Goal: Task Accomplishment & Management: Complete application form

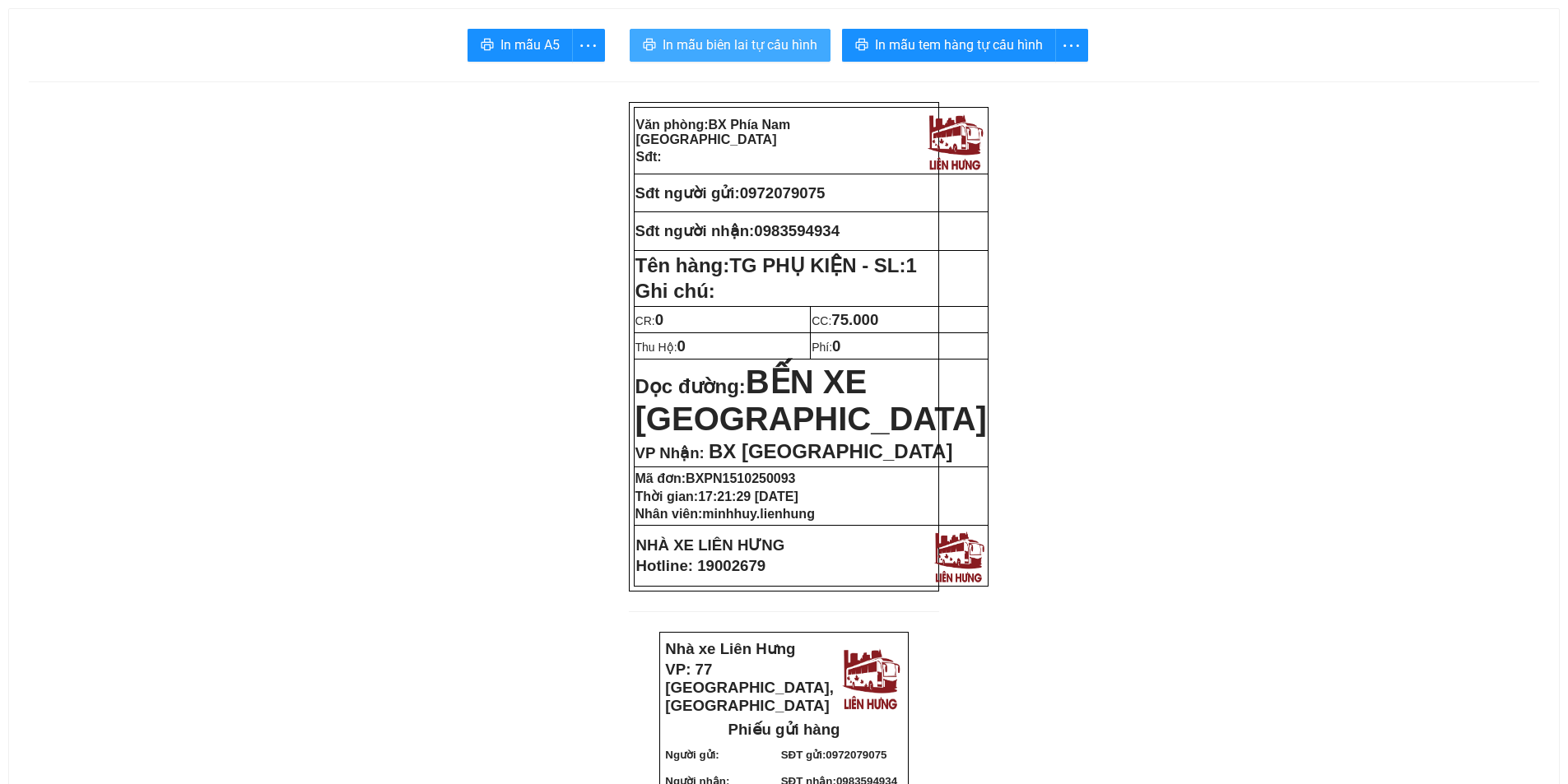
click at [787, 53] on span "In mẫu biên lai tự cấu hình" at bounding box center [740, 45] width 155 height 21
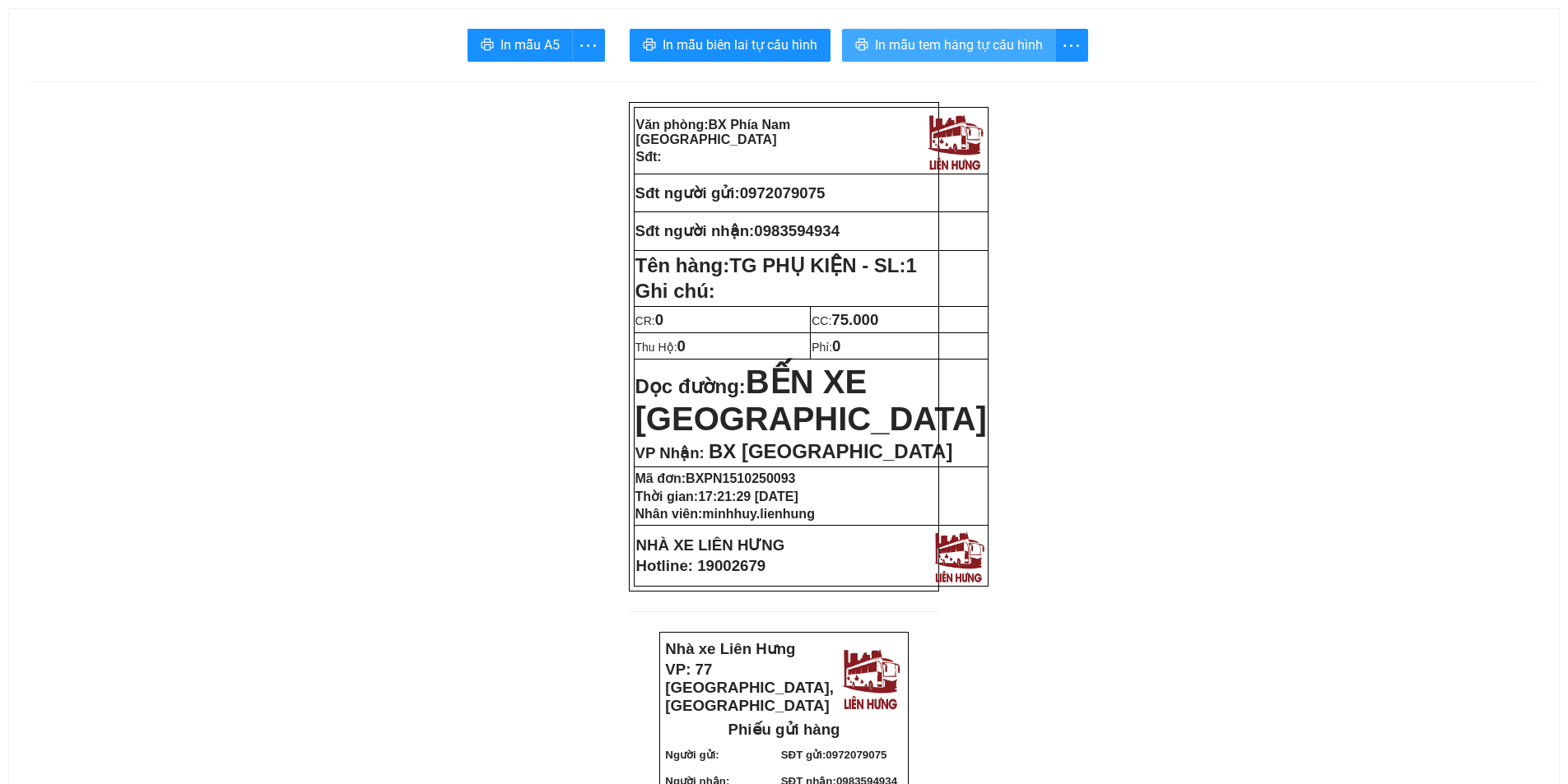
click at [987, 34] on button "In mẫu tem hàng tự cấu hình" at bounding box center [949, 45] width 214 height 33
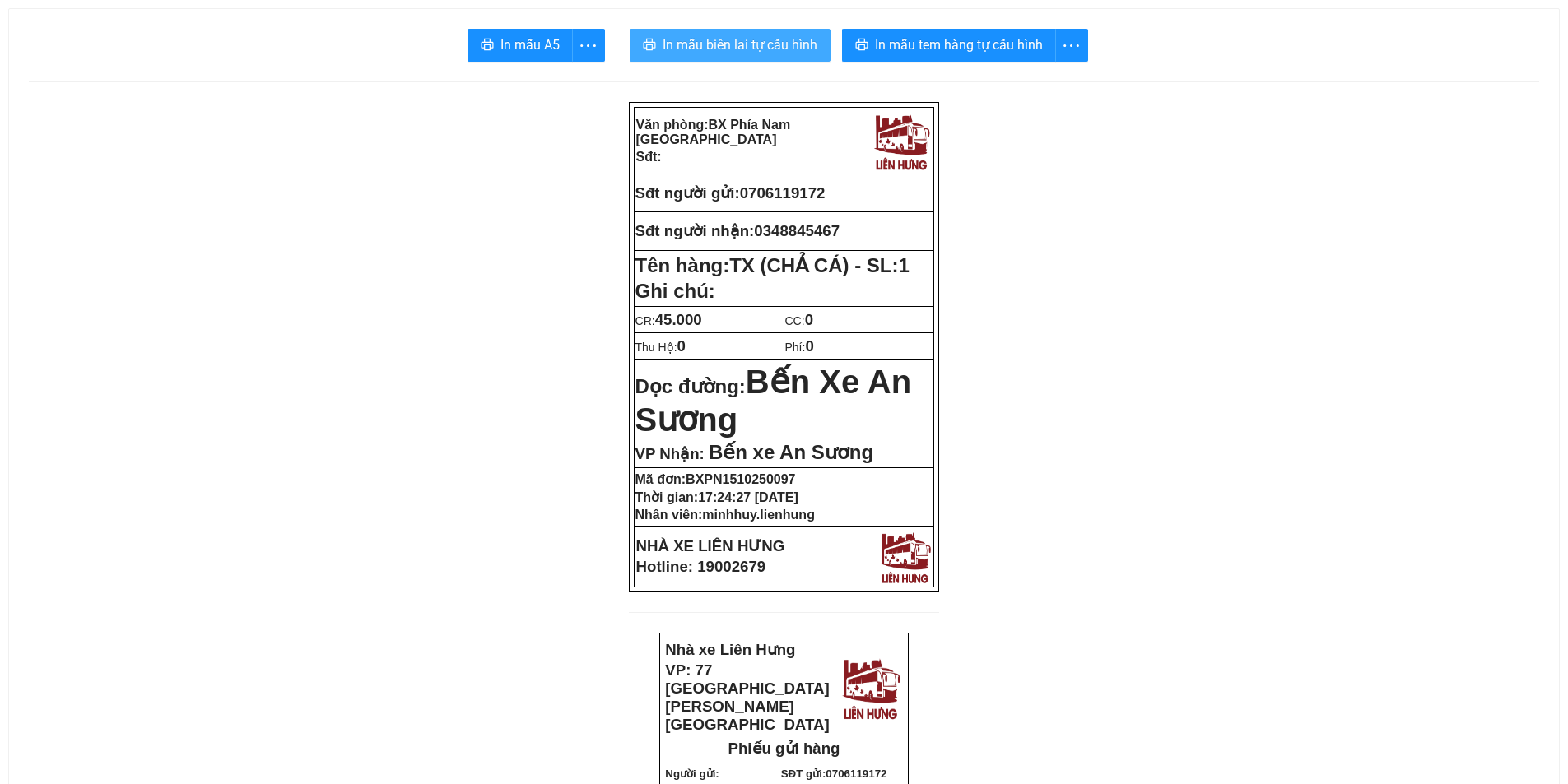
click at [805, 56] on button "In mẫu biên lai tự cấu hình" at bounding box center [730, 45] width 201 height 33
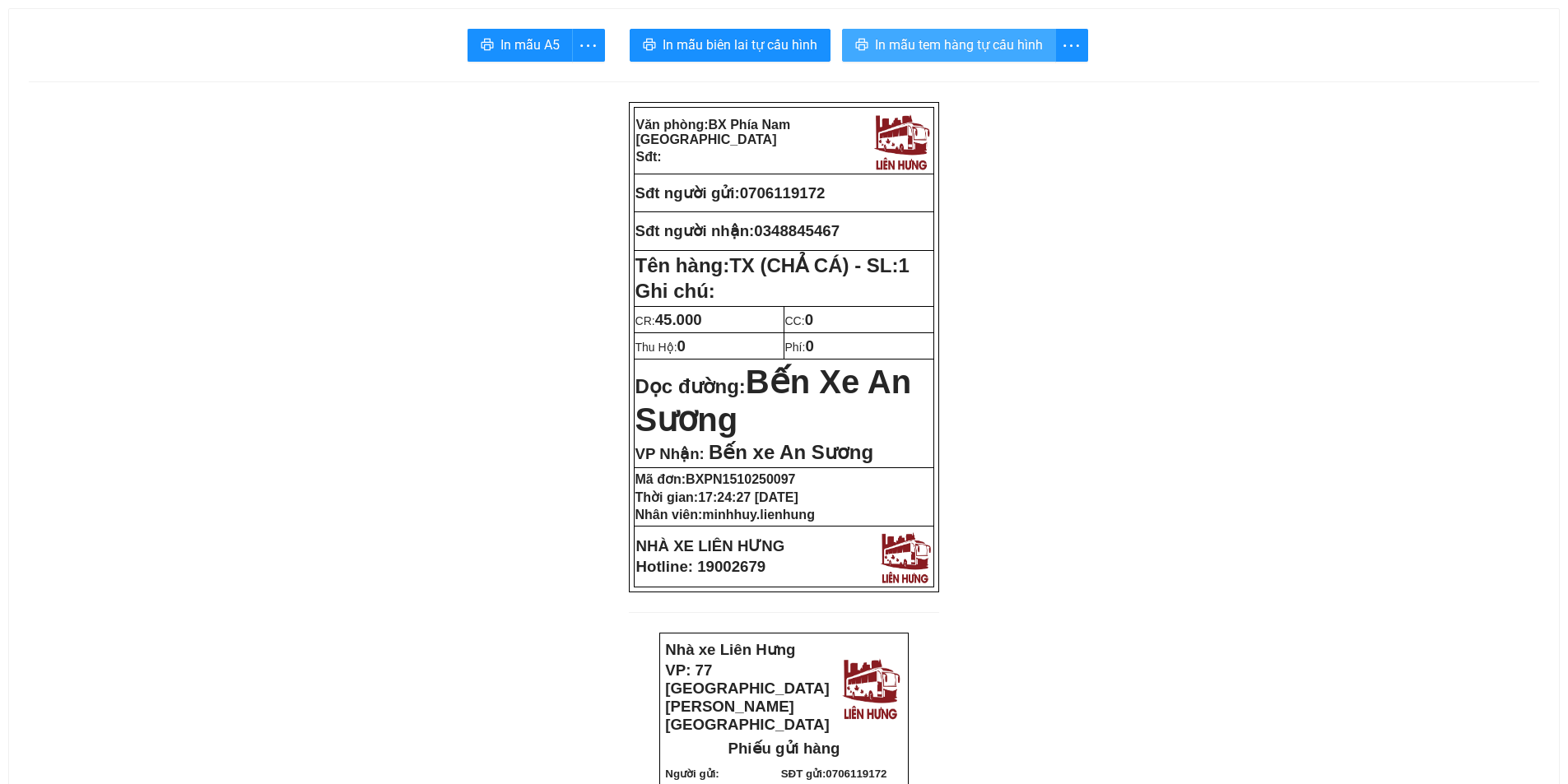
click at [898, 47] on span "In mẫu tem hàng tự cấu hình" at bounding box center [958, 45] width 168 height 21
click at [791, 192] on span "0706119172" at bounding box center [783, 192] width 85 height 17
copy span "0706119172"
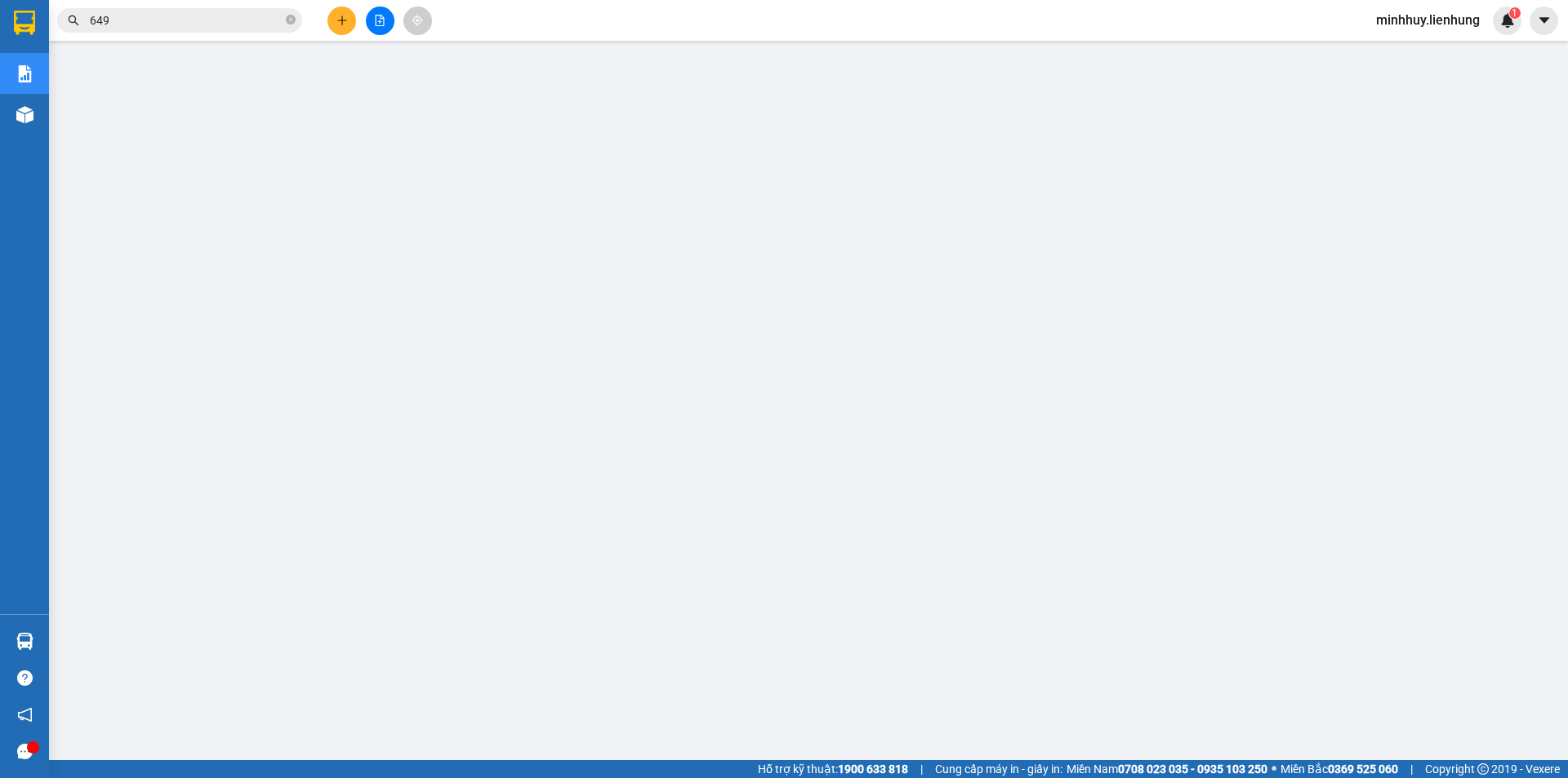
click at [198, 17] on input "649" at bounding box center [186, 21] width 193 height 18
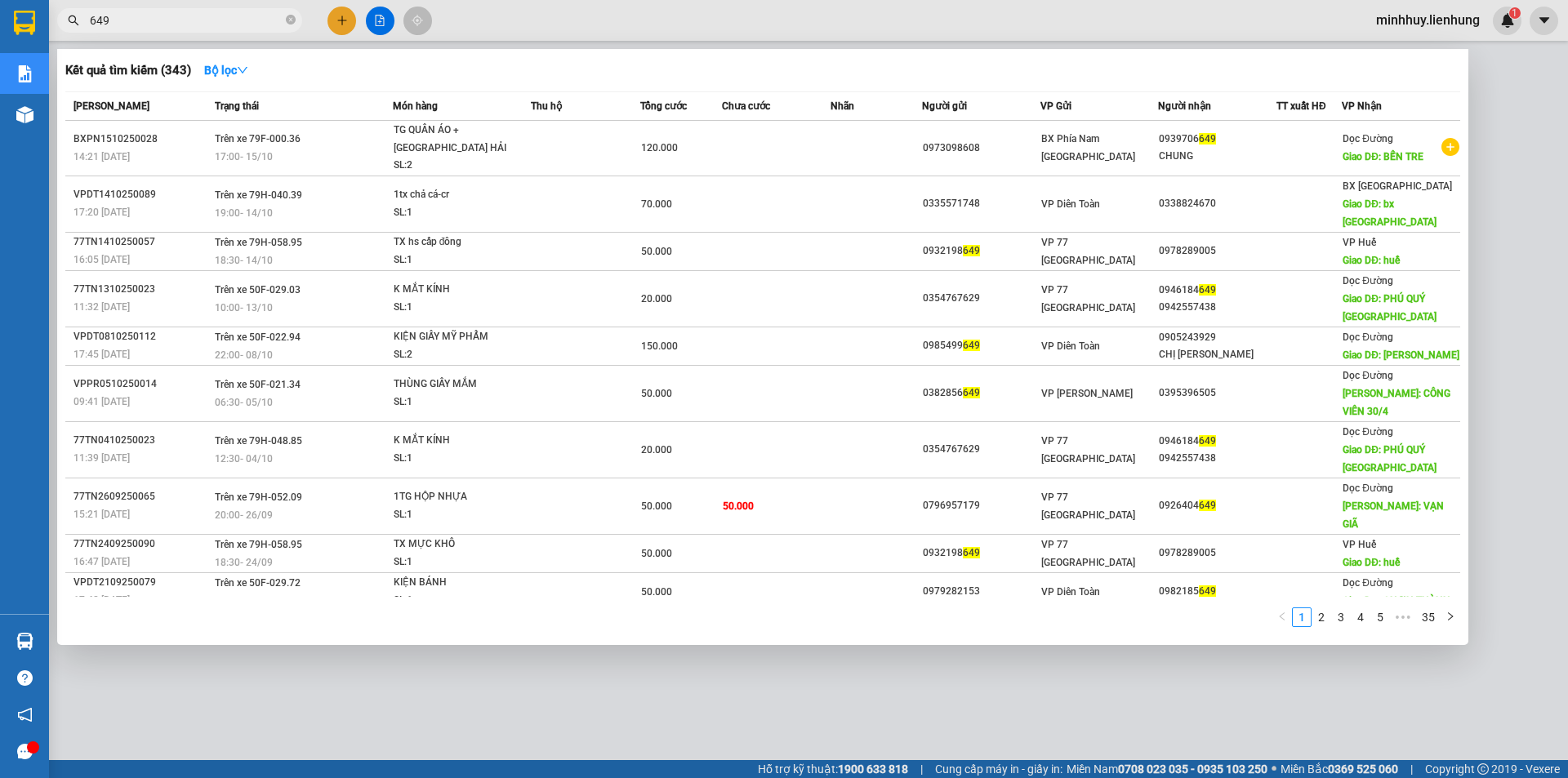
click at [195, 18] on input "649" at bounding box center [186, 21] width 193 height 18
drag, startPoint x: 177, startPoint y: 21, endPoint x: 164, endPoint y: 22, distance: 13.0
click at [168, 22] on input "649" at bounding box center [186, 21] width 193 height 18
drag, startPoint x: 126, startPoint y: 26, endPoint x: 90, endPoint y: 27, distance: 36.0
click at [90, 27] on input "649" at bounding box center [186, 21] width 193 height 18
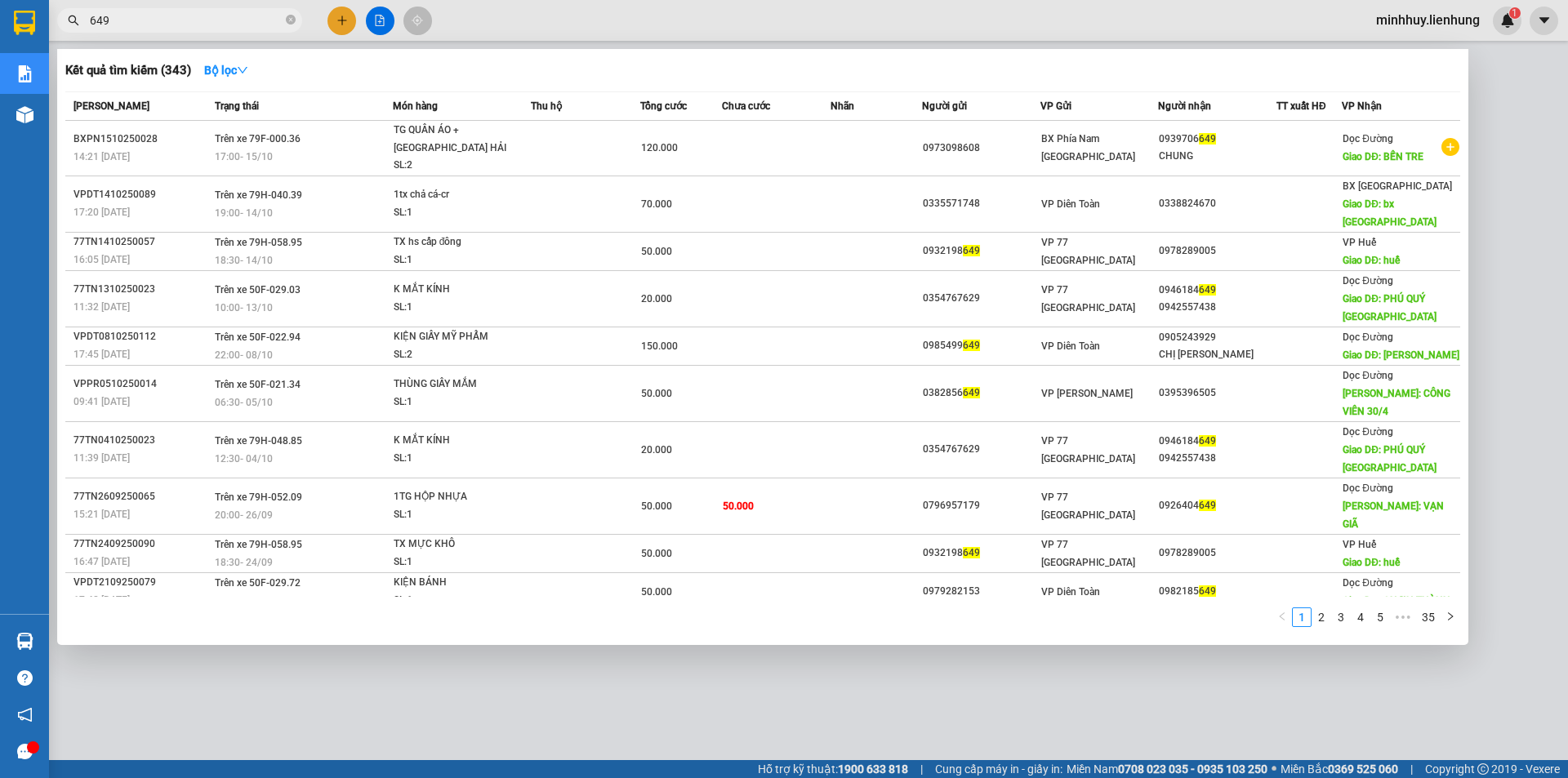
paste input "79B-034.78 0911878741"
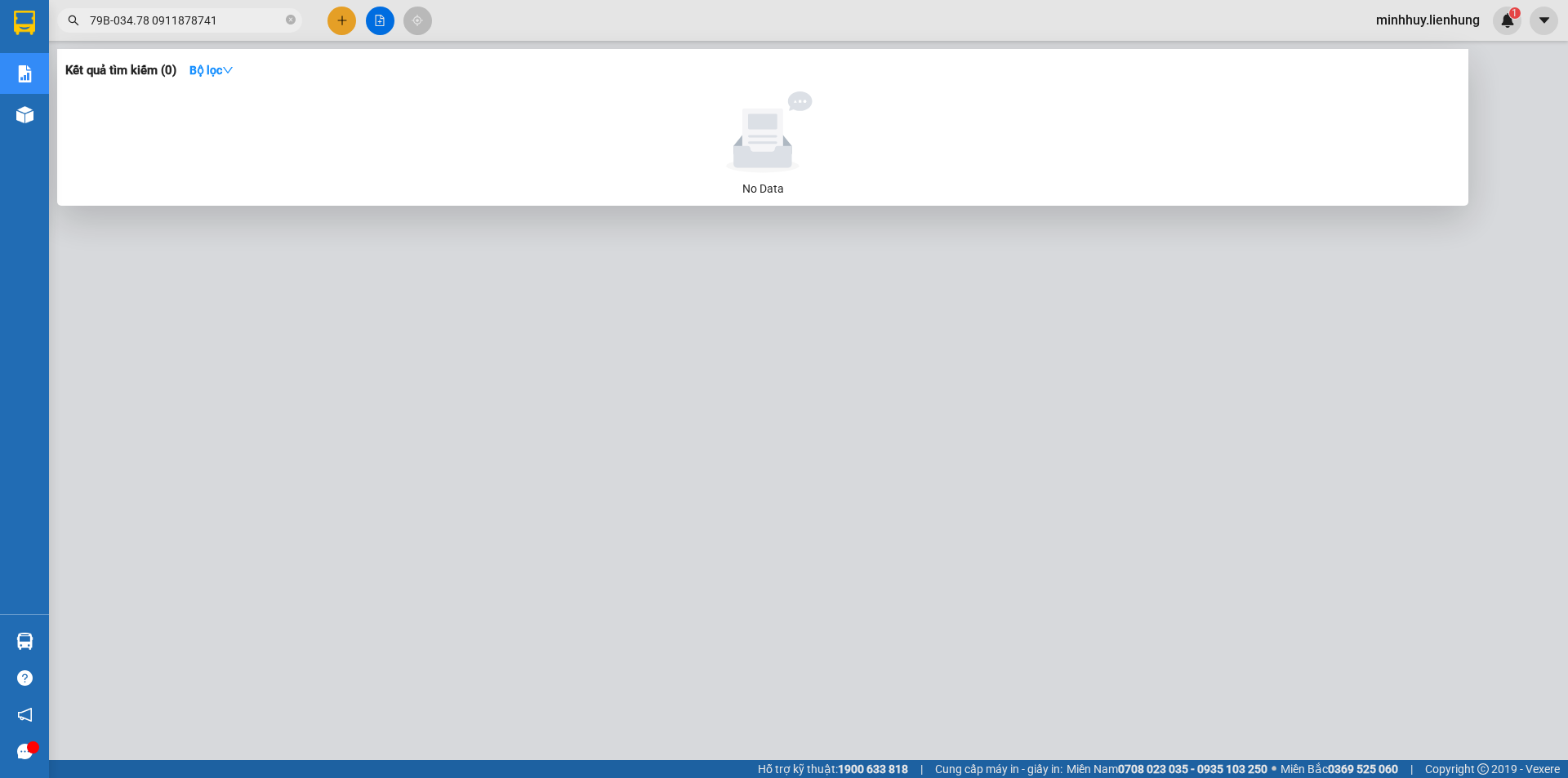
type input "79B-034.78 0911878741"
click at [293, 19] on icon "close-circle" at bounding box center [290, 20] width 10 height 10
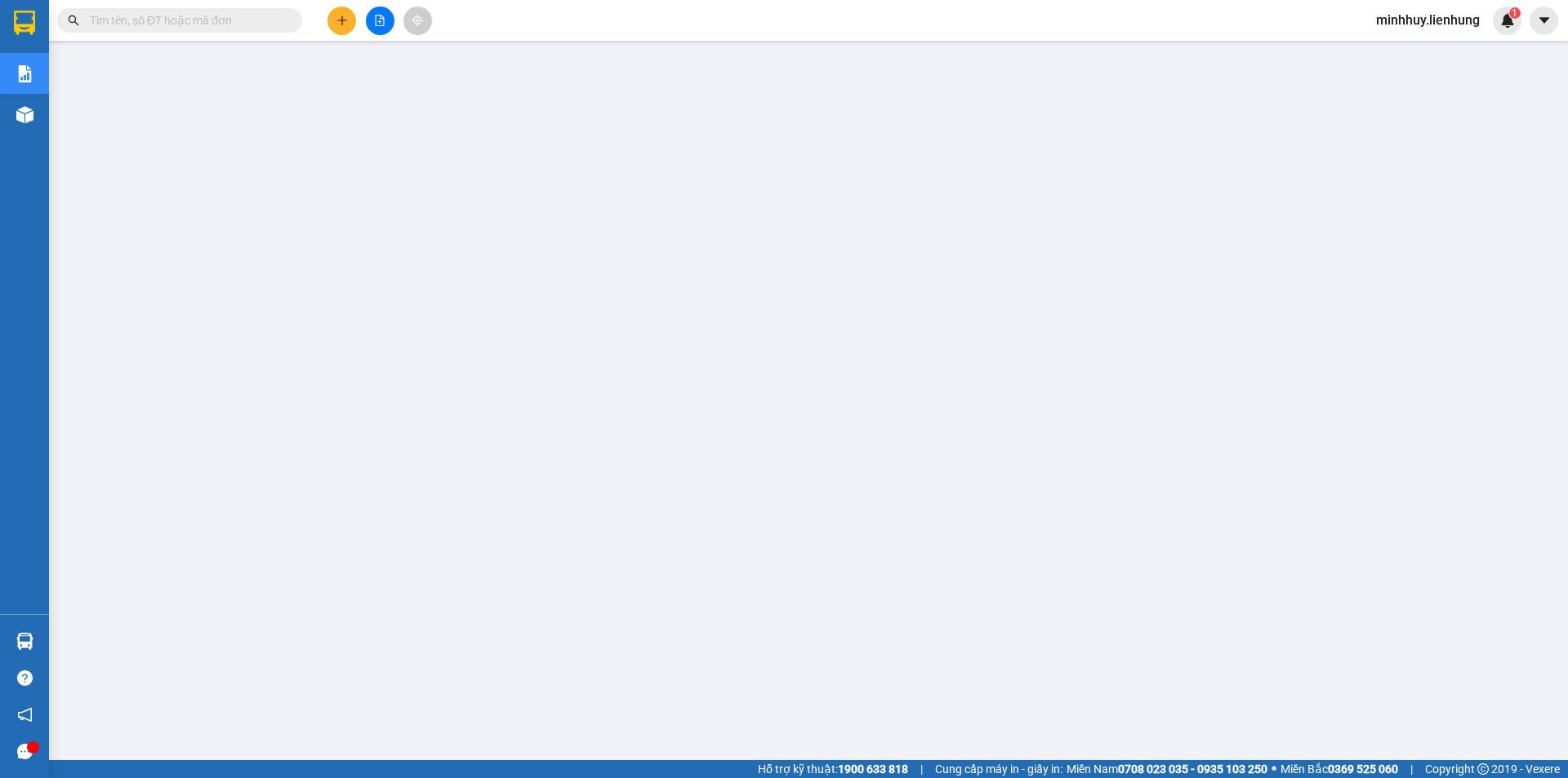
click at [240, 23] on input "text" at bounding box center [186, 21] width 193 height 18
paste input "0706119172"
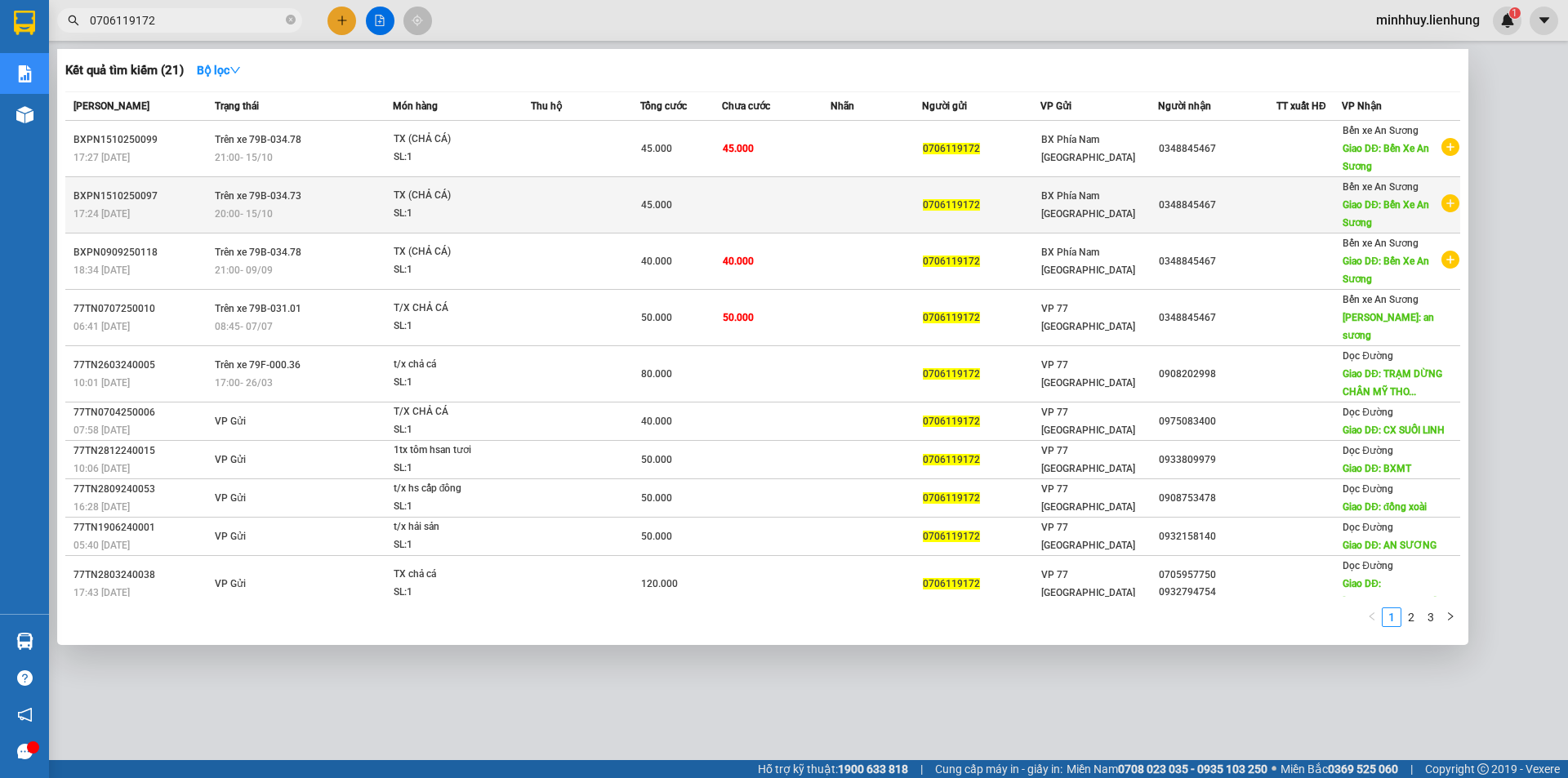
type input "0706119172"
click at [770, 218] on td at bounding box center [776, 205] width 109 height 56
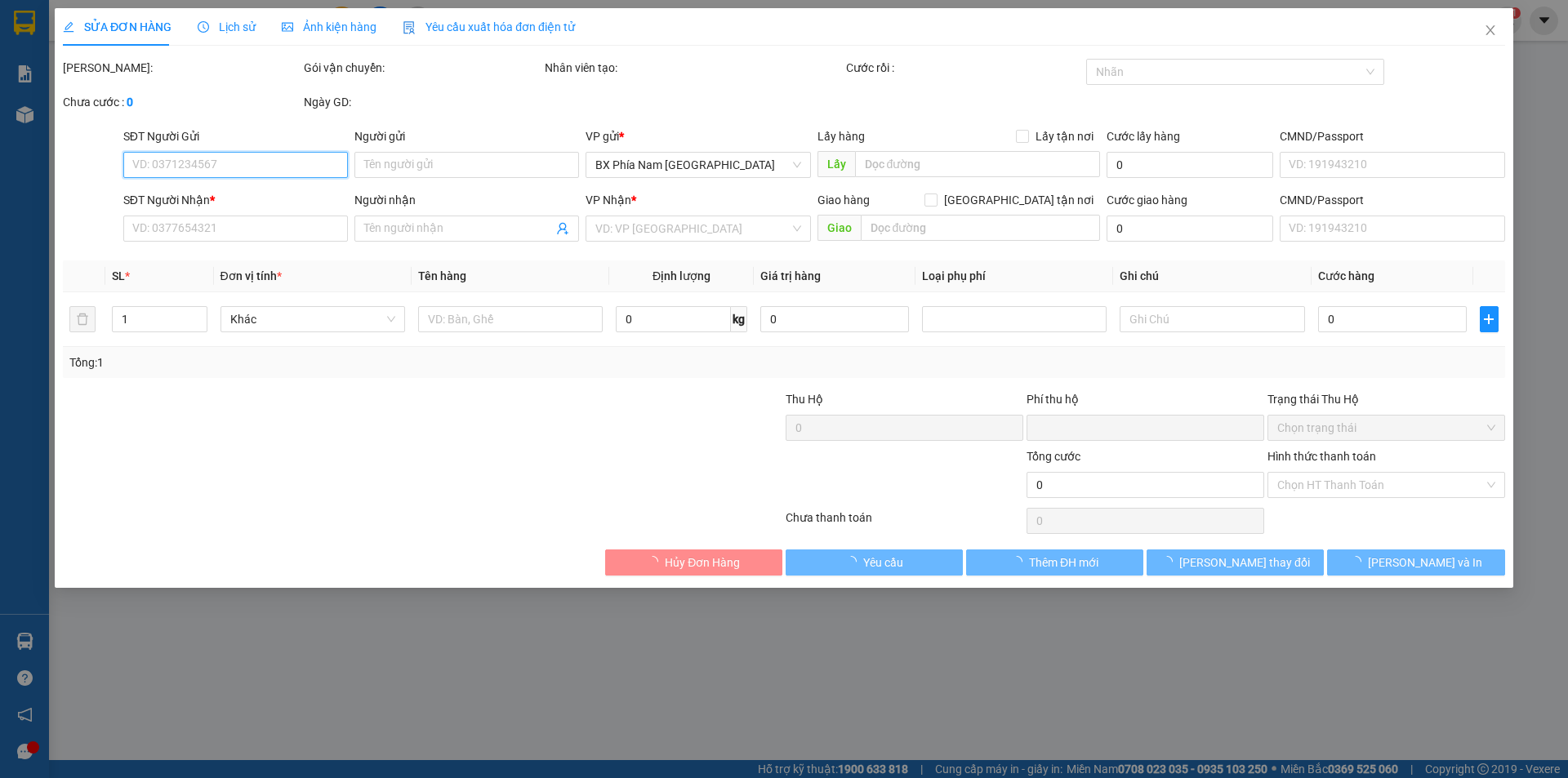
type input "0706119172"
type input "056091001975"
type input "0348845467"
type input "Bến Xe An Sương"
type input "0"
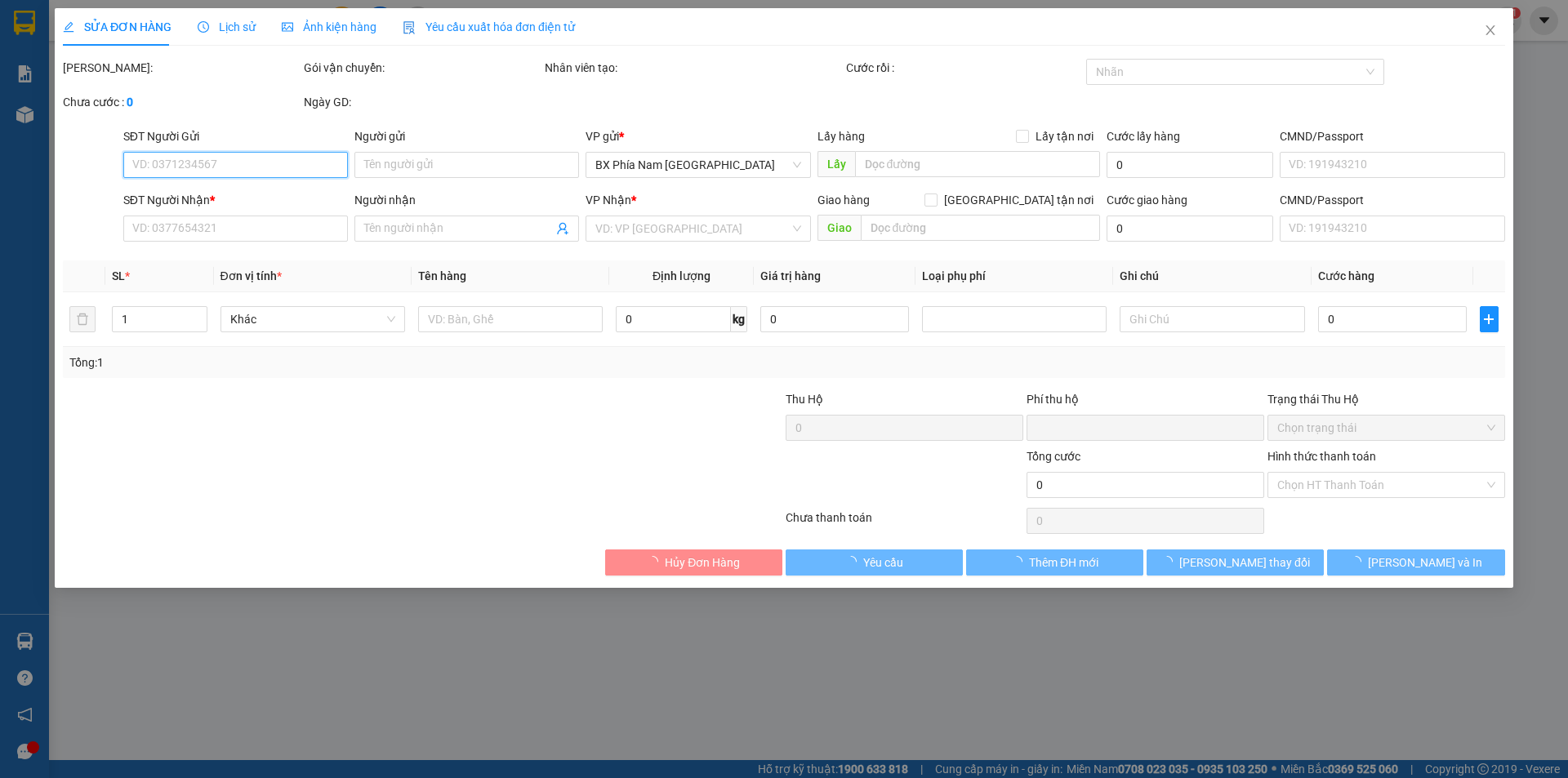
type input "45.000"
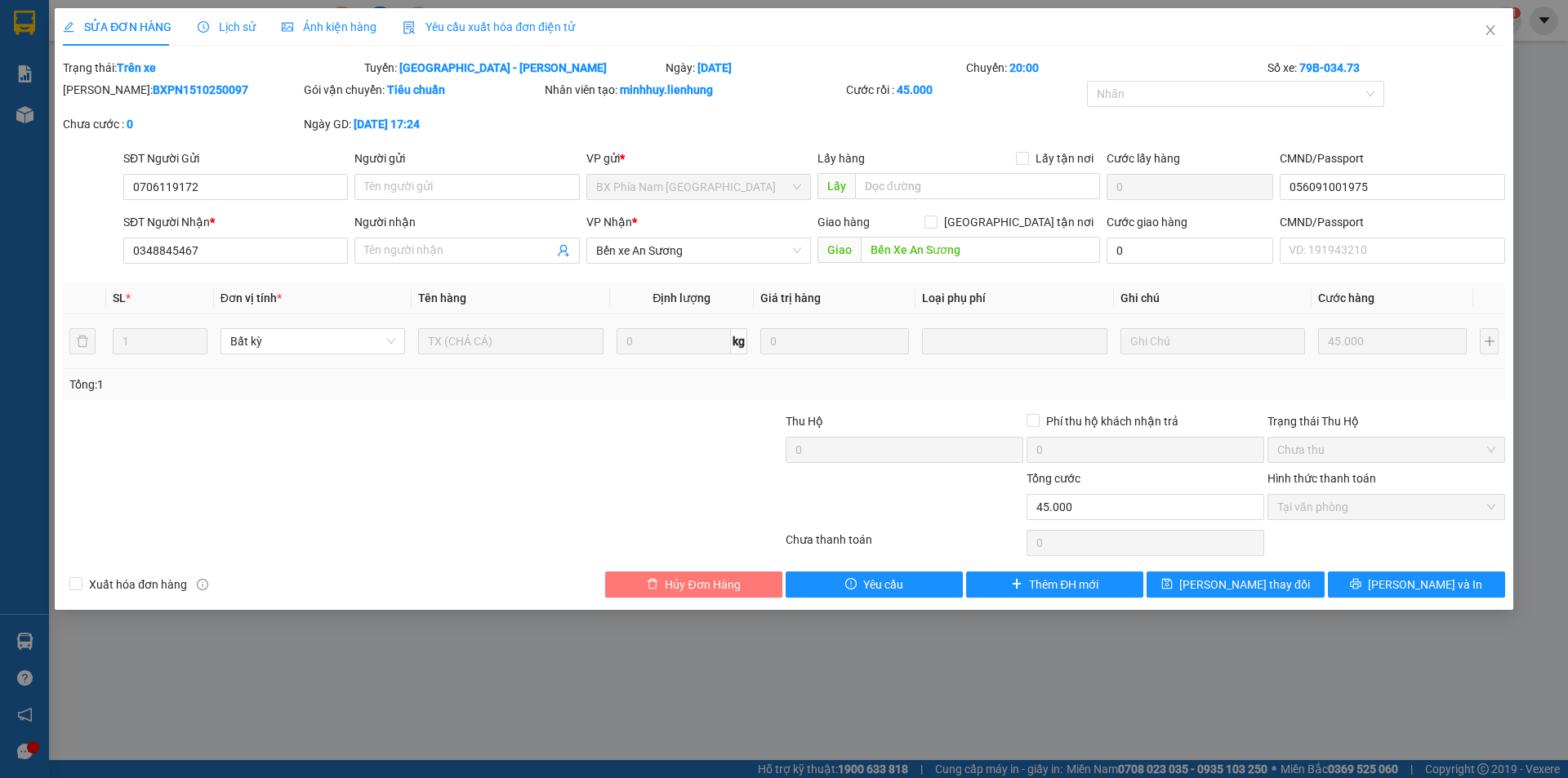
click at [665, 587] on span "Hủy Đơn Hàng" at bounding box center [702, 584] width 75 height 18
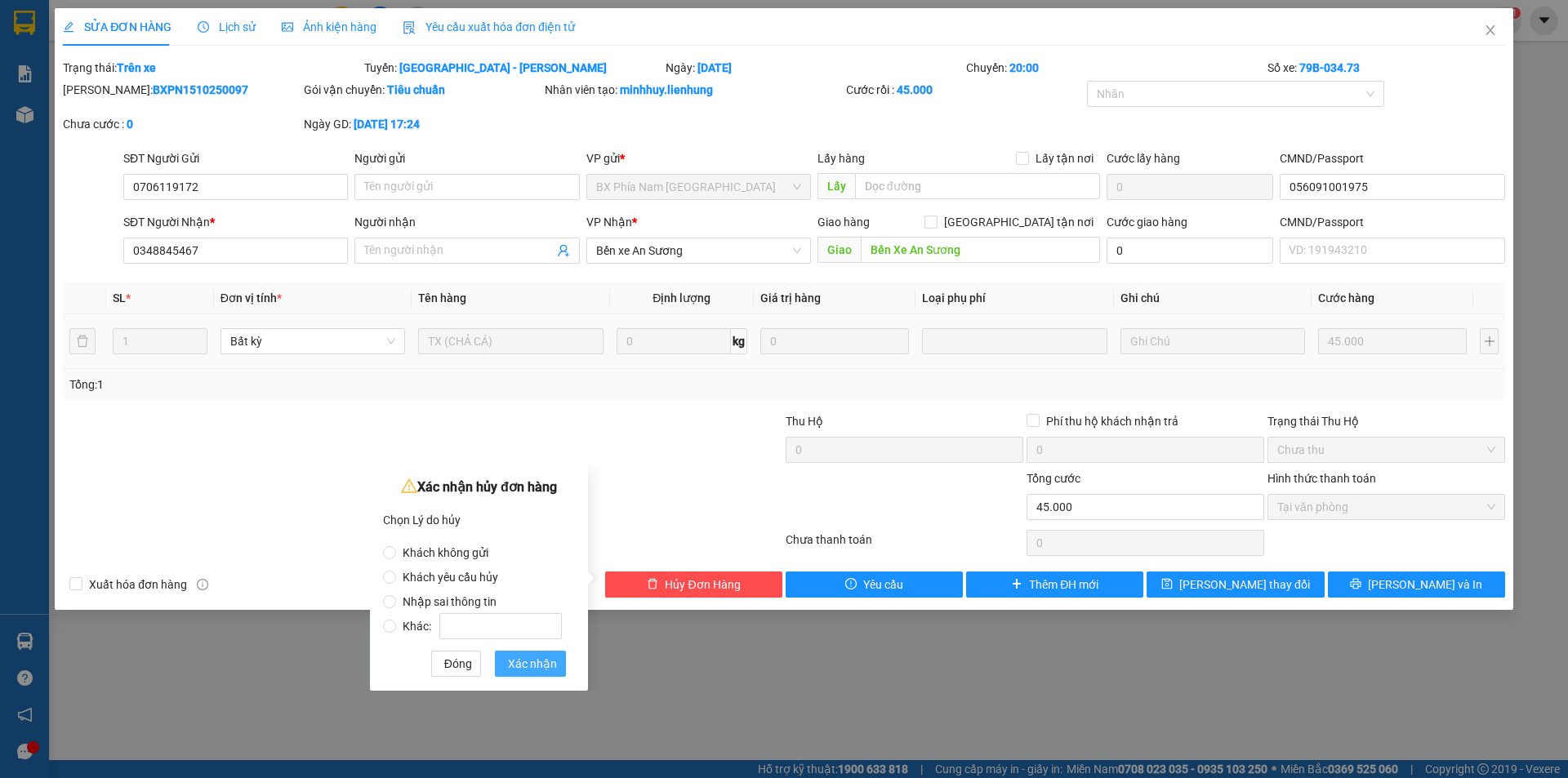
click at [517, 665] on span "Xác nhận" at bounding box center [532, 664] width 49 height 18
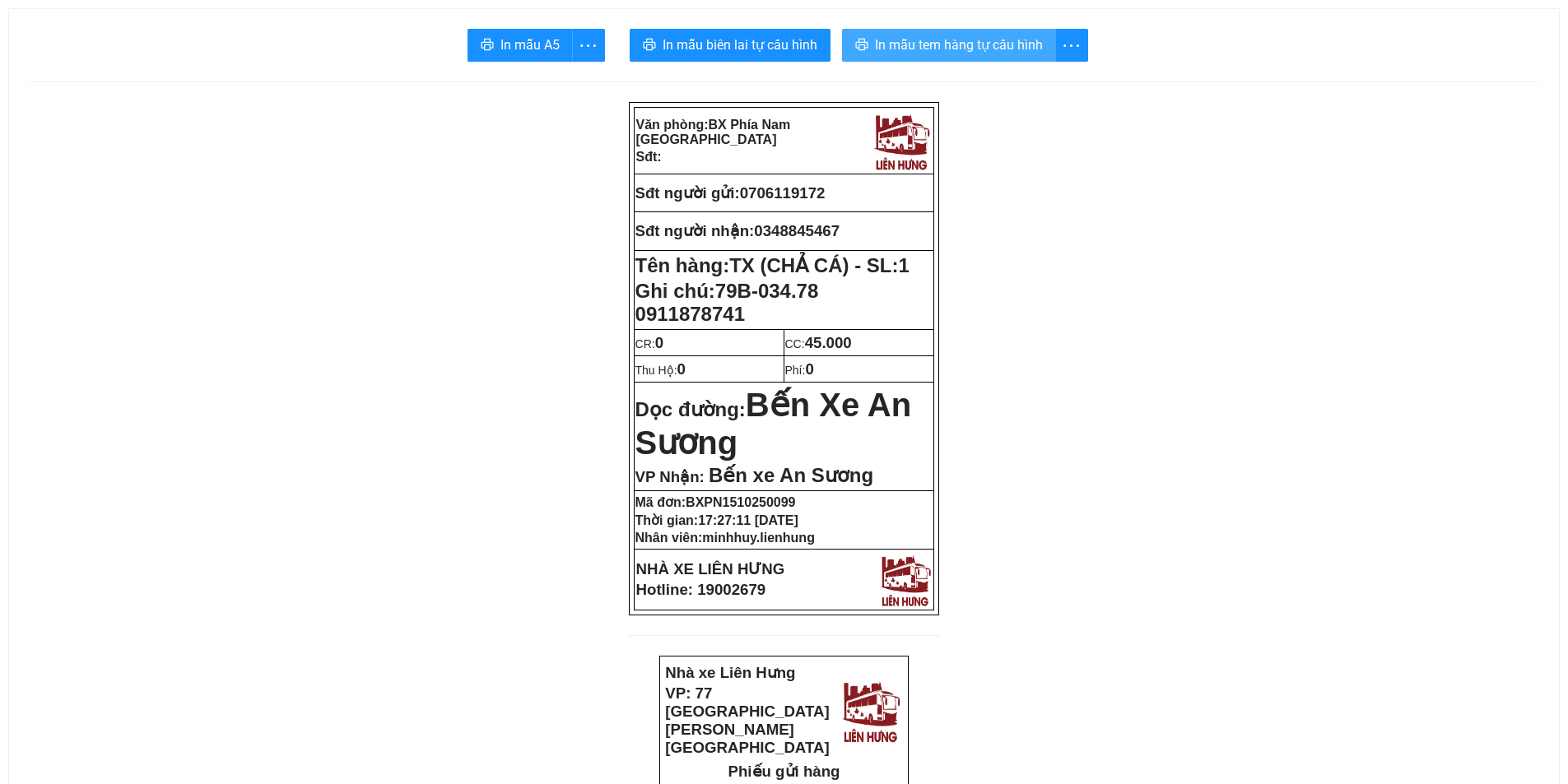
click at [911, 39] on span "In mẫu tem hàng tự cấu hình" at bounding box center [958, 45] width 168 height 21
click at [796, 191] on span "0706119172" at bounding box center [783, 192] width 85 height 17
copy span "0706119172"
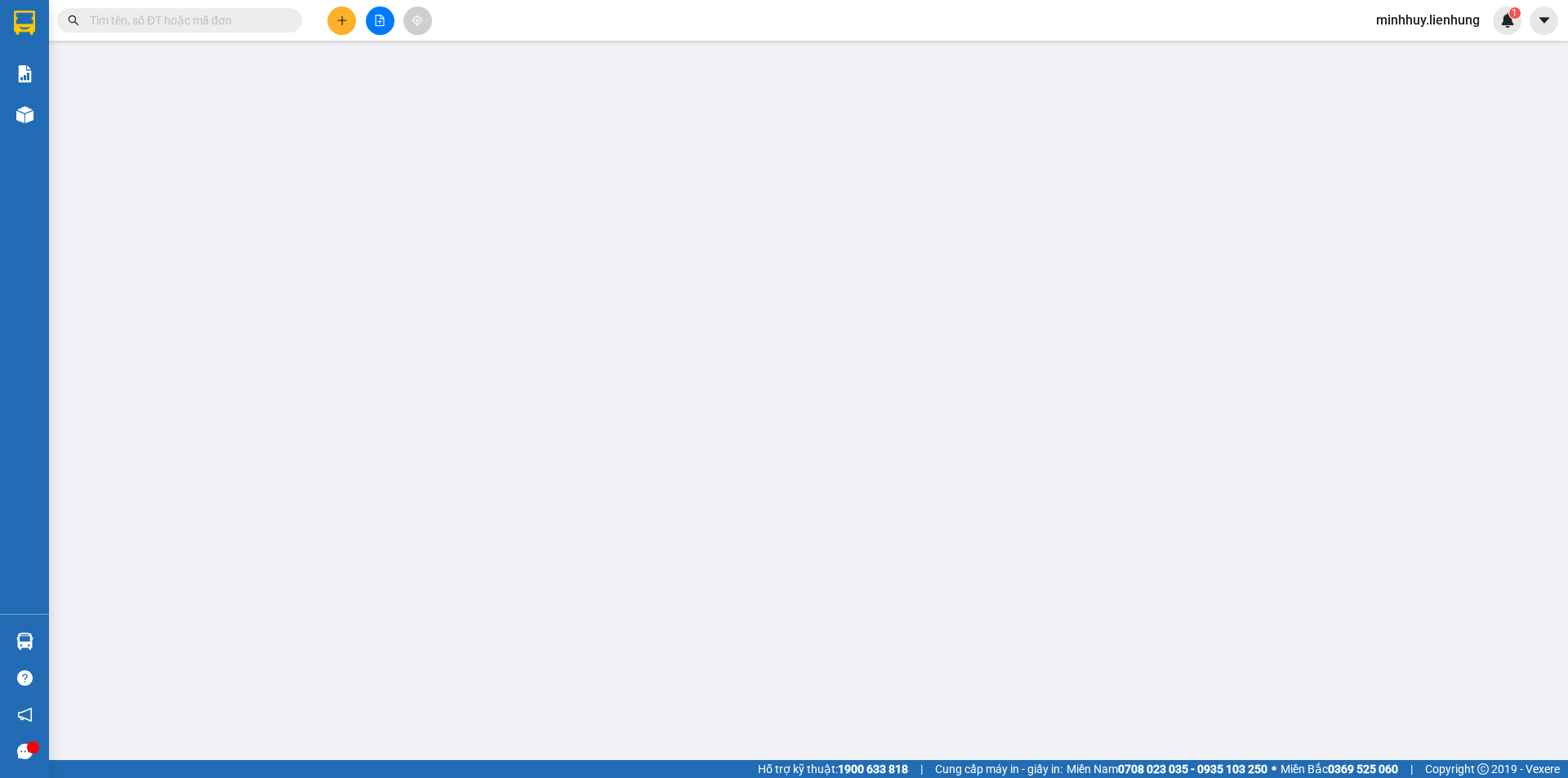
click at [150, 27] on input "text" at bounding box center [186, 21] width 193 height 18
paste input "0706119172"
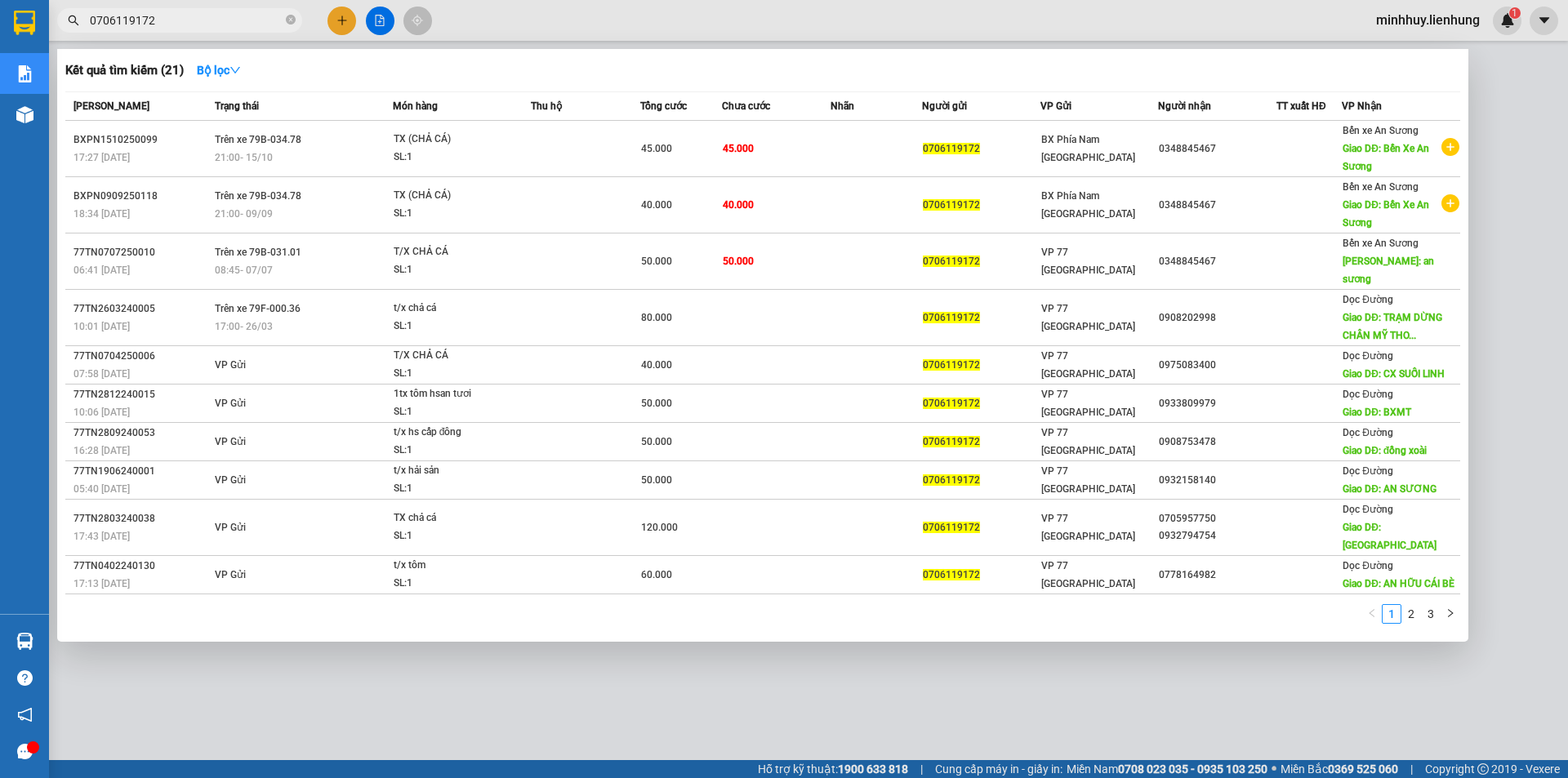
drag, startPoint x: 164, startPoint y: 20, endPoint x: 70, endPoint y: 18, distance: 94.0
click at [70, 18] on div "0706119172" at bounding box center [159, 20] width 319 height 25
paste input "345724343"
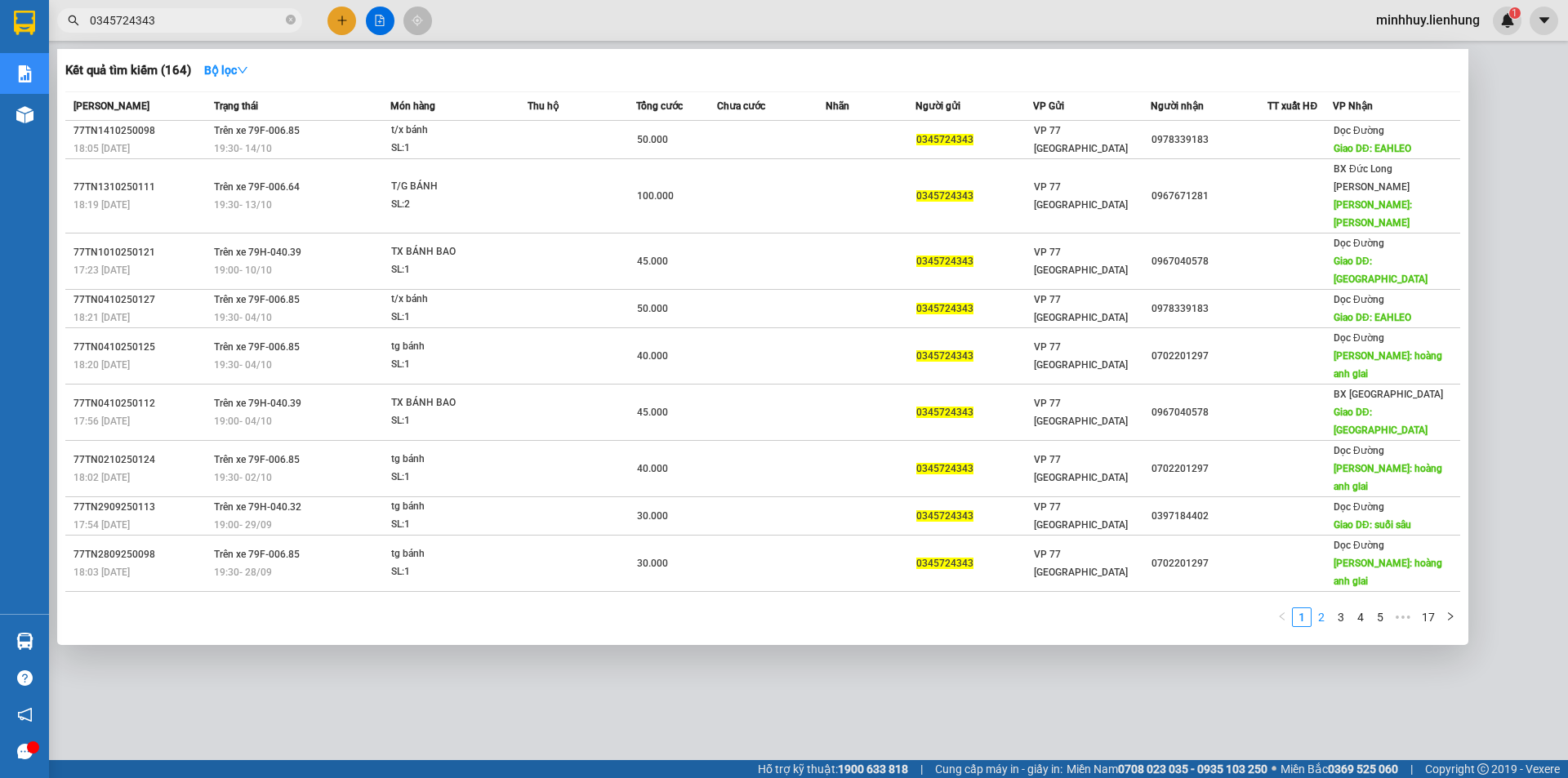
type input "0345724343"
click at [1322, 608] on link "2" at bounding box center [1321, 617] width 18 height 18
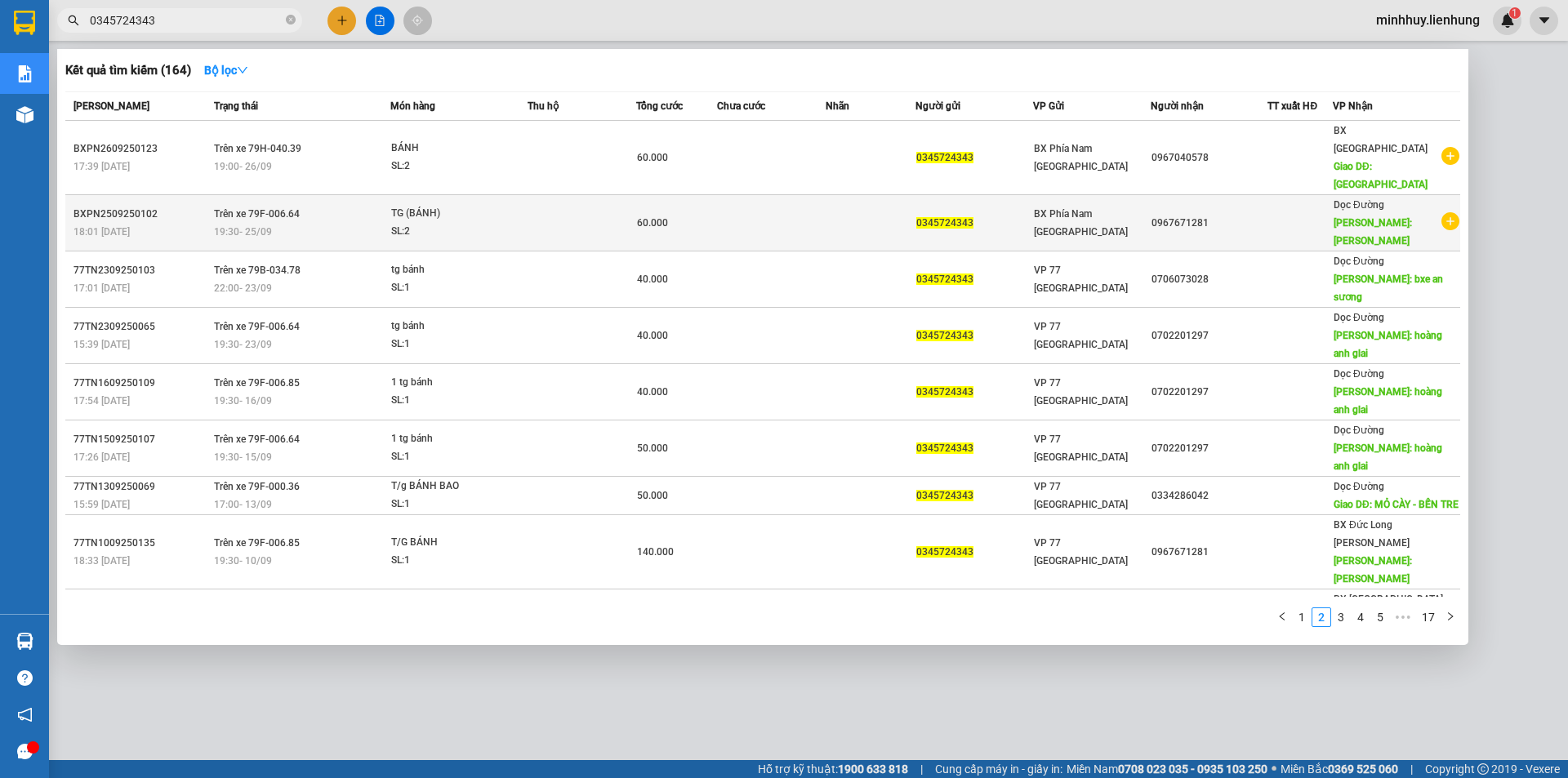
click at [1292, 223] on td at bounding box center [1299, 222] width 65 height 56
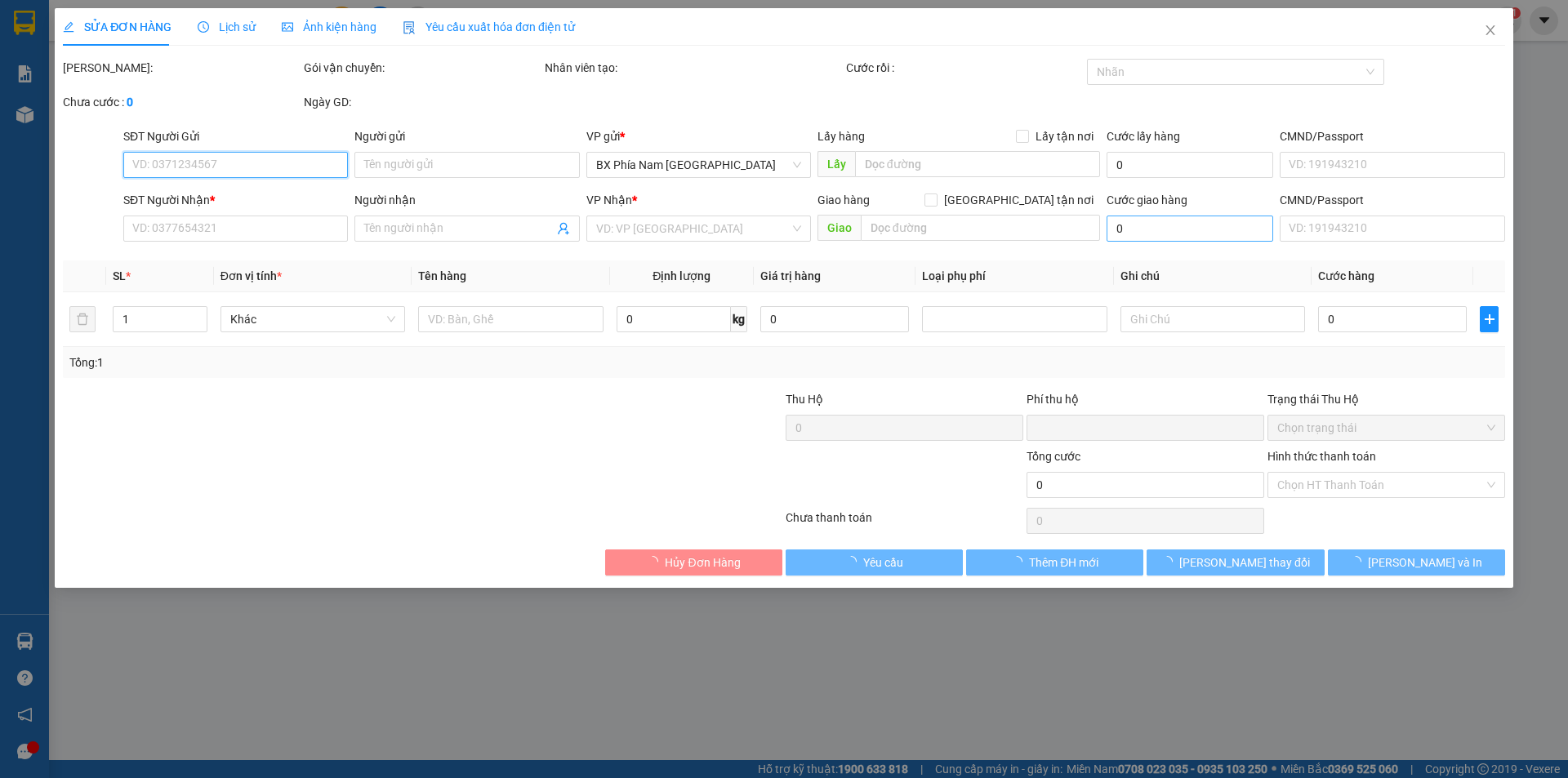
type input "0345724343"
type input "0967671281"
type input "HOÀNG ANH GIA LAI"
type input "0"
type input "60.000"
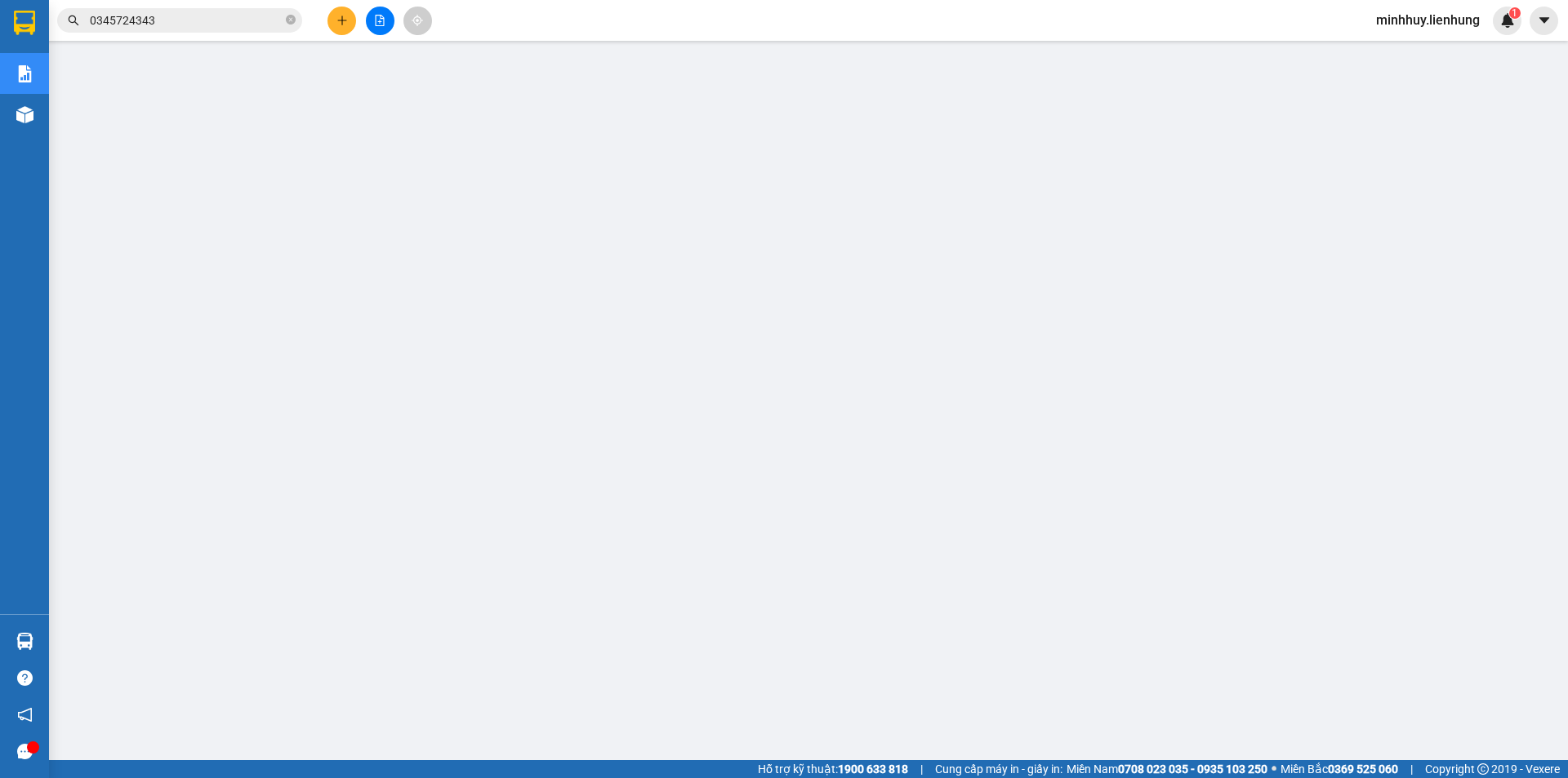
click at [177, 20] on input "0345724343" at bounding box center [186, 21] width 193 height 18
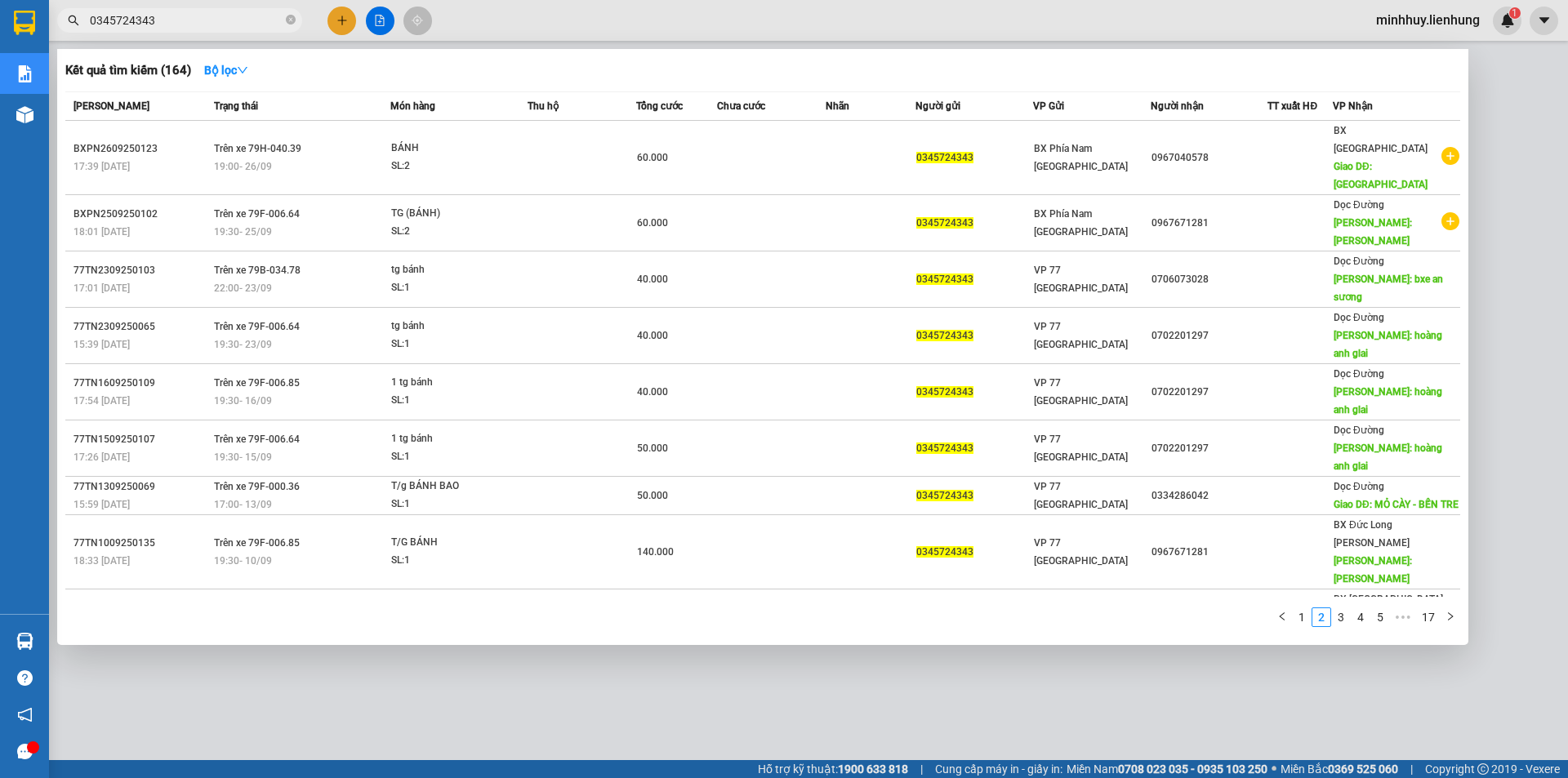
paste input "97975599"
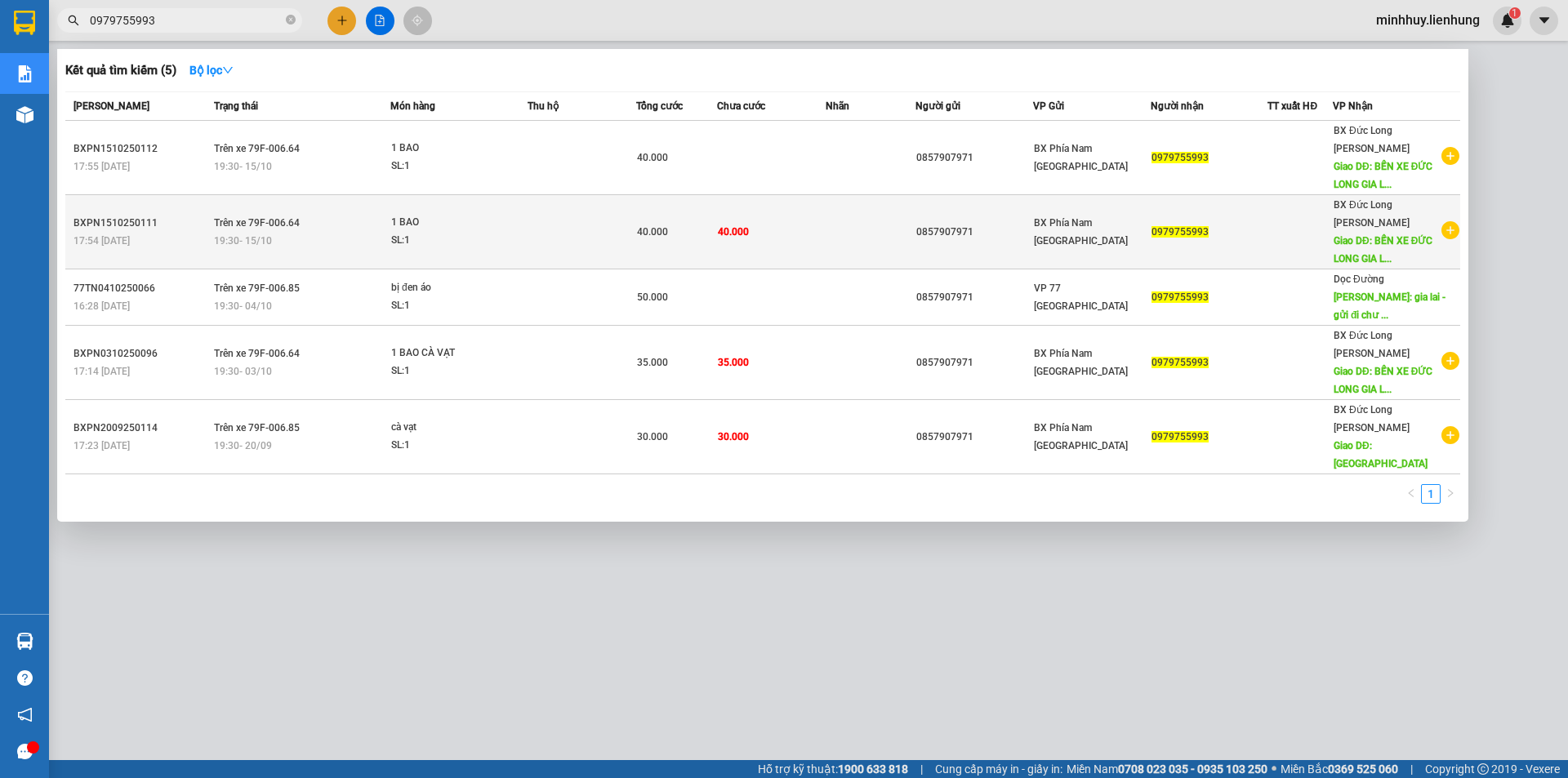
type input "0979755993"
click at [673, 223] on div "40.000" at bounding box center [676, 232] width 80 height 18
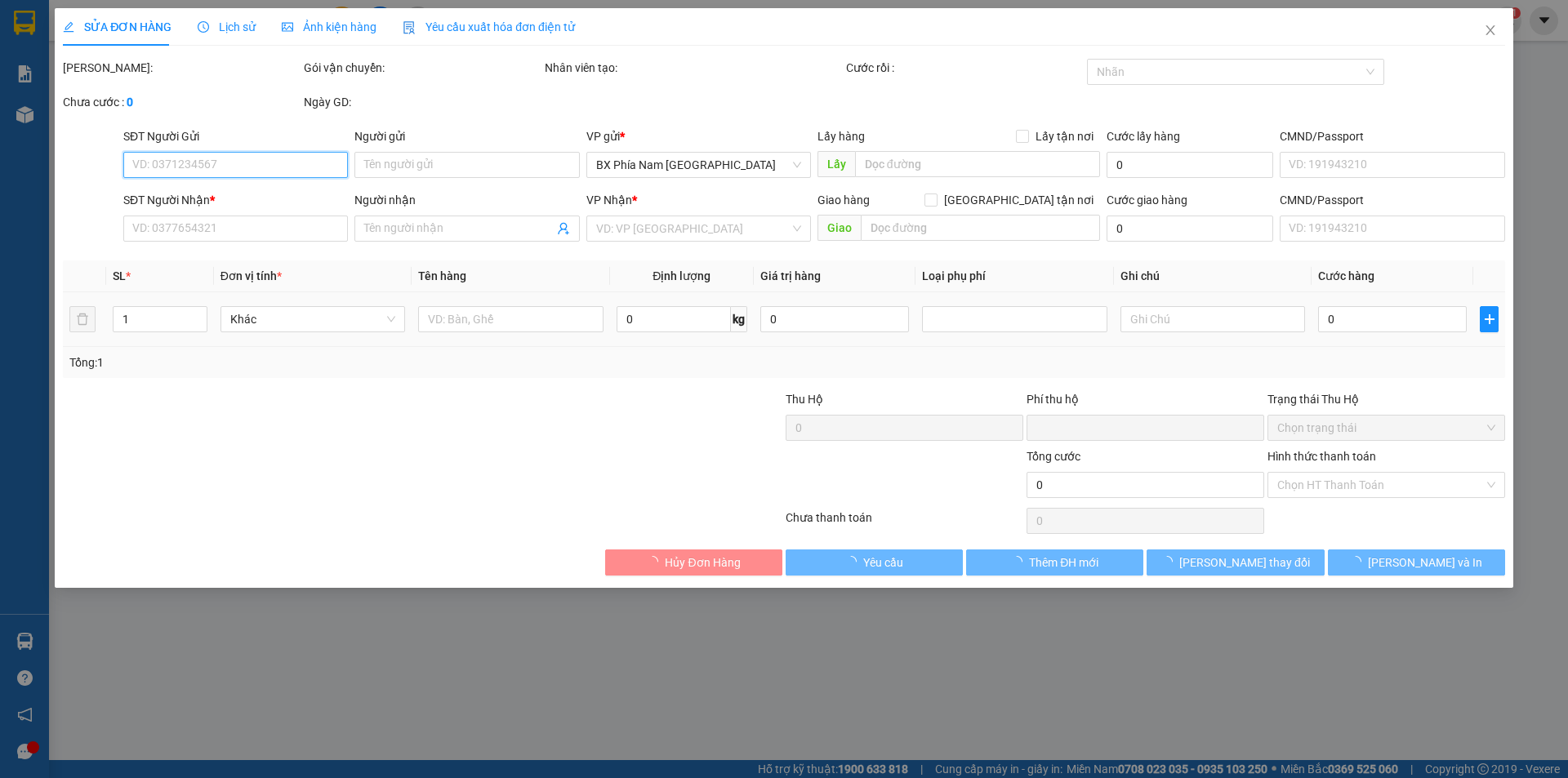
type input "0857907971"
type input "0979755993"
type input "BẾN XE ĐỨC LONG GIA LAI"
type input "0"
type input "40.000"
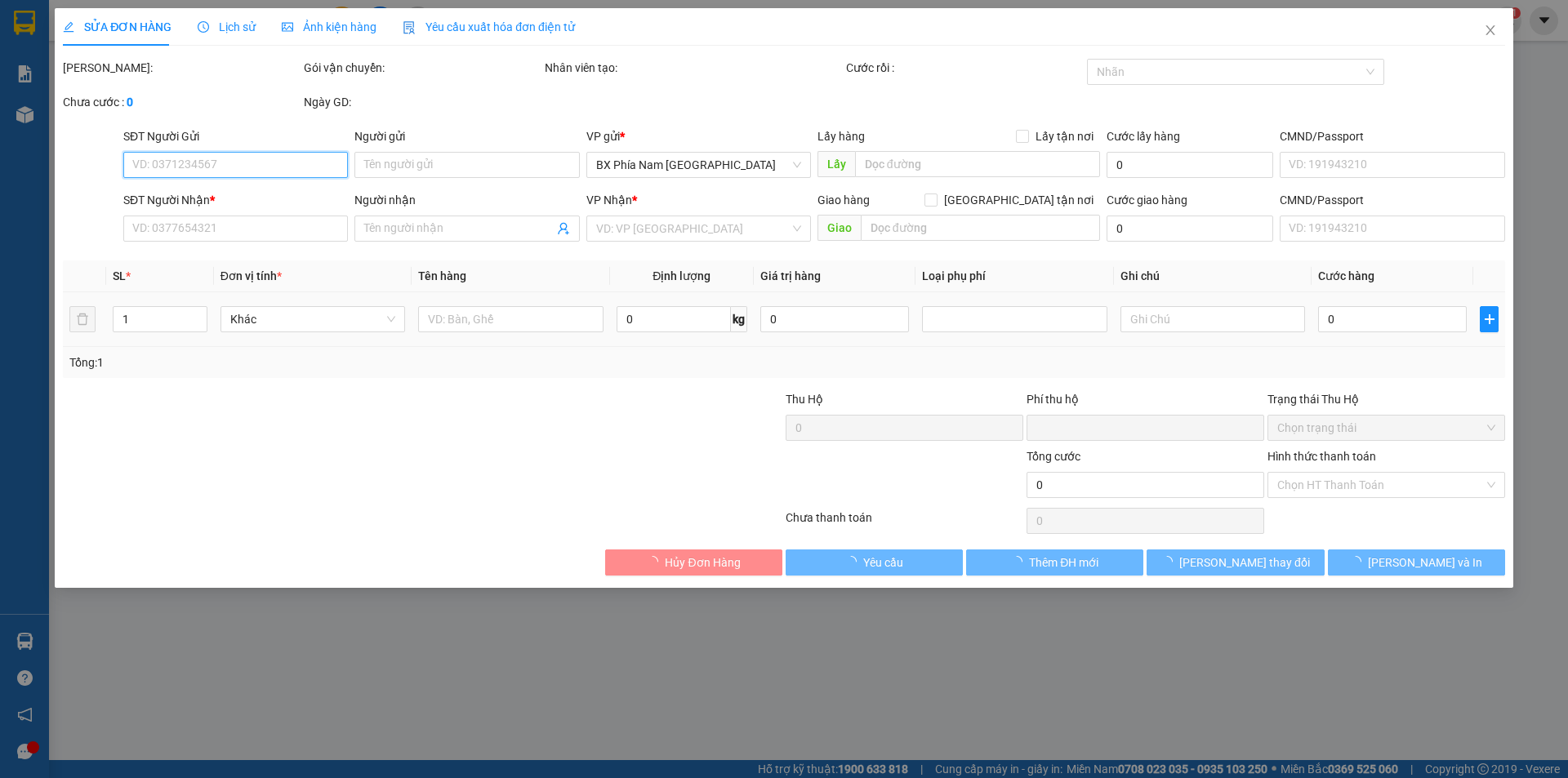
type input "40.000"
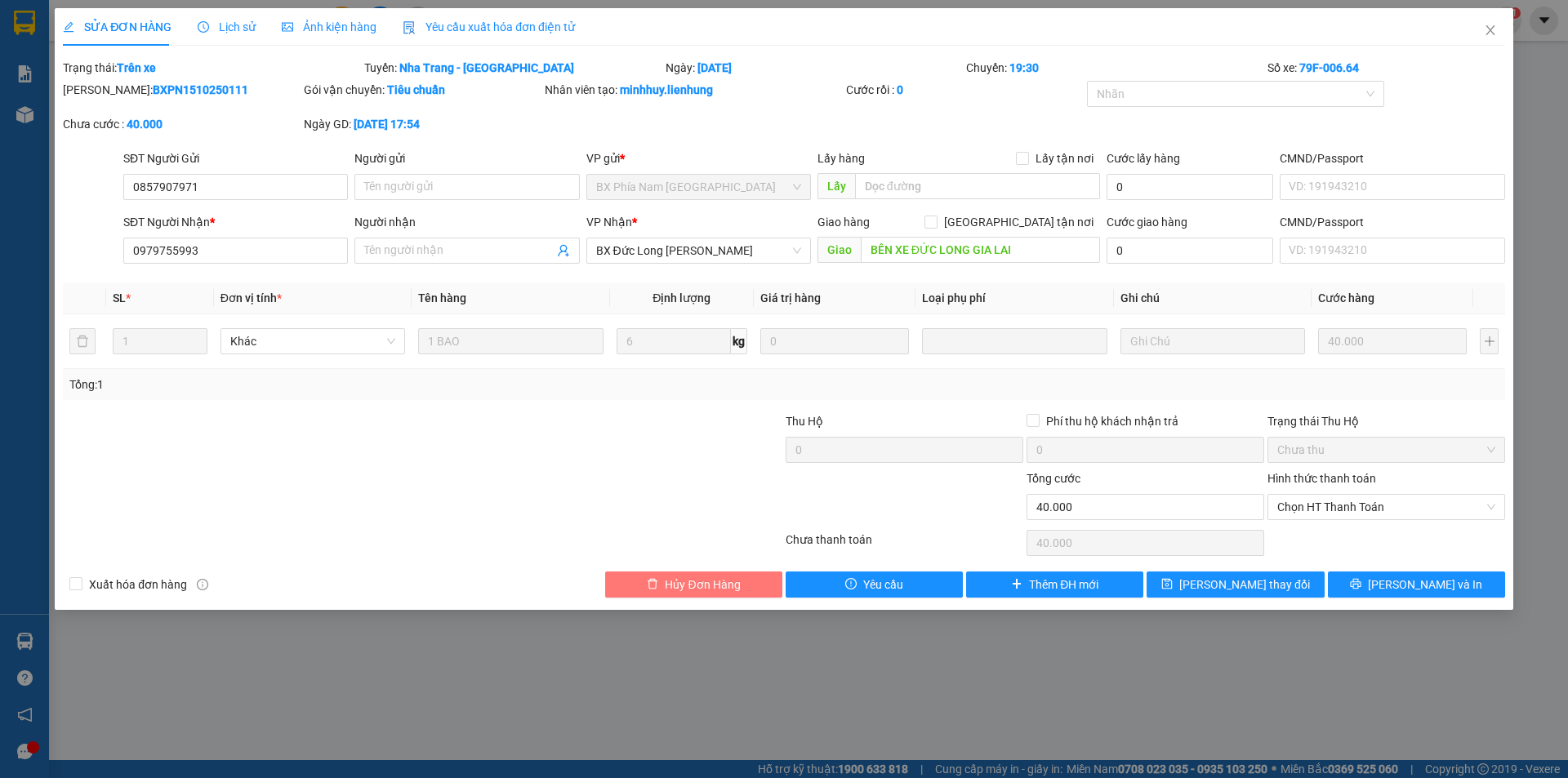
click at [708, 588] on span "Hủy Đơn Hàng" at bounding box center [702, 584] width 75 height 18
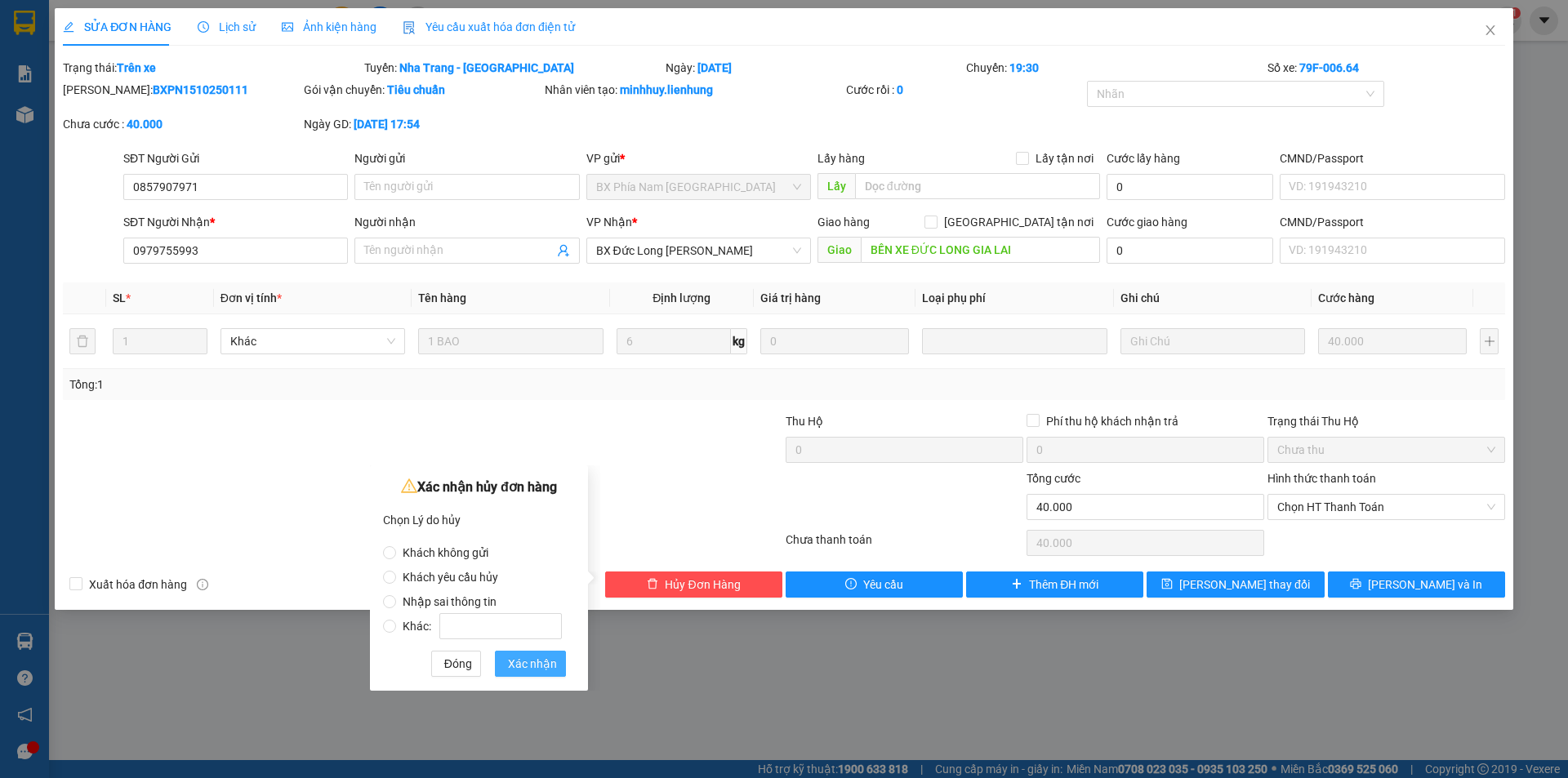
click at [550, 662] on span "Xác nhận" at bounding box center [532, 664] width 49 height 18
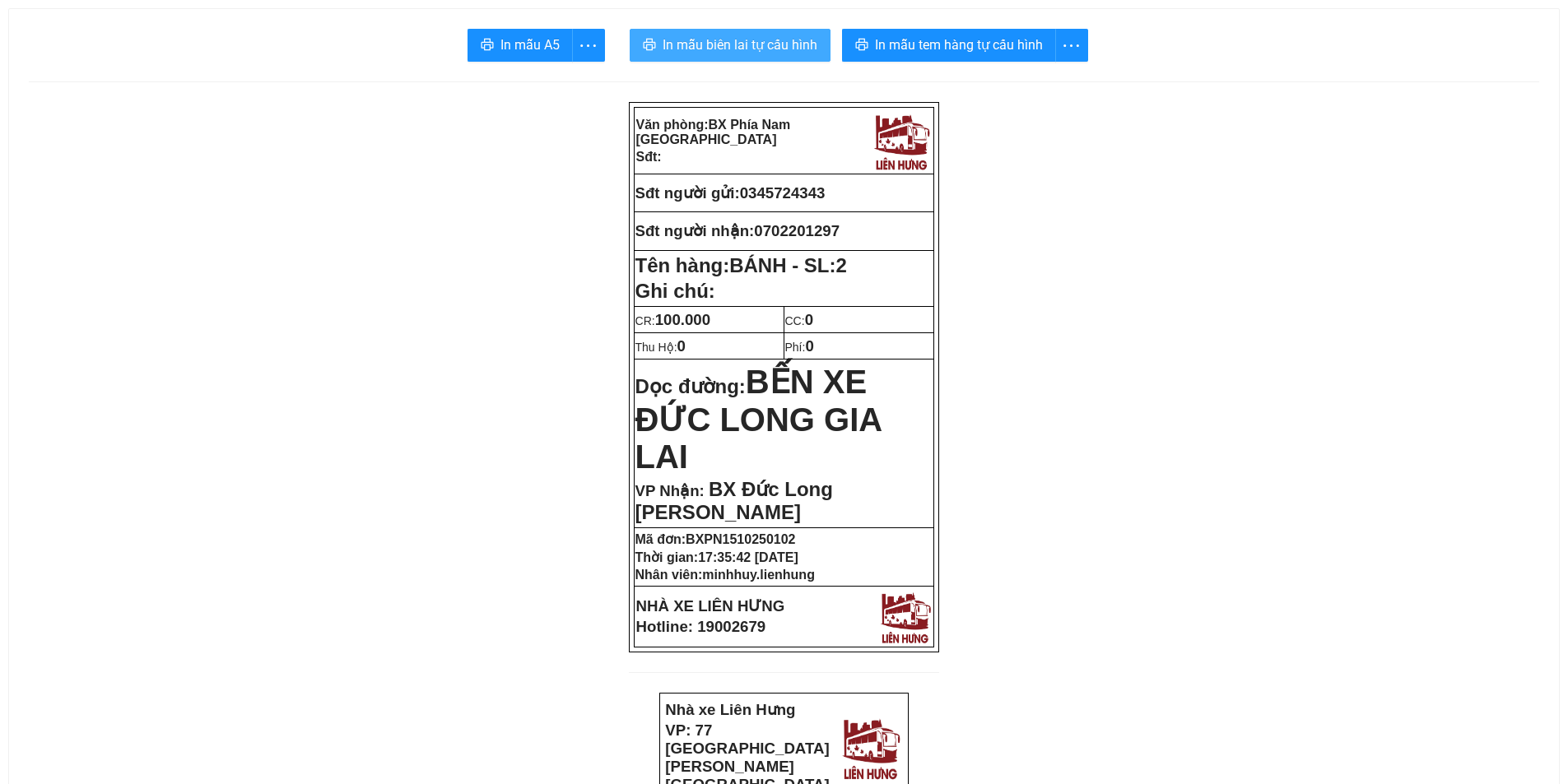
click at [781, 48] on span "In mẫu biên lai tự cấu hình" at bounding box center [740, 45] width 155 height 21
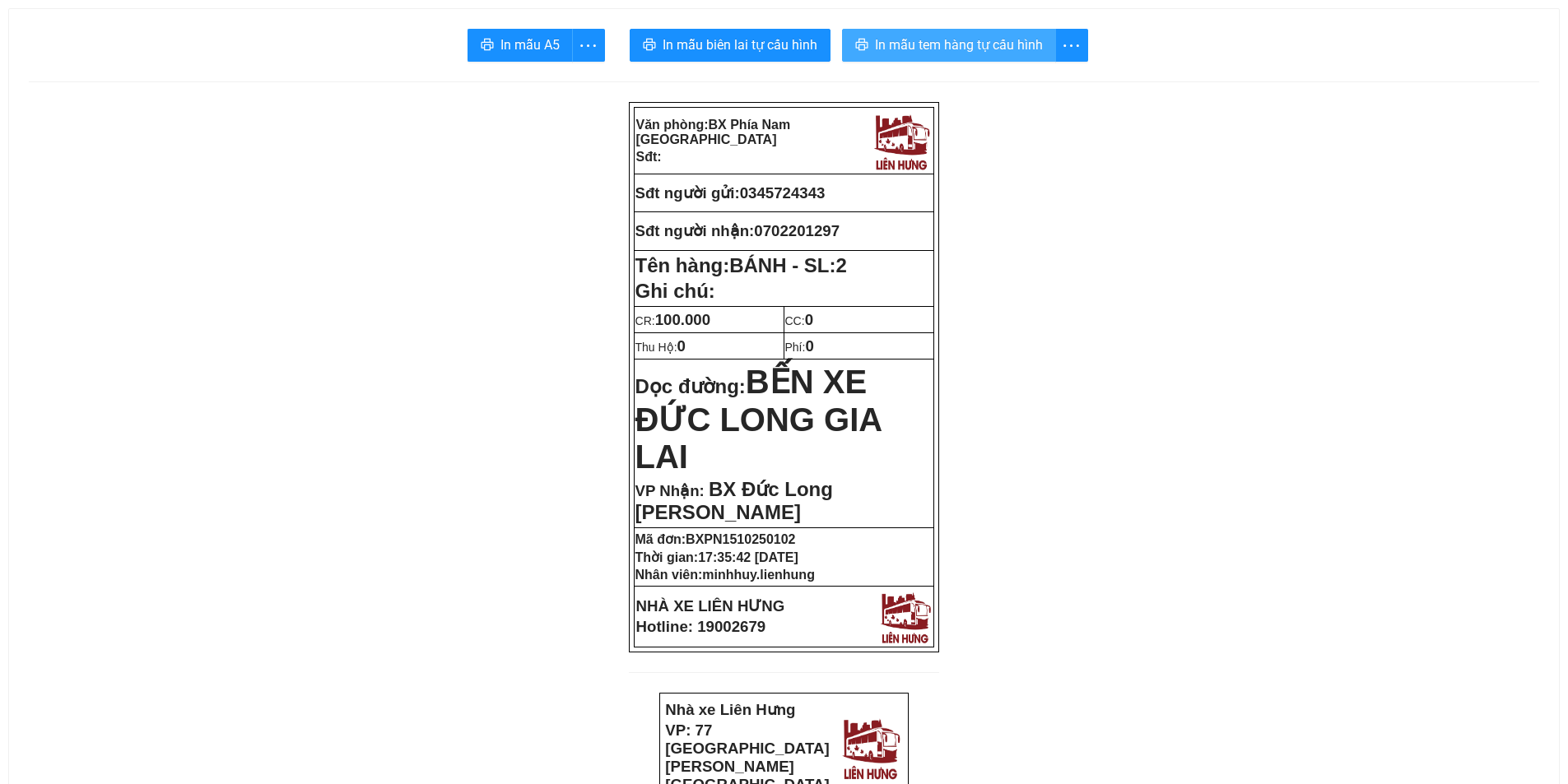
click at [1018, 38] on span "In mẫu tem hàng tự cấu hình" at bounding box center [958, 45] width 168 height 21
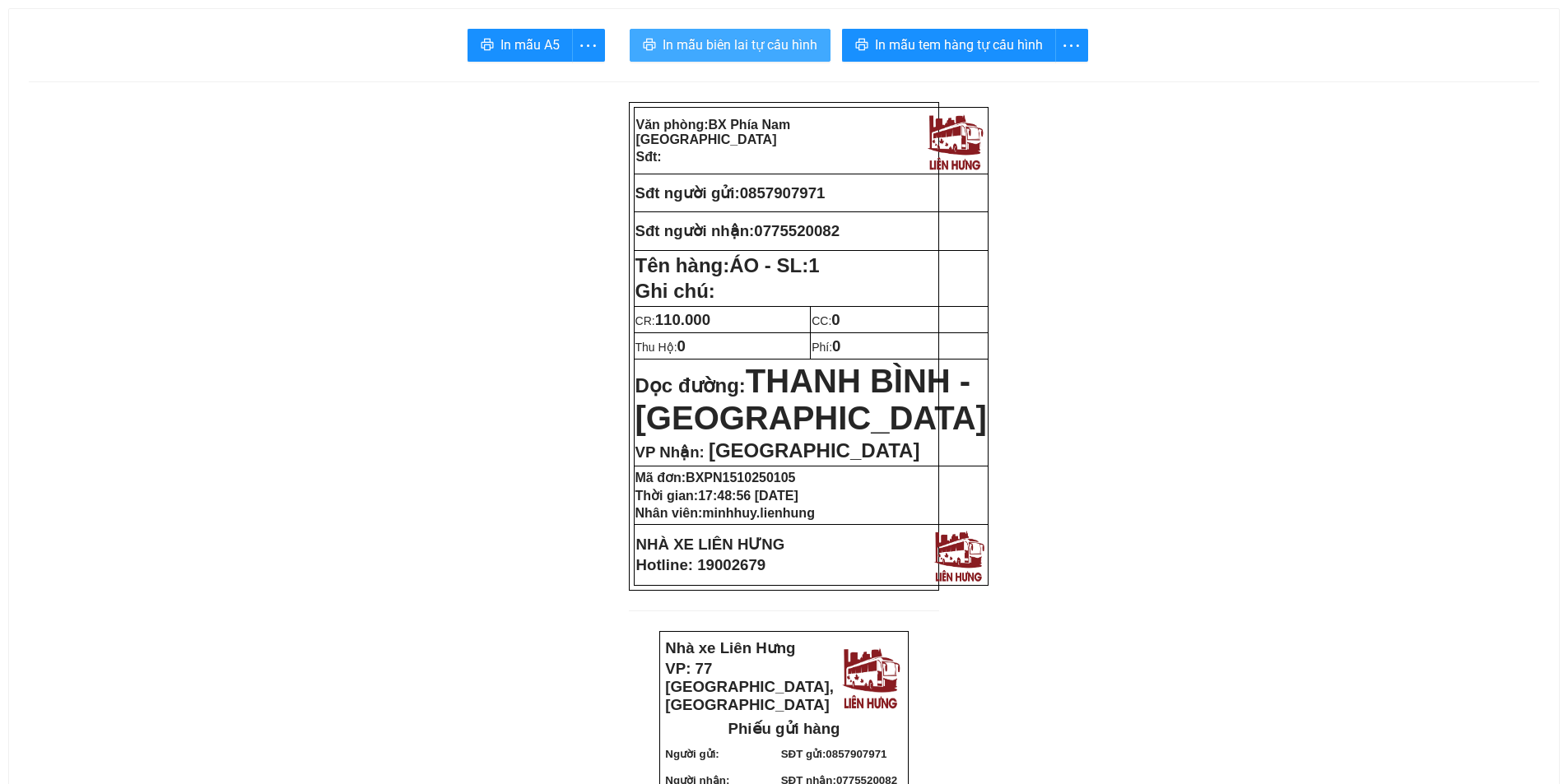
click at [794, 60] on button "In mẫu biên lai tự cấu hình" at bounding box center [730, 45] width 201 height 33
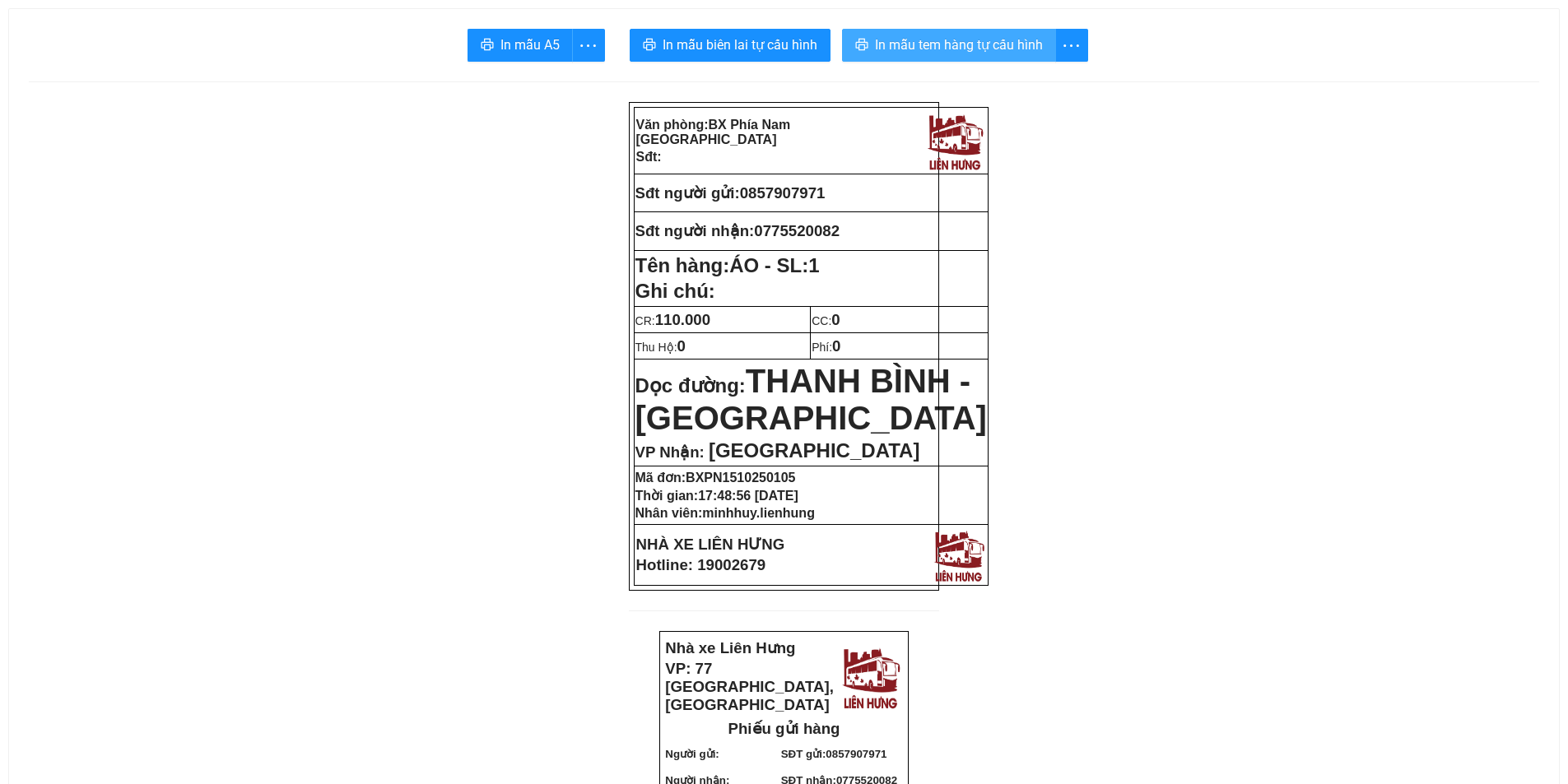
click at [965, 48] on span "In mẫu tem hàng tự cấu hình" at bounding box center [958, 45] width 168 height 21
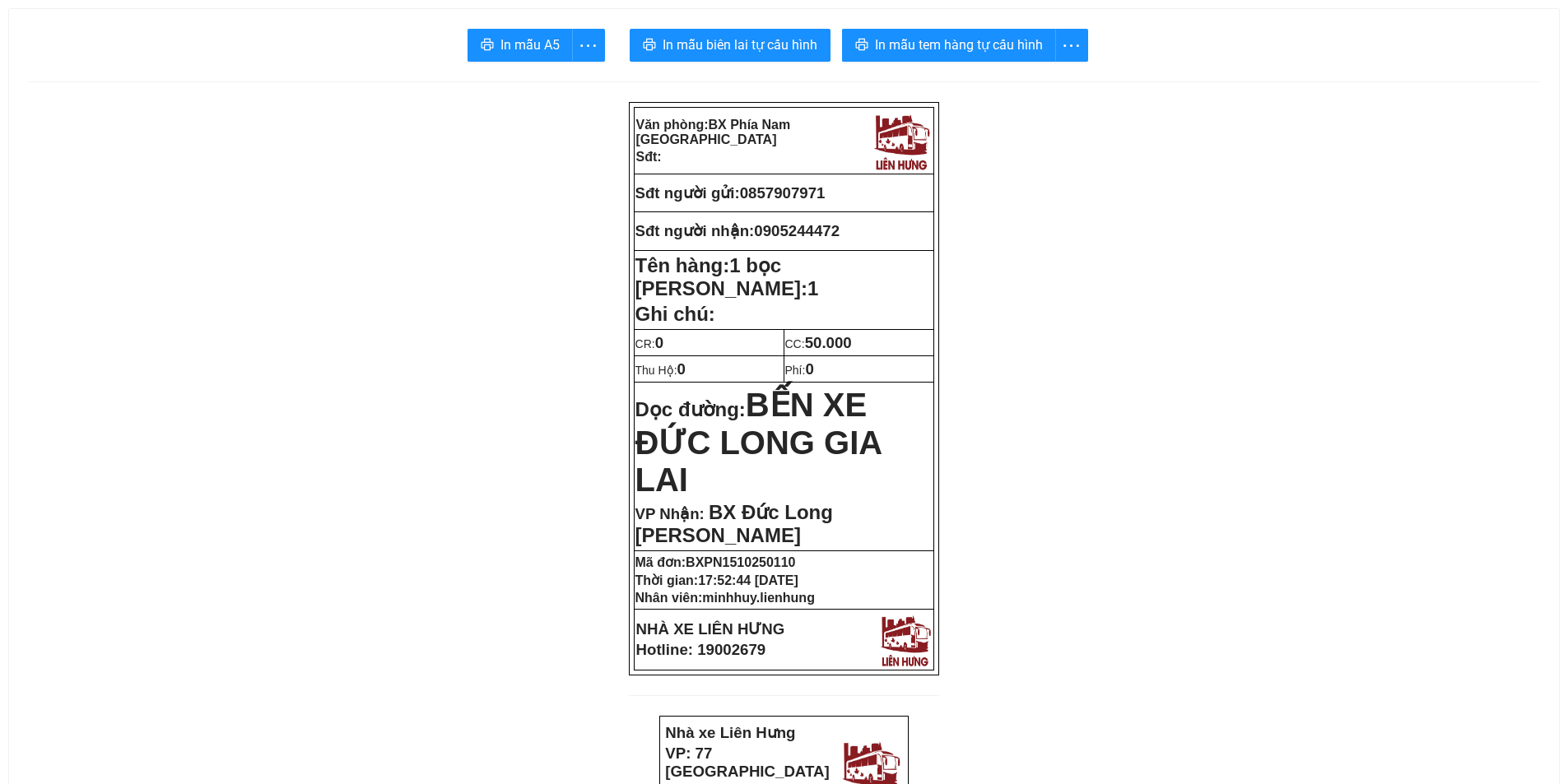
click at [803, 193] on span "0857907971" at bounding box center [783, 192] width 85 height 17
copy span "0857907971"
click at [798, 52] on span "In mẫu biên lai tự cấu hình" at bounding box center [740, 45] width 155 height 21
click at [927, 46] on span "In mẫu tem hàng tự cấu hình" at bounding box center [958, 45] width 168 height 21
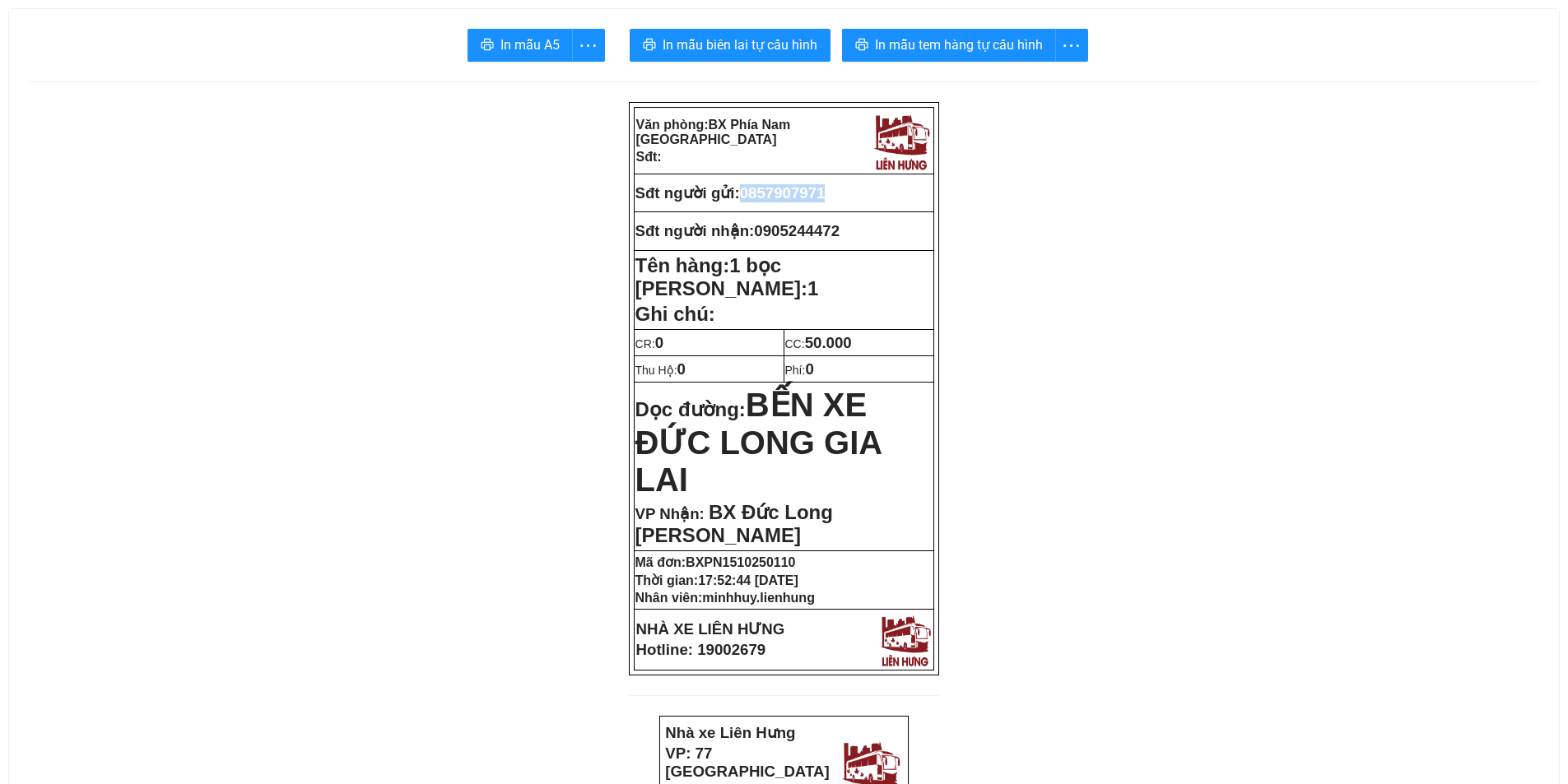
click at [806, 197] on span "0857907971" at bounding box center [783, 192] width 85 height 17
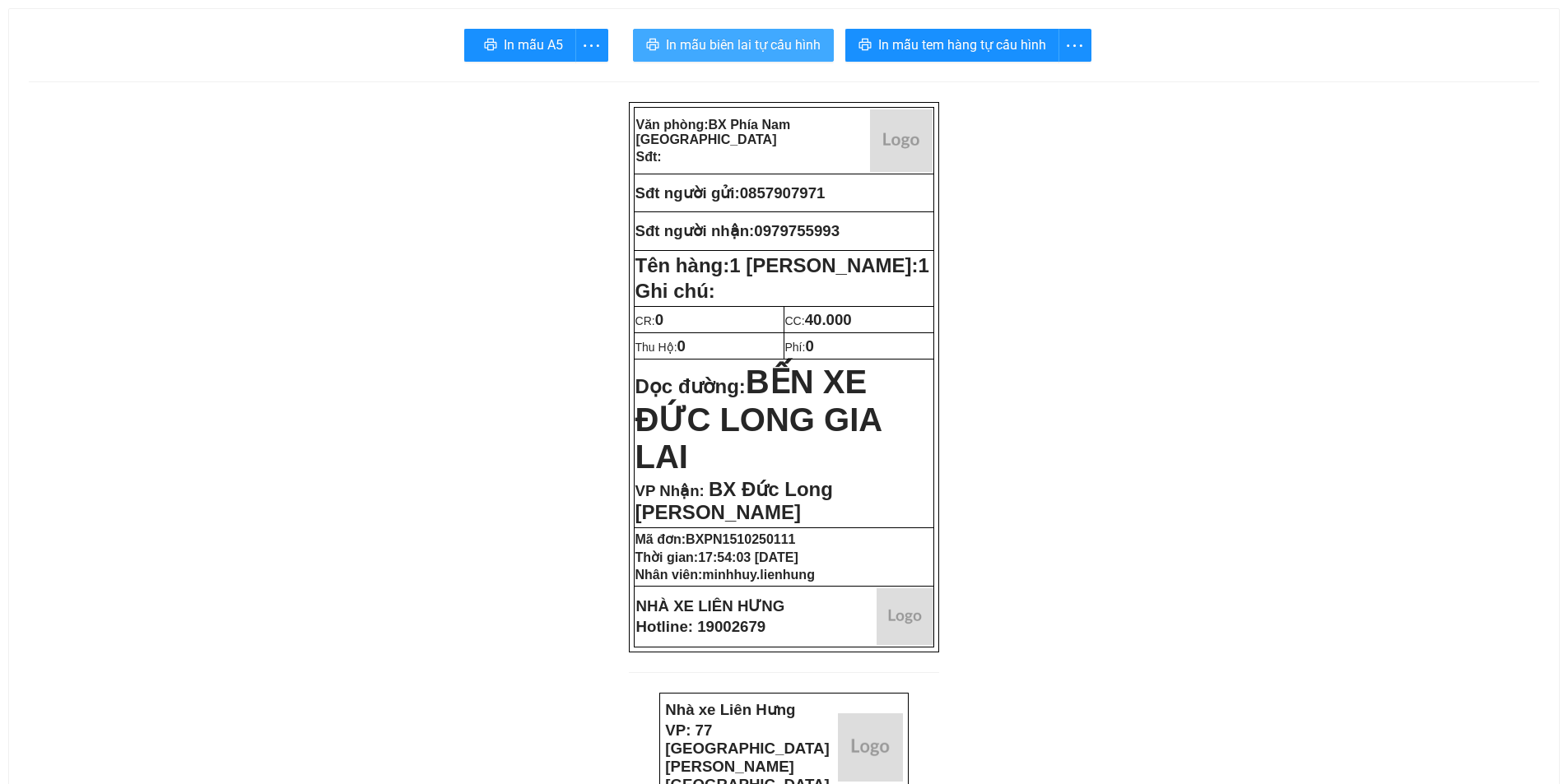
click at [776, 45] on span "In mẫu biên lai tự cấu hình" at bounding box center [743, 45] width 155 height 21
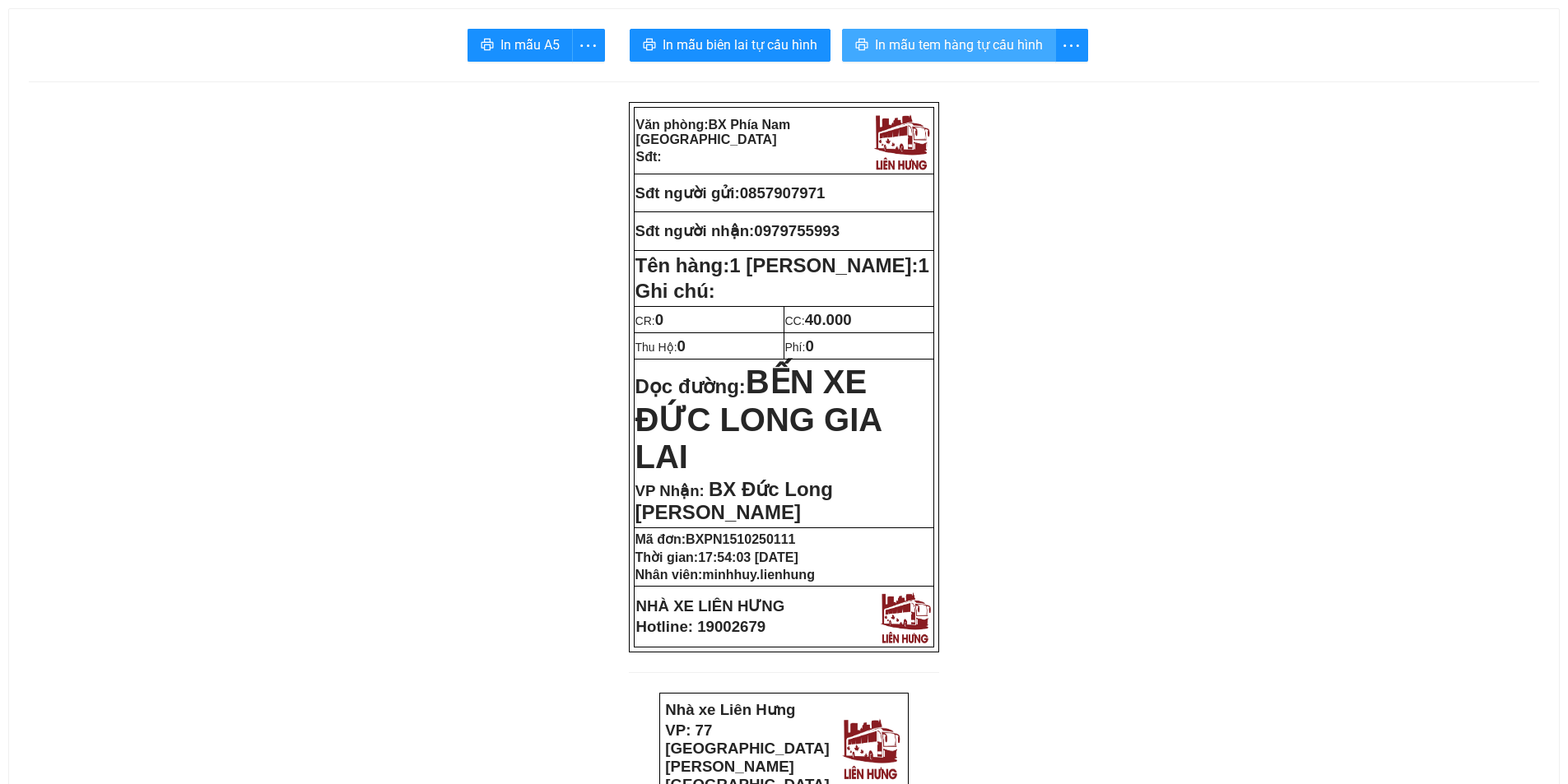
click at [1022, 37] on span "In mẫu tem hàng tự cấu hình" at bounding box center [958, 45] width 168 height 21
click at [780, 190] on span "0857907971" at bounding box center [783, 192] width 85 height 17
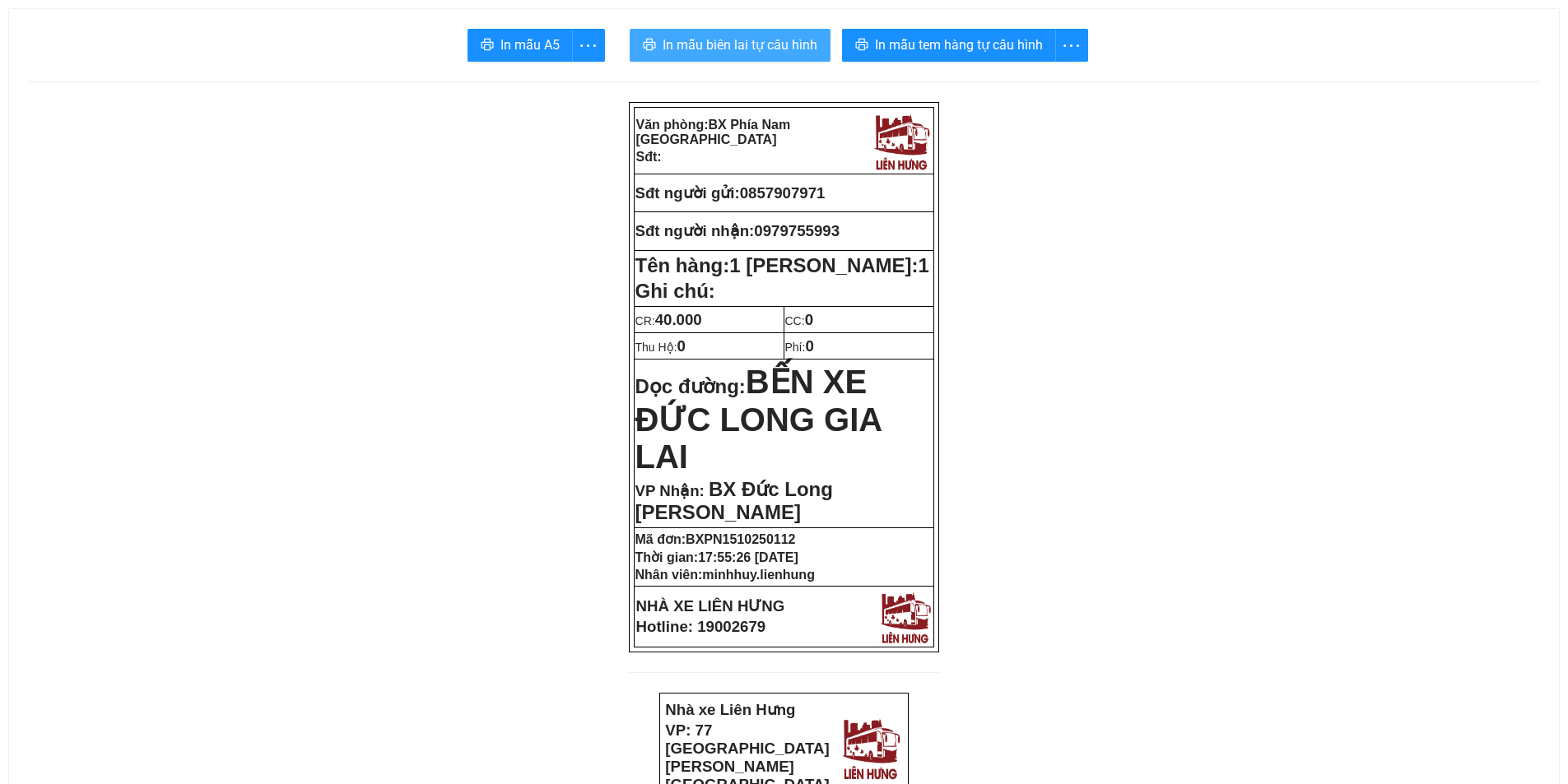
click at [791, 34] on button "In mẫu biên lai tự cấu hình" at bounding box center [730, 45] width 201 height 33
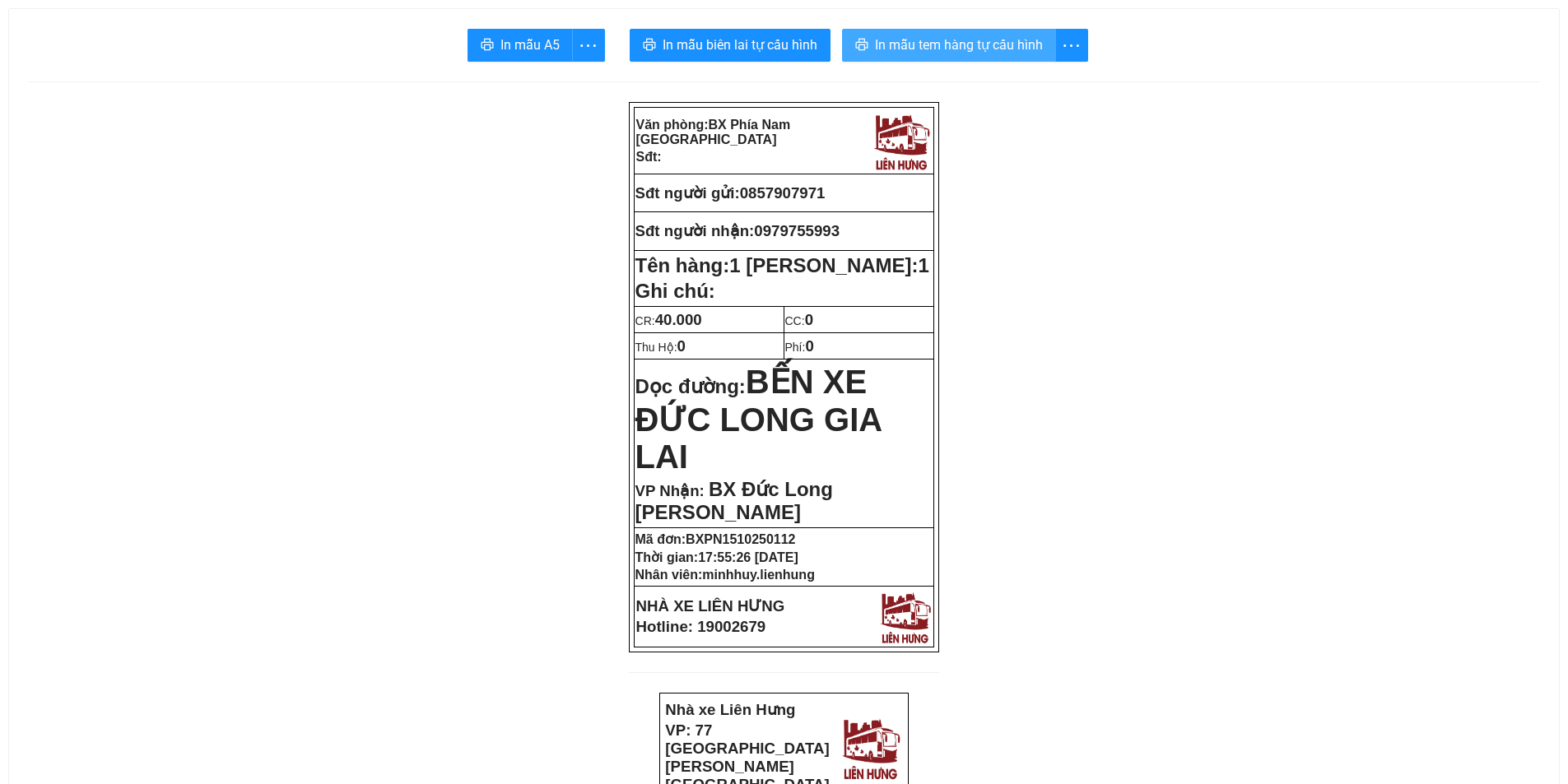
click at [952, 33] on button "In mẫu tem hàng tự cấu hình" at bounding box center [949, 45] width 214 height 33
click at [811, 196] on span "0857907971" at bounding box center [783, 192] width 85 height 17
click at [817, 225] on span "0979755993" at bounding box center [796, 230] width 85 height 17
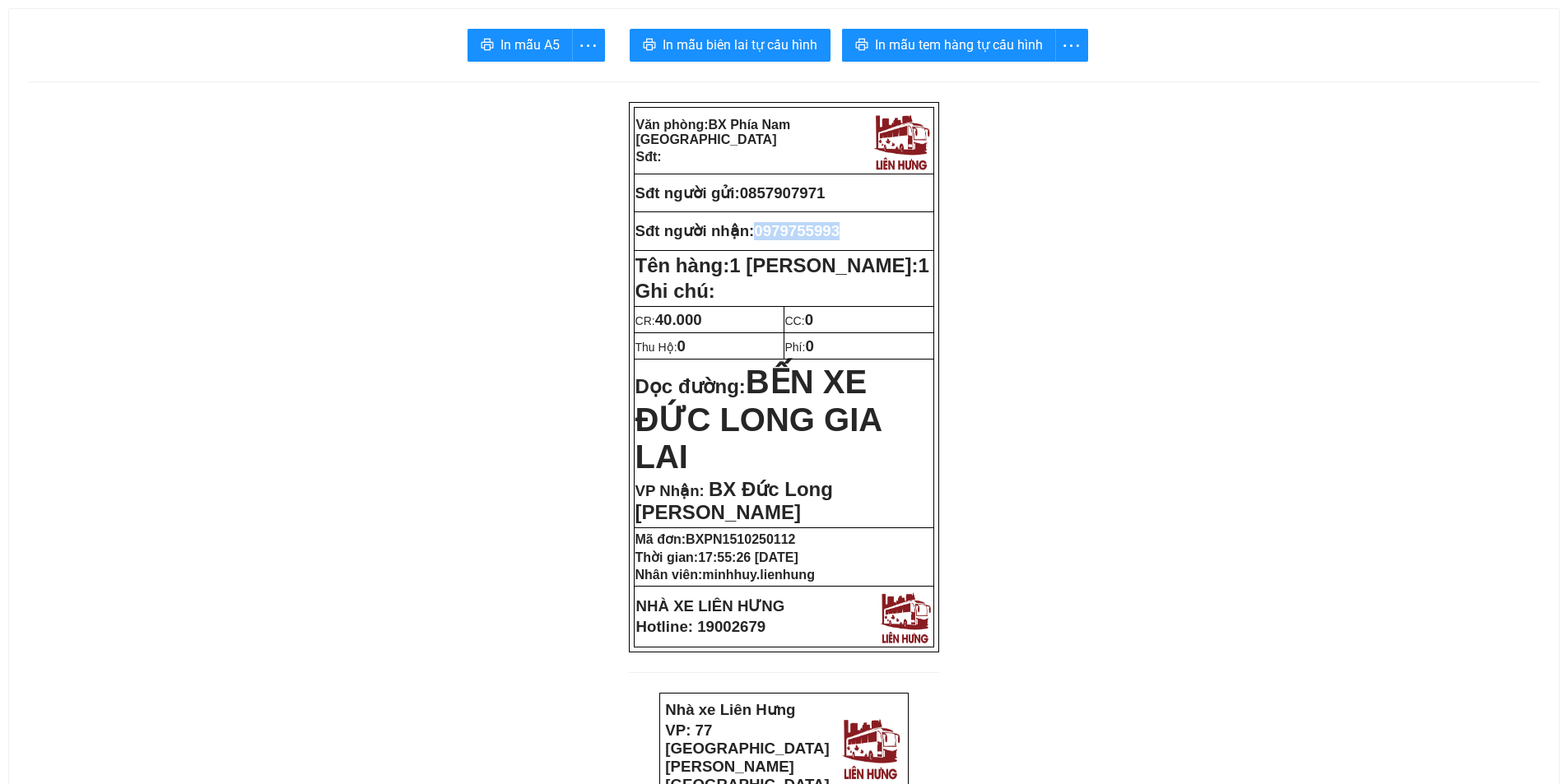
copy span "0979755993"
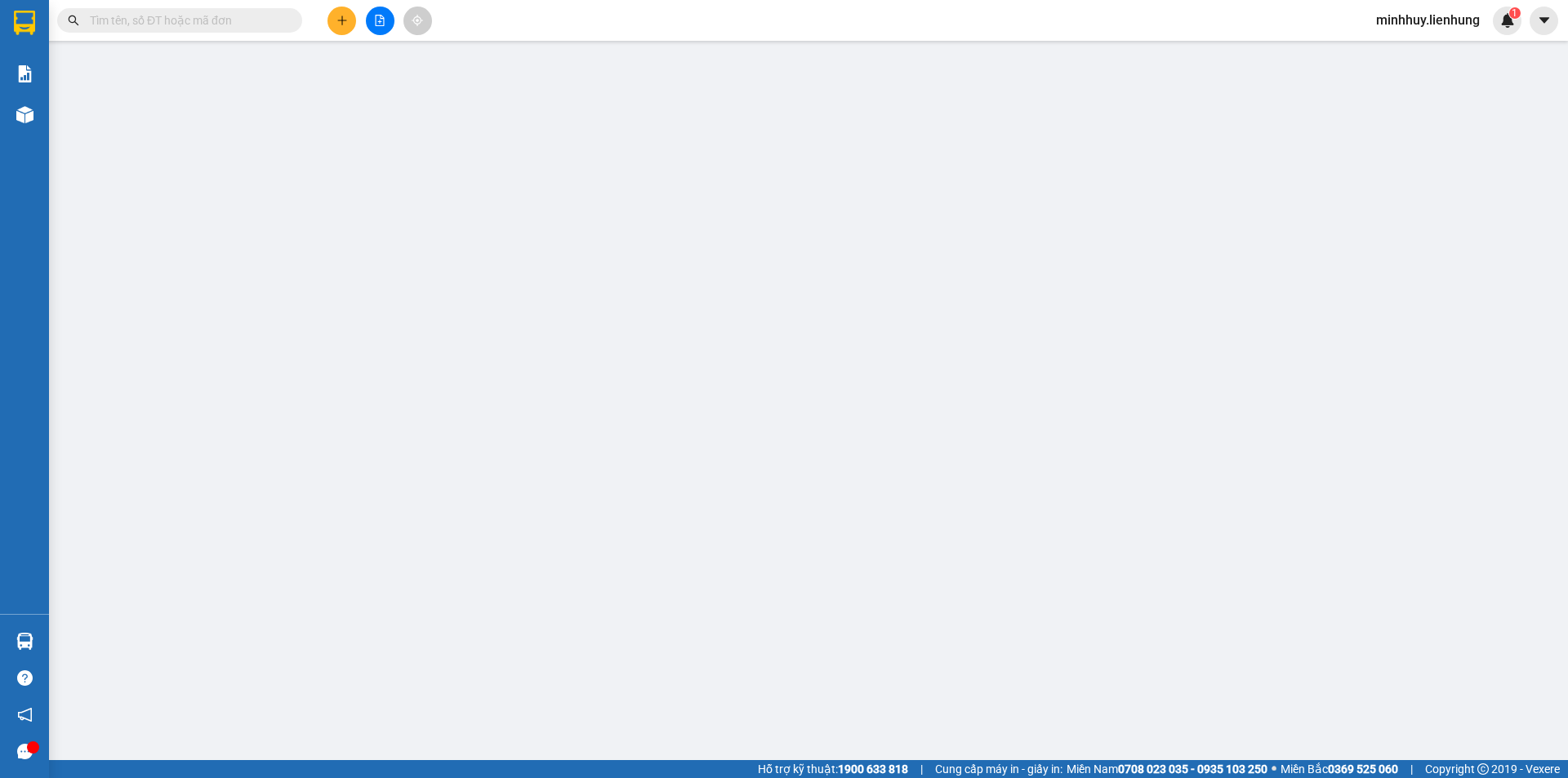
click at [177, 25] on input "text" at bounding box center [186, 21] width 193 height 18
paste input "0979755993"
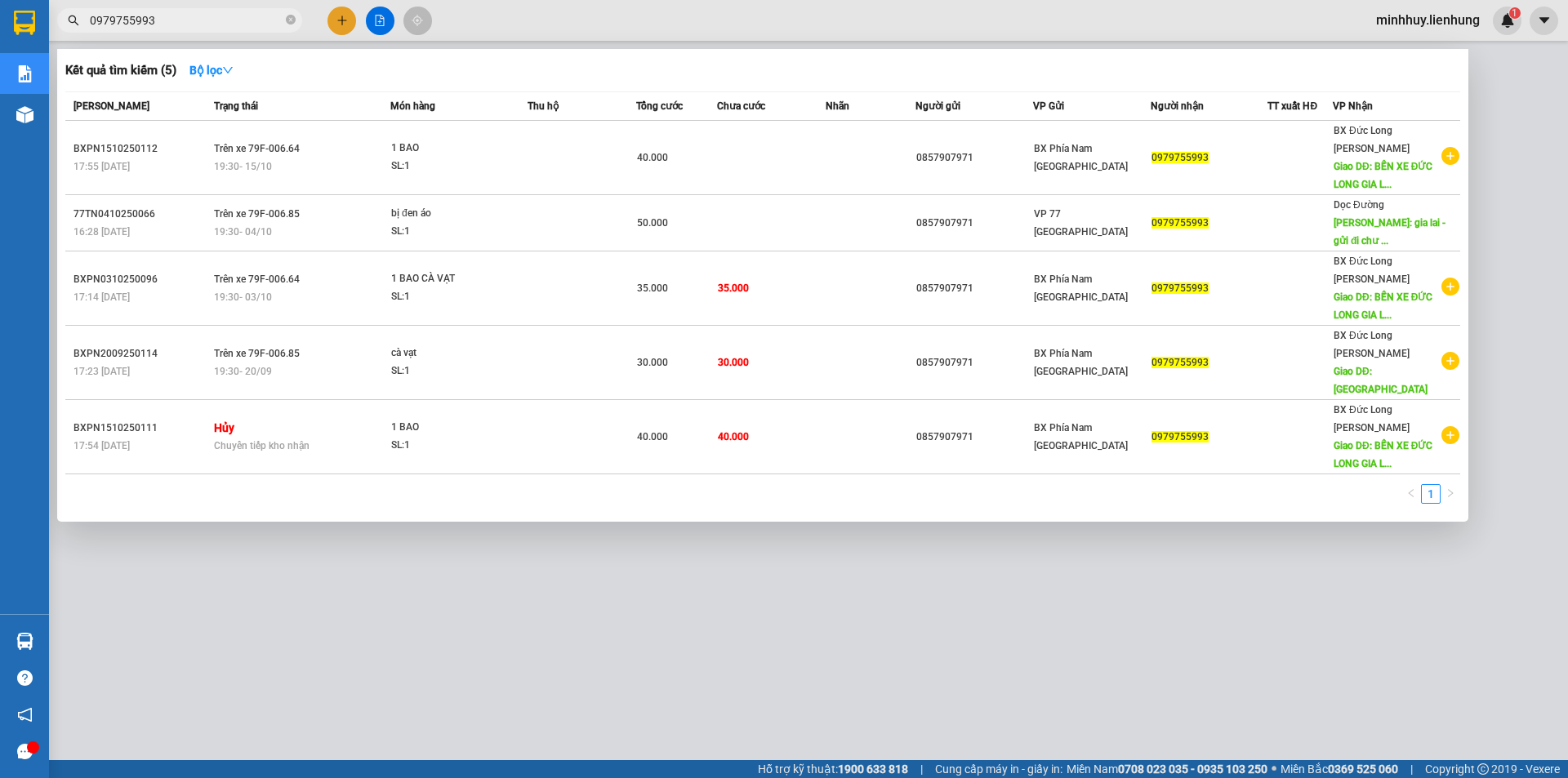
click at [145, 20] on input "0979755993" at bounding box center [186, 21] width 193 height 18
paste input "857907971"
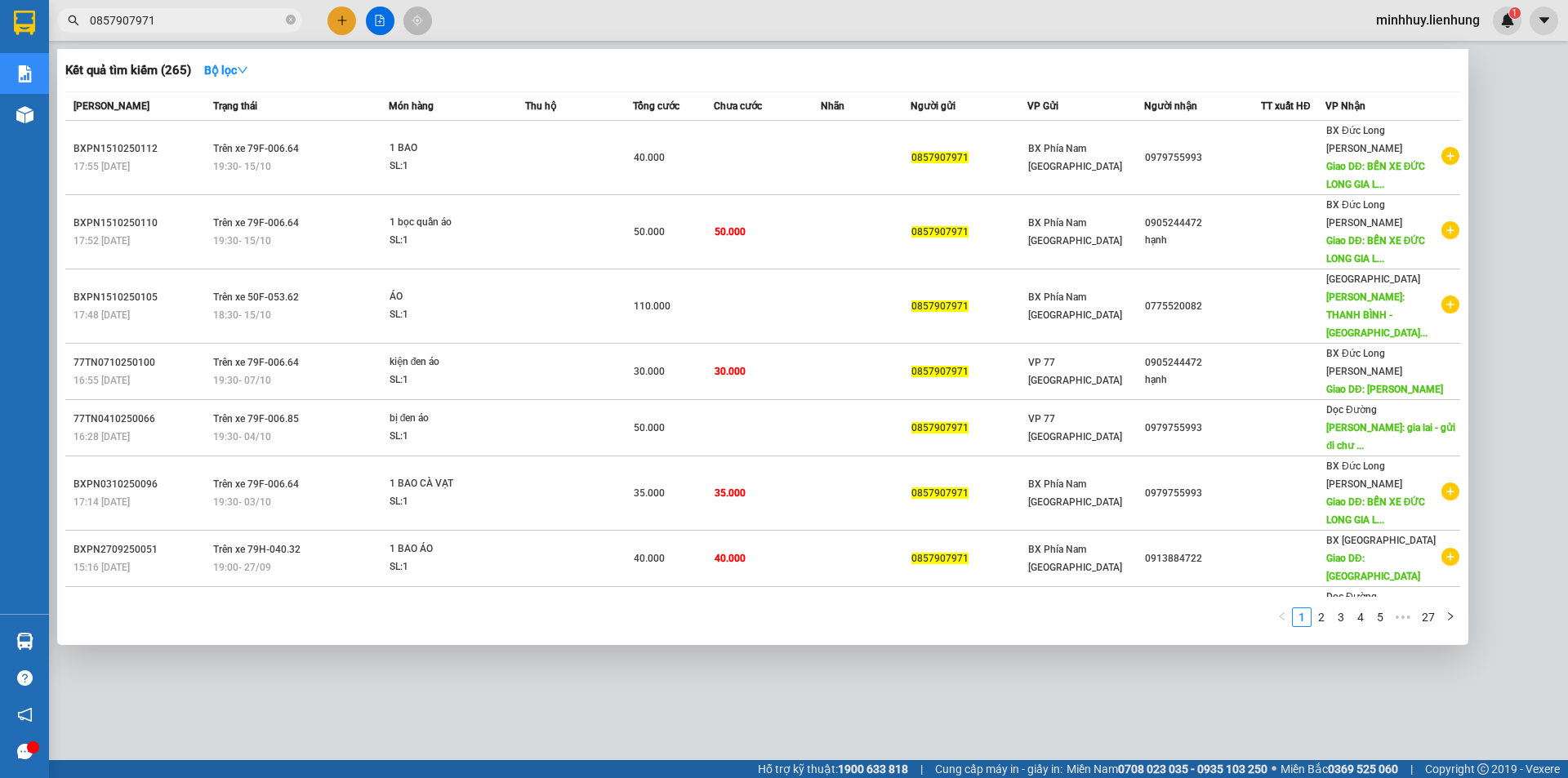
type input "0857907971"
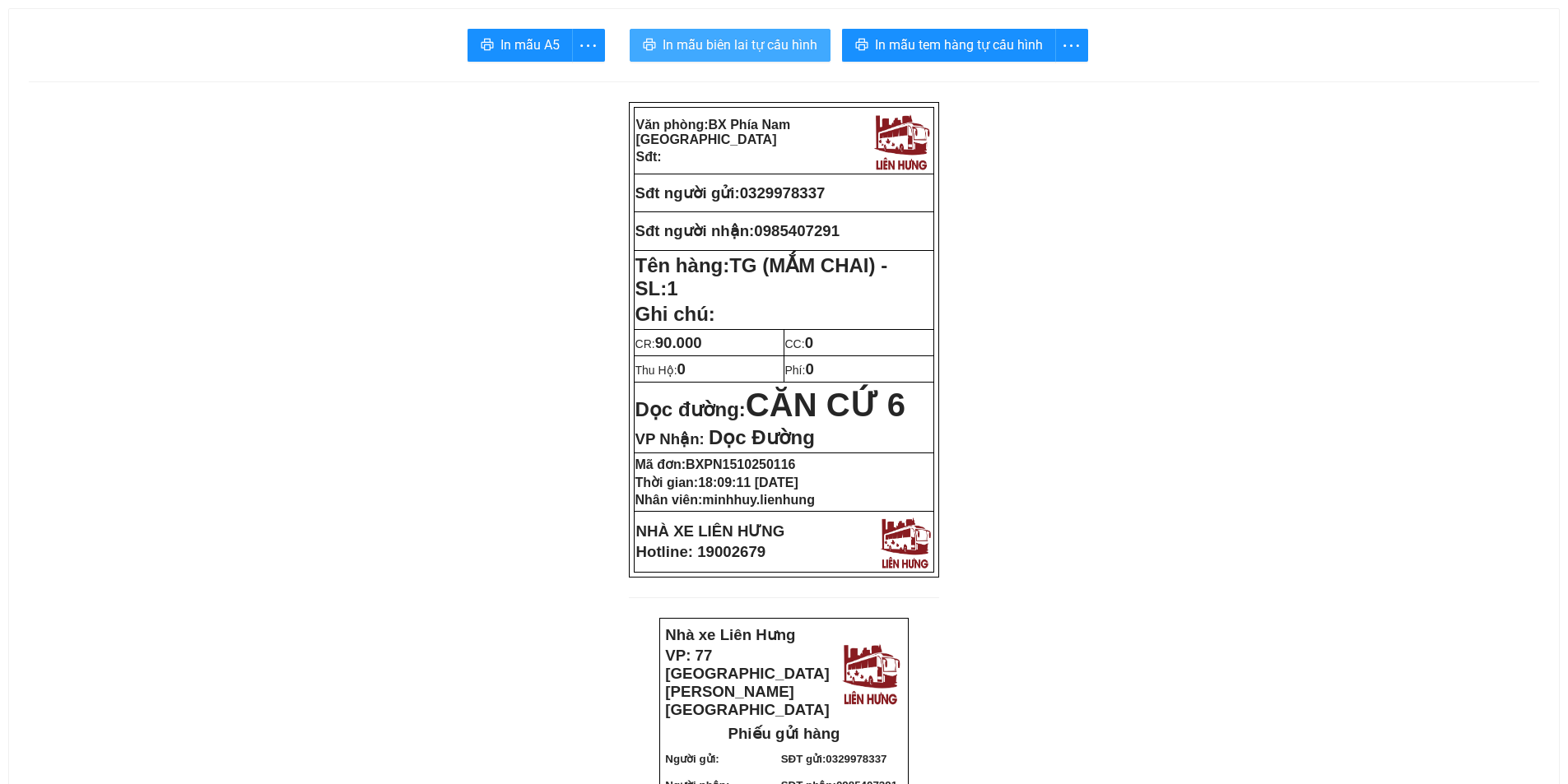
click at [788, 38] on span "In mẫu biên lai tự cấu hình" at bounding box center [740, 45] width 155 height 21
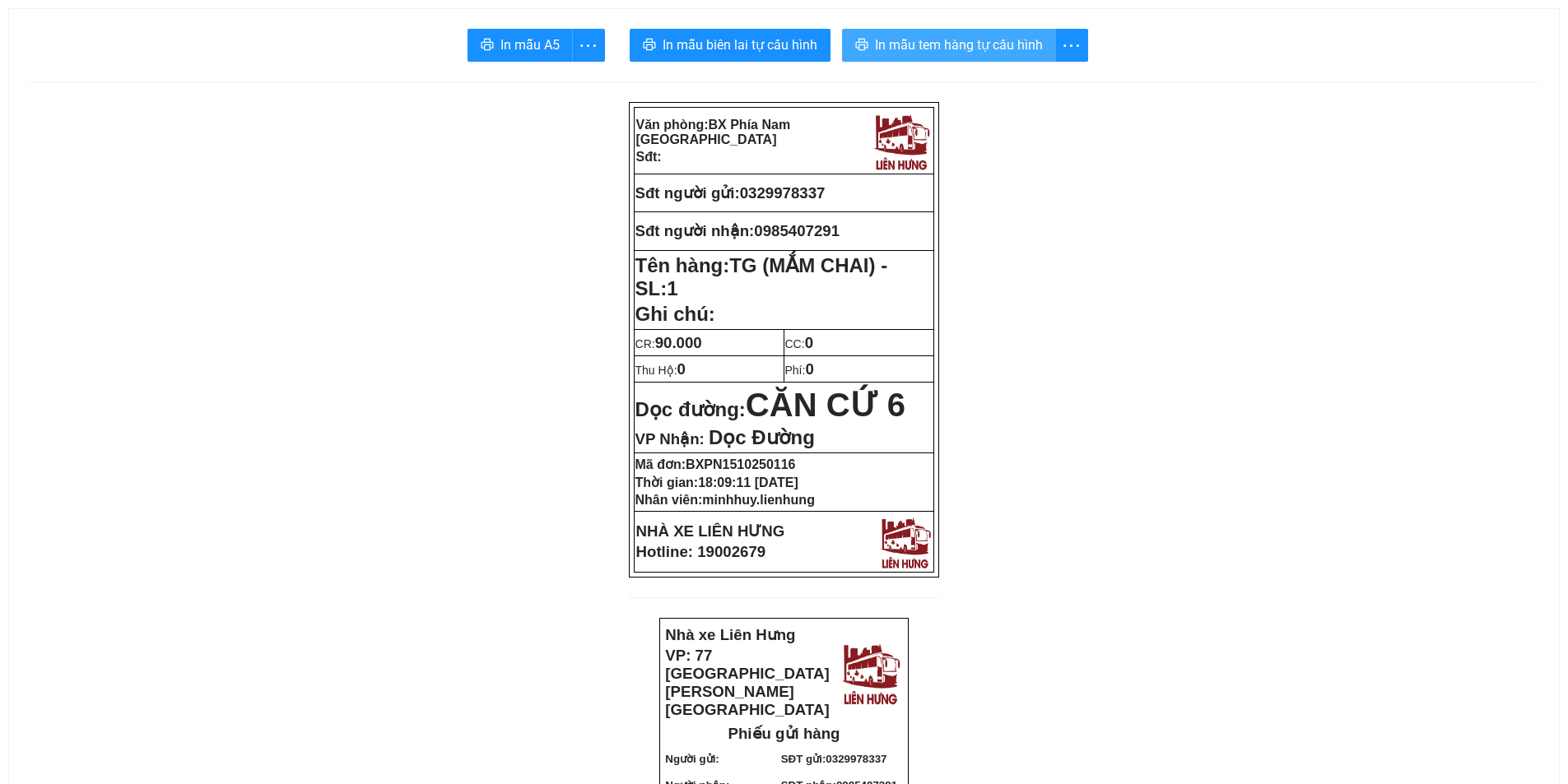
click at [936, 50] on span "In mẫu tem hàng tự cấu hình" at bounding box center [958, 45] width 168 height 21
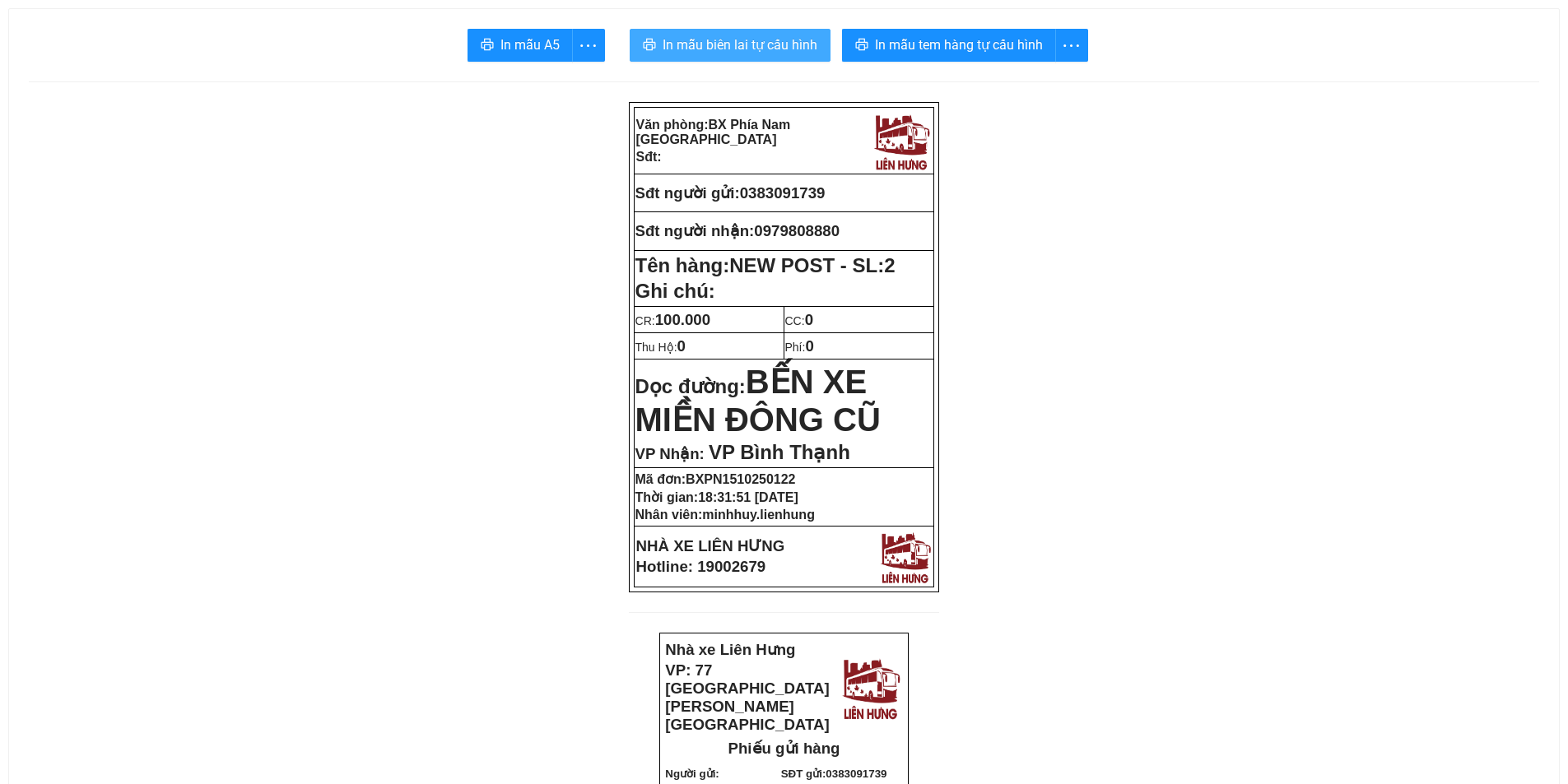
click at [717, 55] on span "In mẫu biên lai tự cấu hình" at bounding box center [740, 45] width 155 height 21
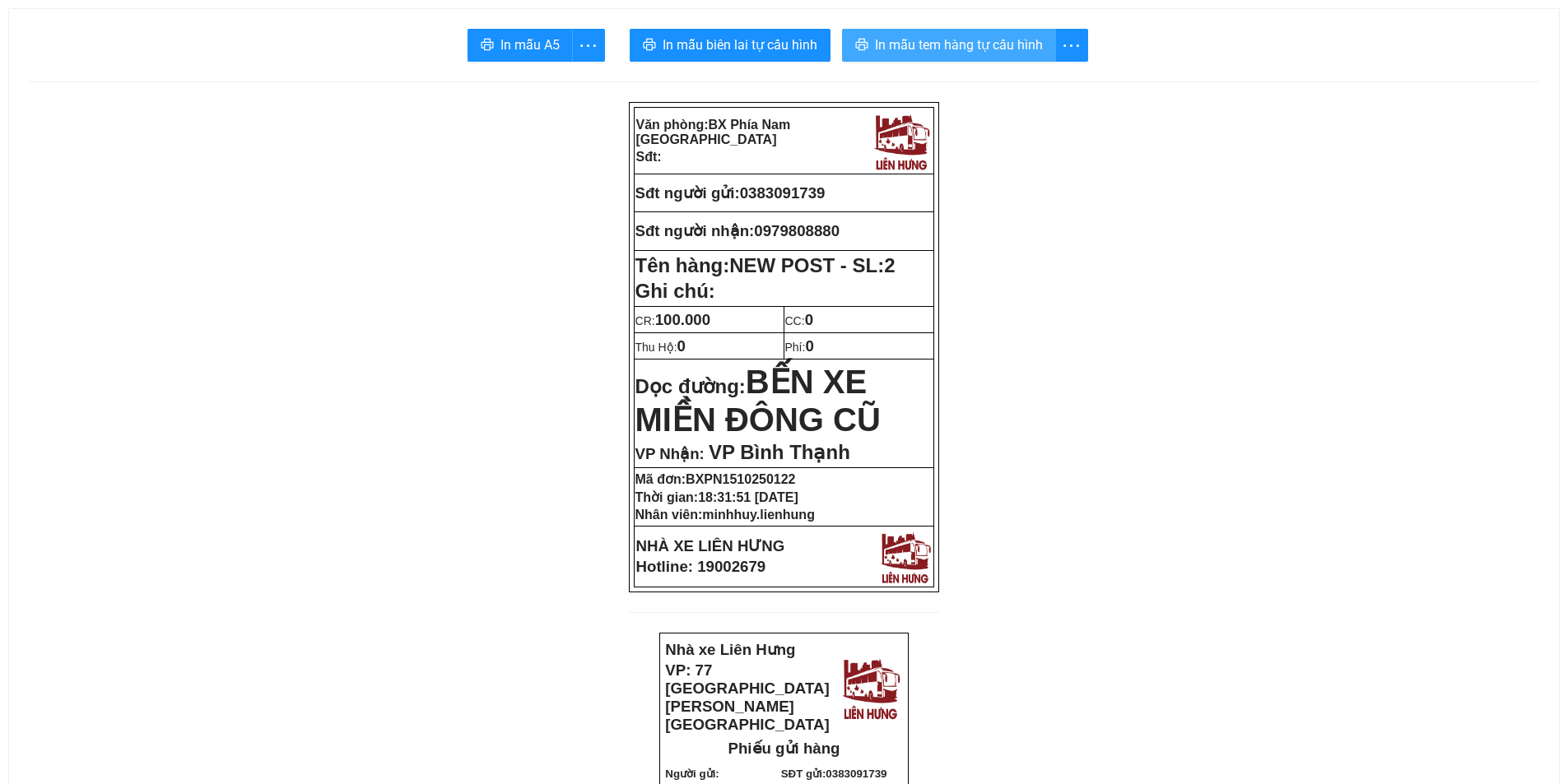
click at [918, 44] on span "In mẫu tem hàng tự cấu hình" at bounding box center [958, 45] width 168 height 21
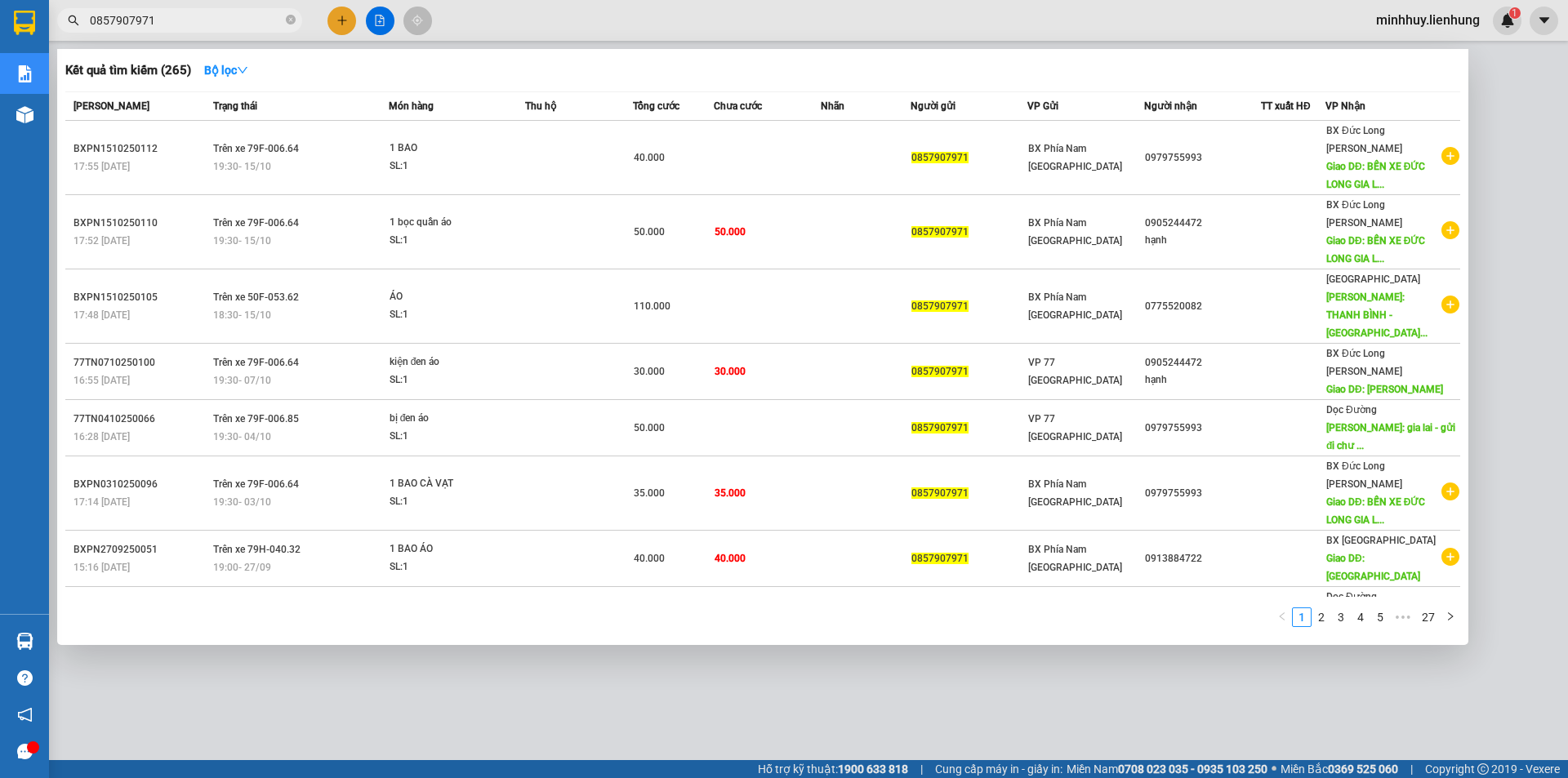
drag, startPoint x: 166, startPoint y: 20, endPoint x: 89, endPoint y: 16, distance: 77.1
click at [89, 16] on span "0857907971" at bounding box center [179, 20] width 245 height 25
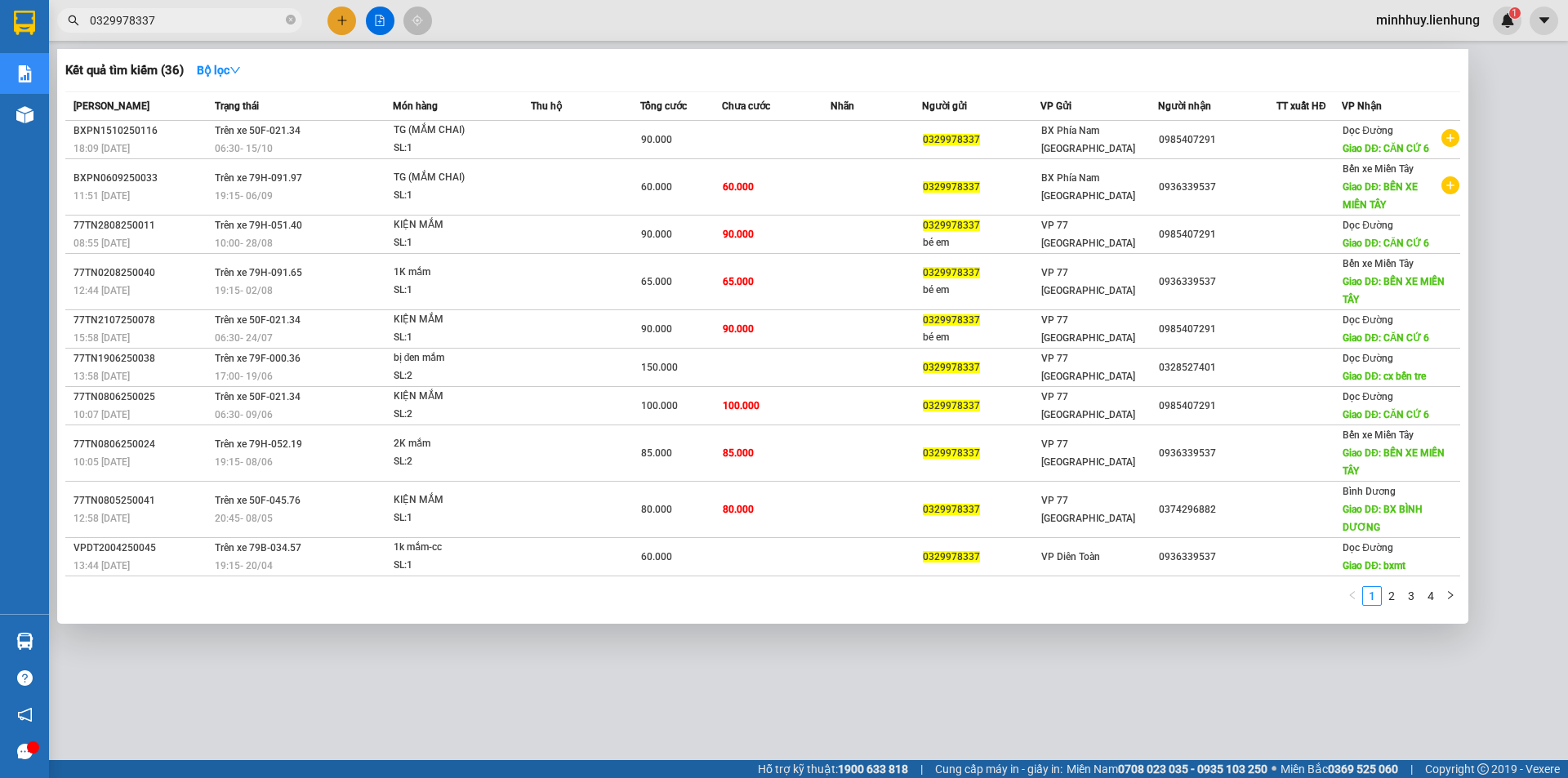
type input "0329978337"
click at [383, 15] on div at bounding box center [784, 389] width 1568 height 778
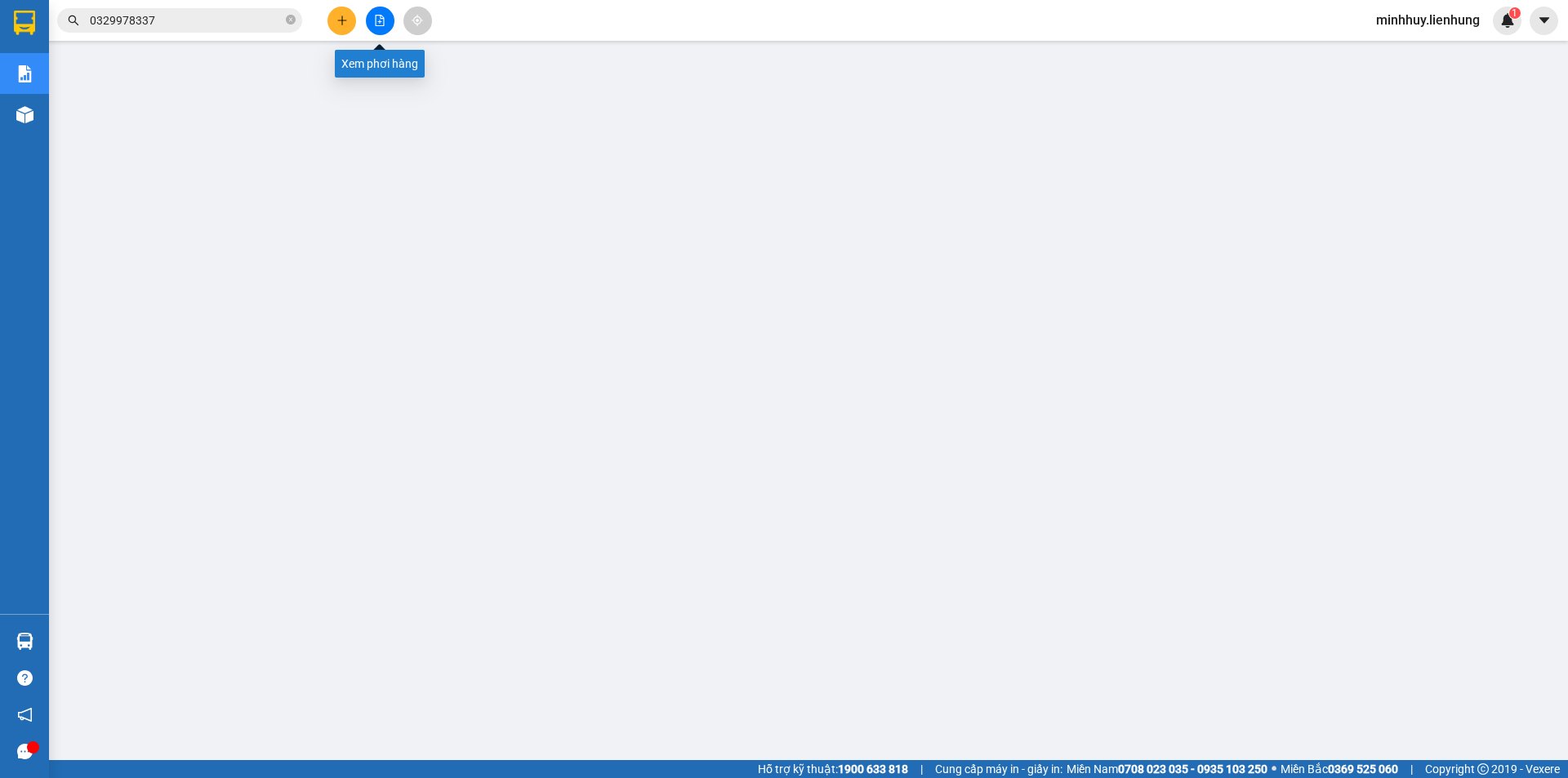
click at [382, 17] on icon "file-add" at bounding box center [380, 21] width 12 height 12
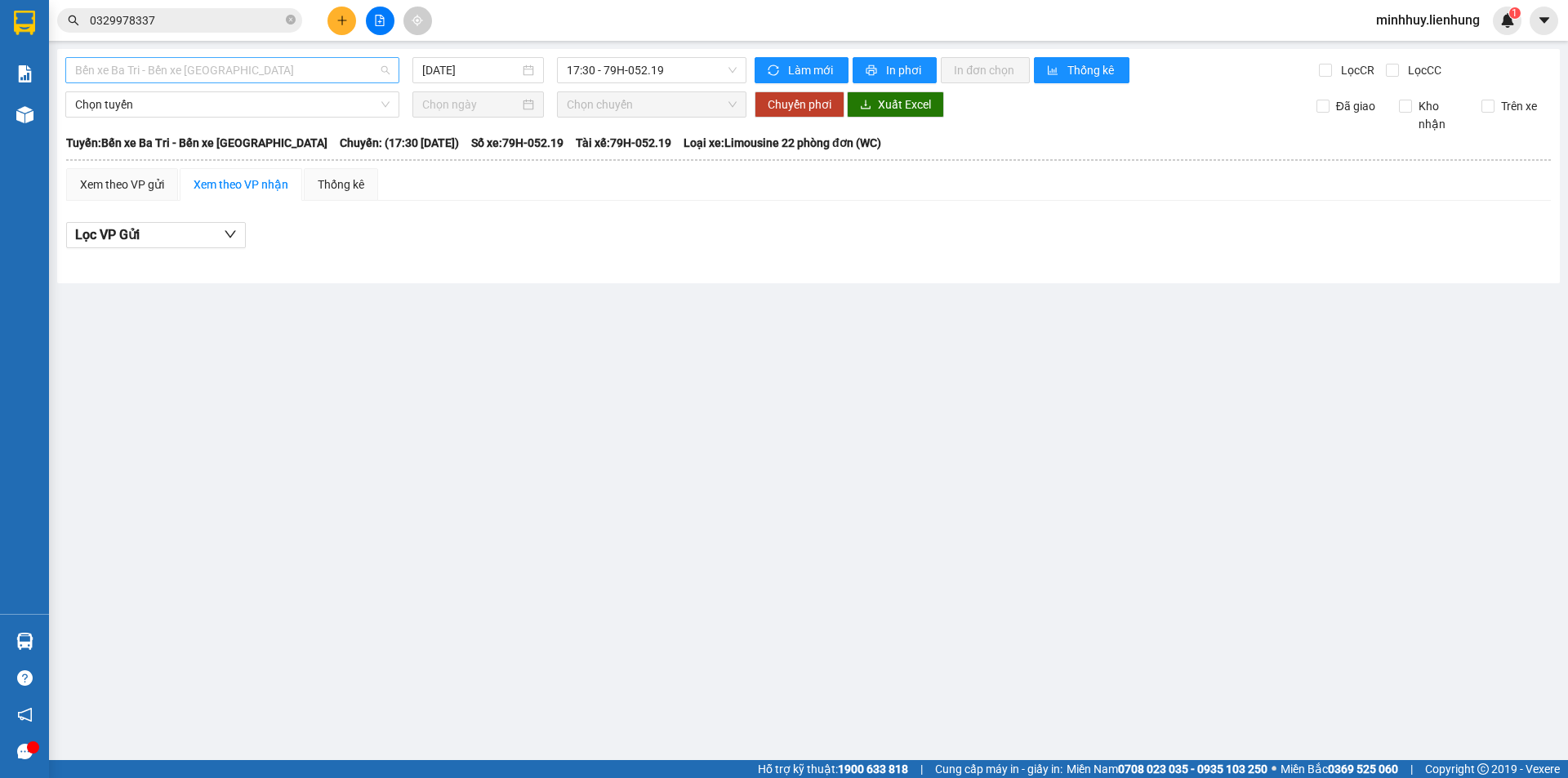
click at [318, 77] on span "Bến xe Ba Tri - Bến xe Vạn Ninh" at bounding box center [232, 70] width 315 height 25
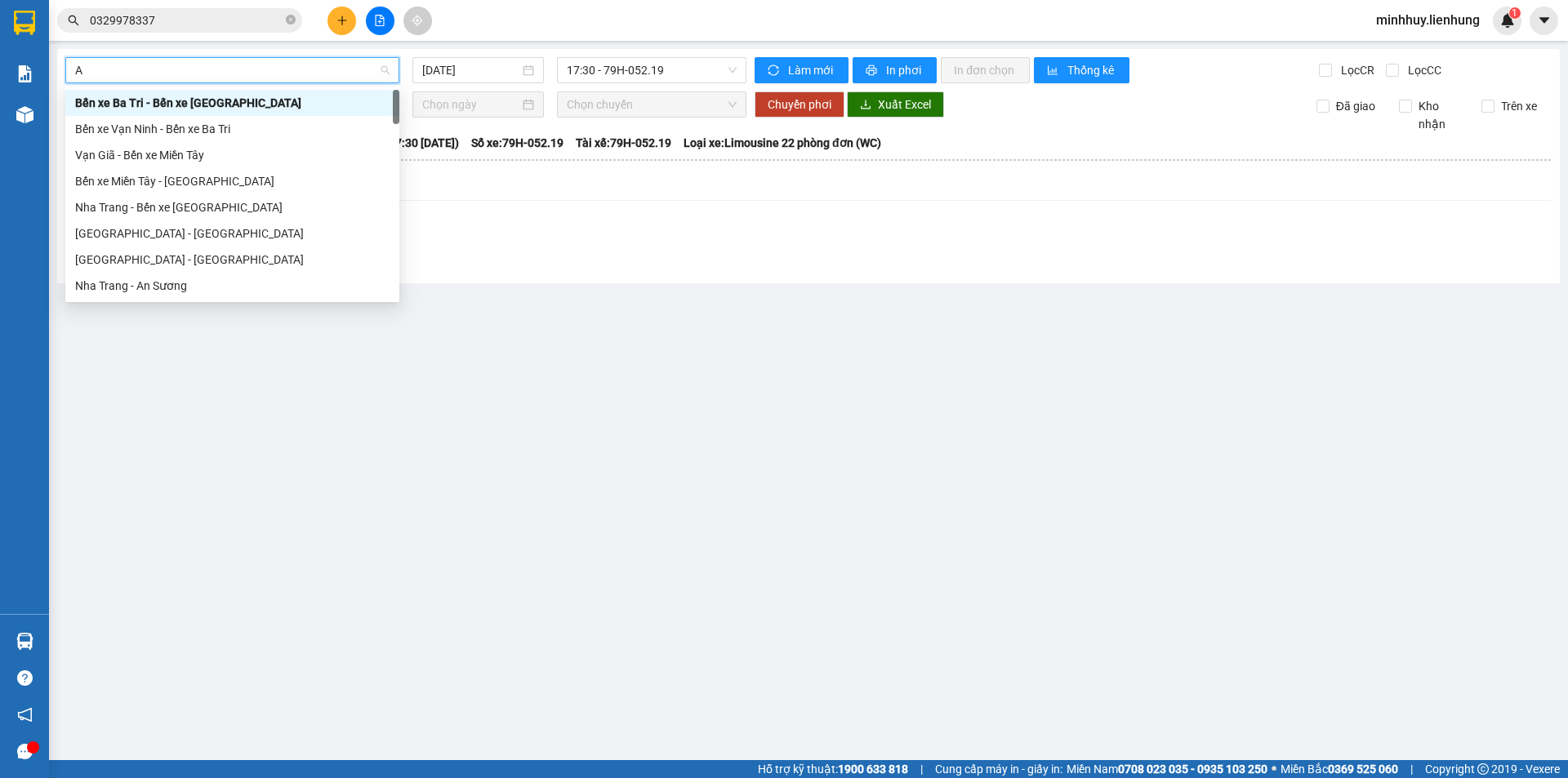
type input "AN"
click at [202, 281] on div "Nha Trang - An Sương" at bounding box center [232, 285] width 315 height 18
type input "15/10/2025"
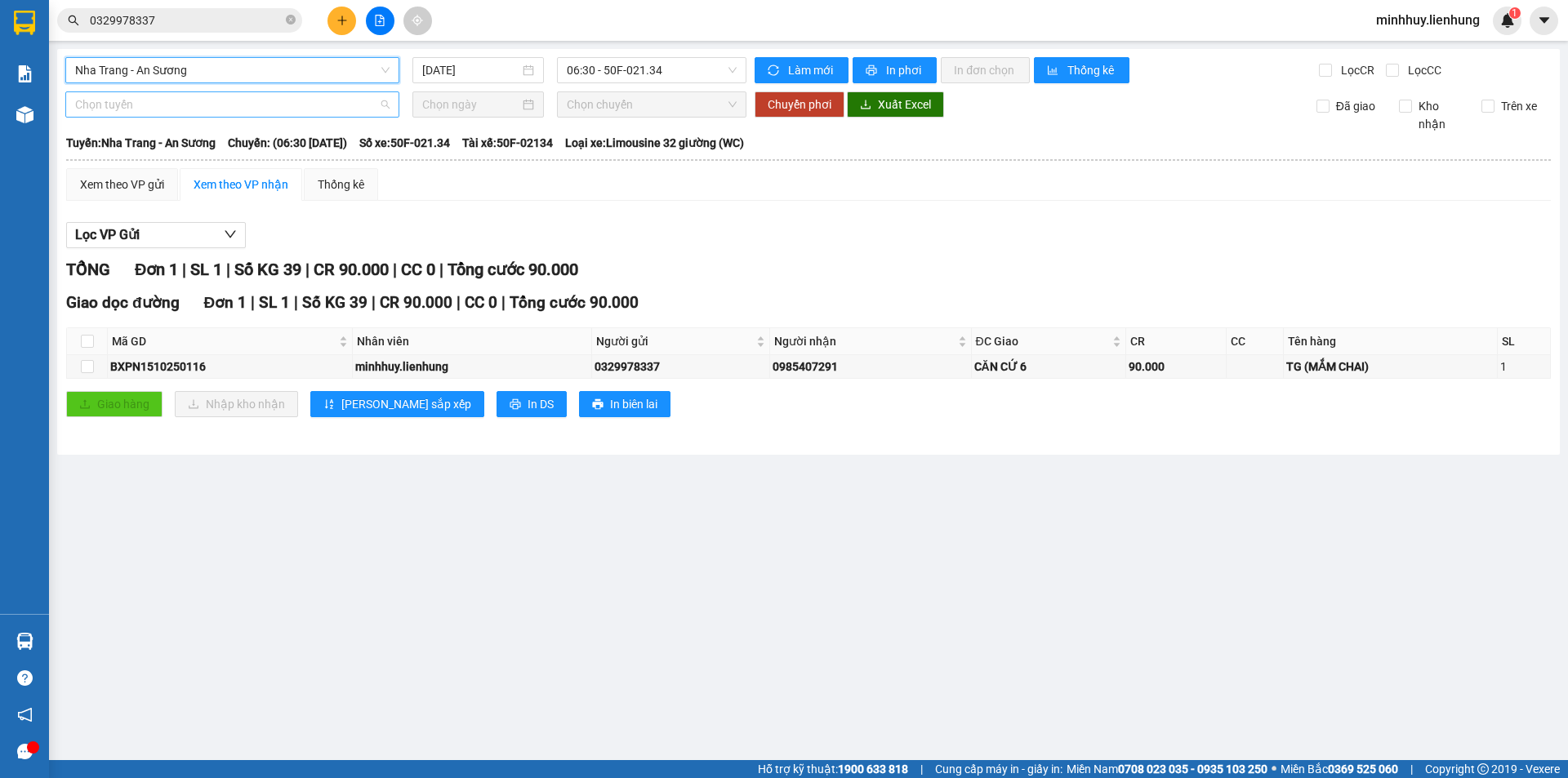
click at [320, 104] on span "Chọn tuyến" at bounding box center [232, 104] width 315 height 25
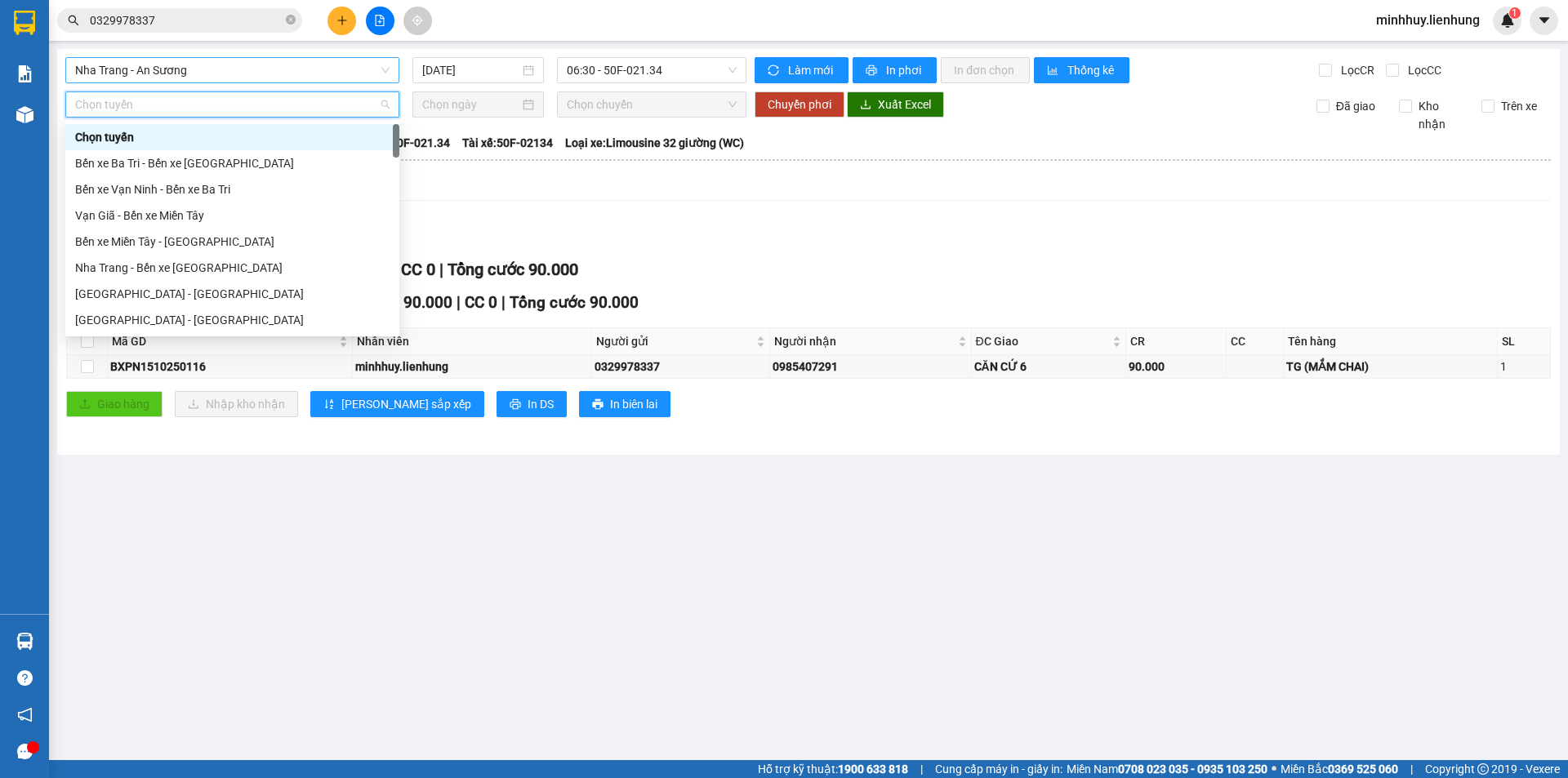
type input "A"
click at [195, 323] on div "Nha Trang - An Sương" at bounding box center [232, 320] width 315 height 18
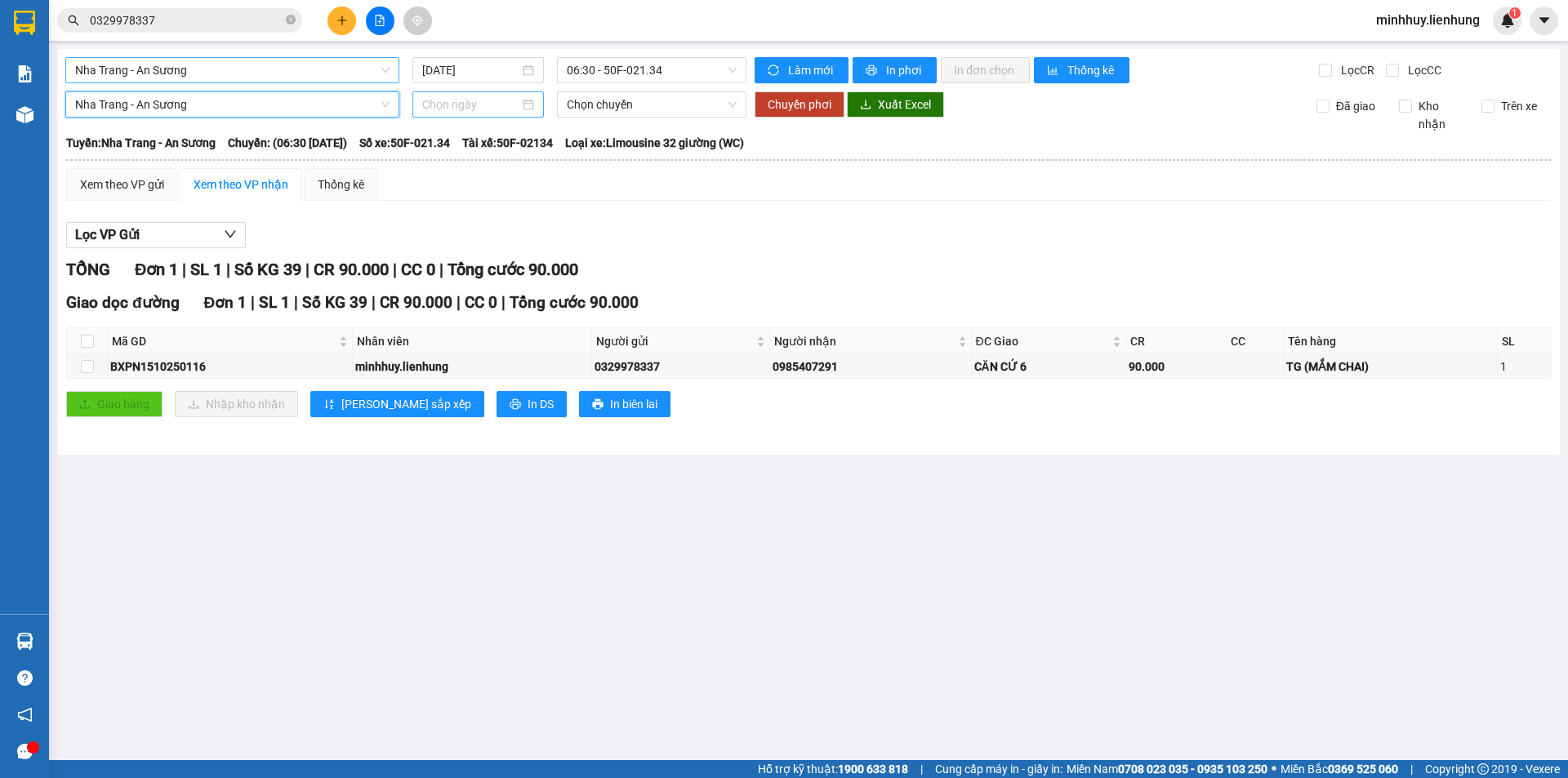
click at [480, 109] on input at bounding box center [470, 104] width 97 height 18
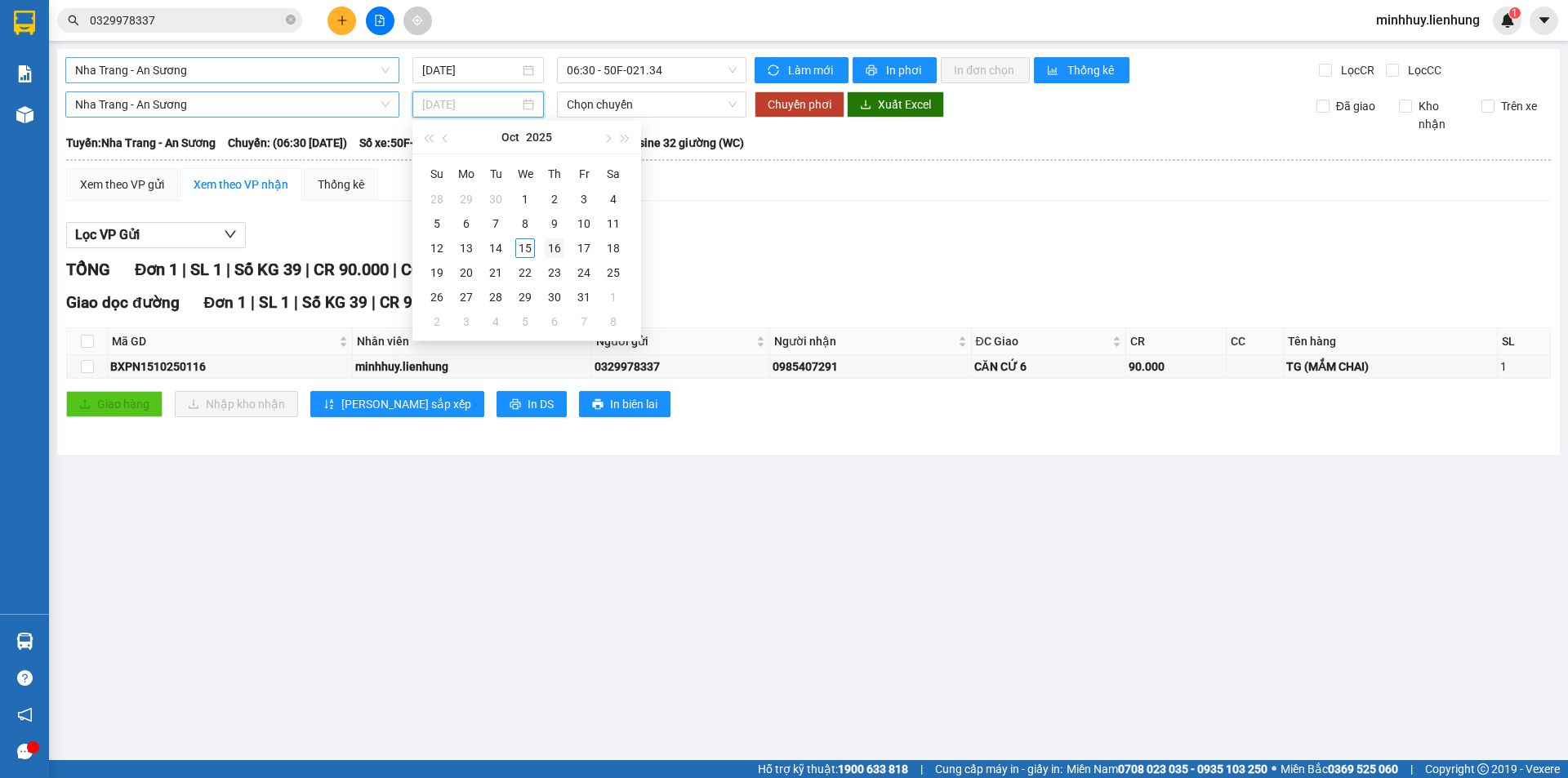
type input "16/10/2025"
click at [555, 246] on div "16" at bounding box center [555, 248] width 20 height 20
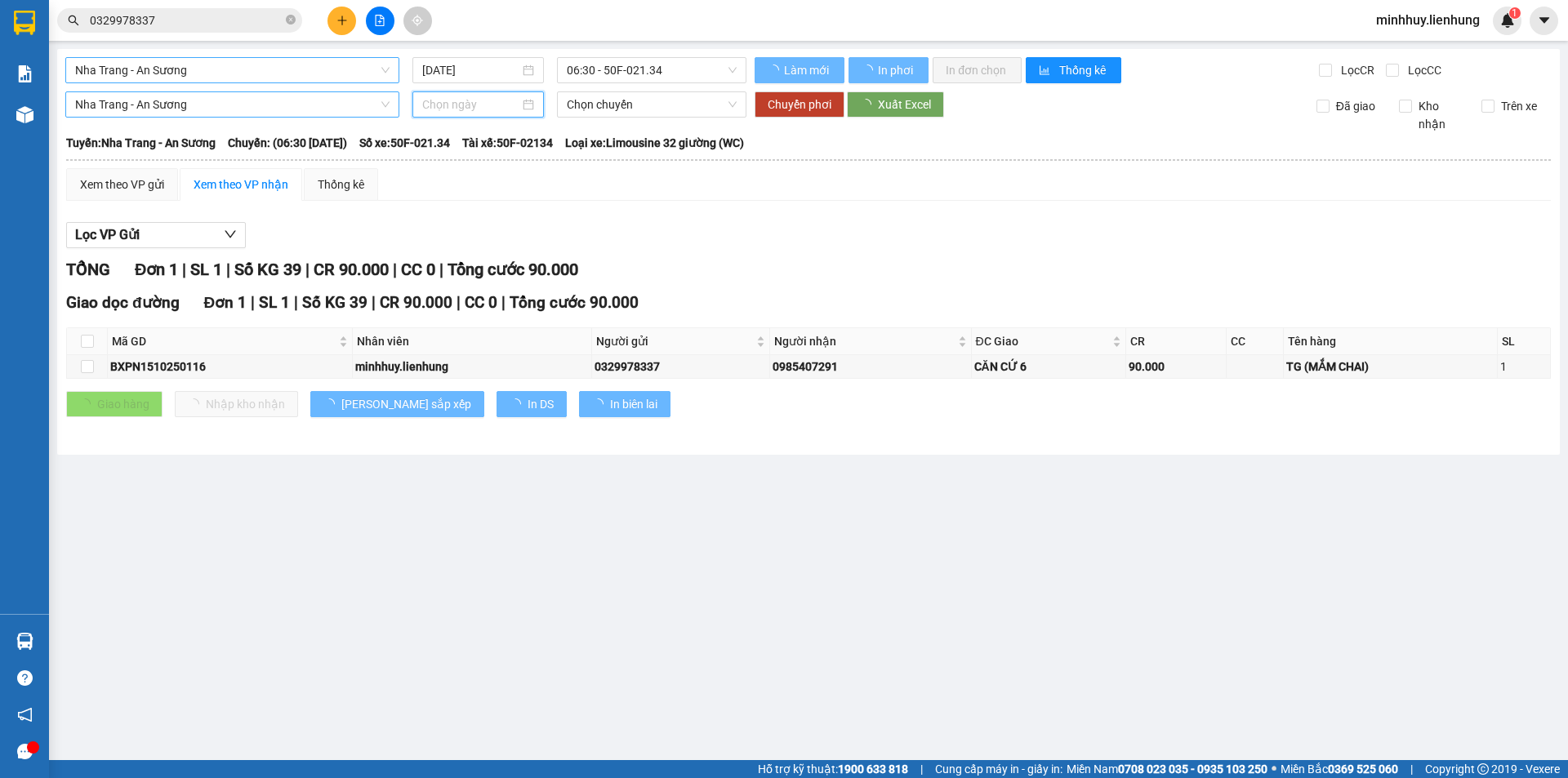
type input "16/10/2025"
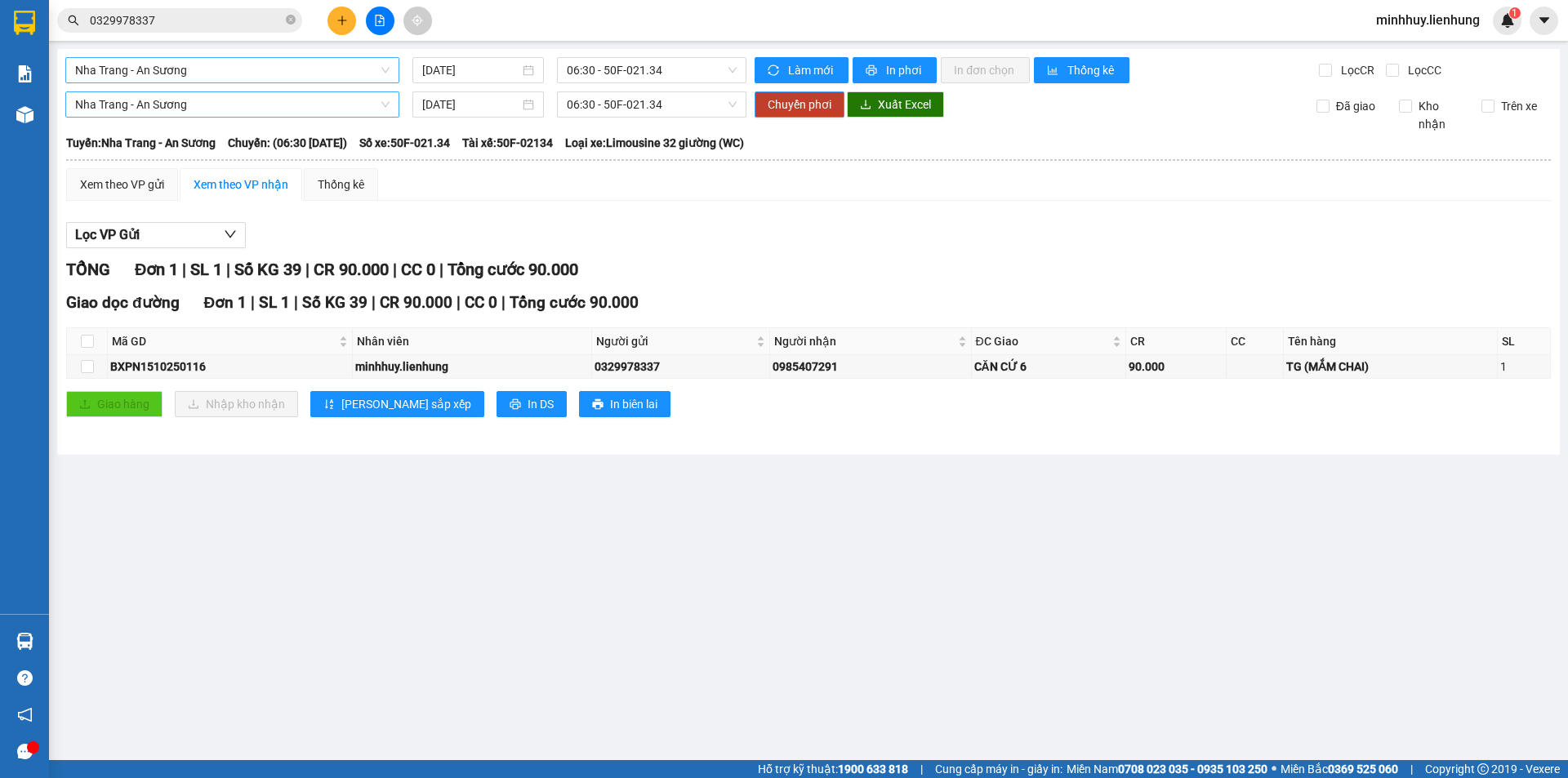
click at [780, 101] on span "Chuyển phơi" at bounding box center [799, 104] width 64 height 18
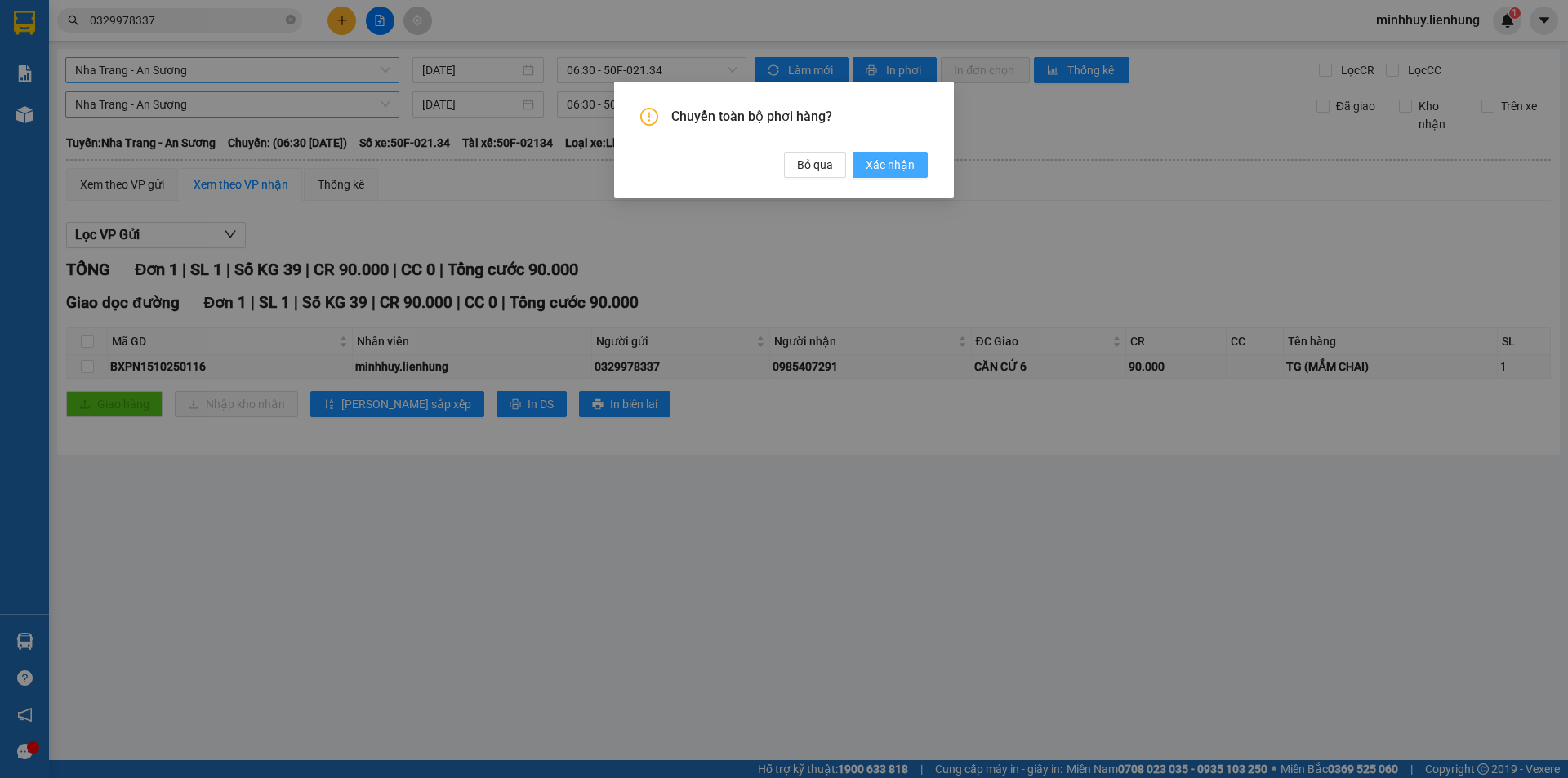
click at [868, 161] on span "Xác nhận" at bounding box center [890, 165] width 49 height 18
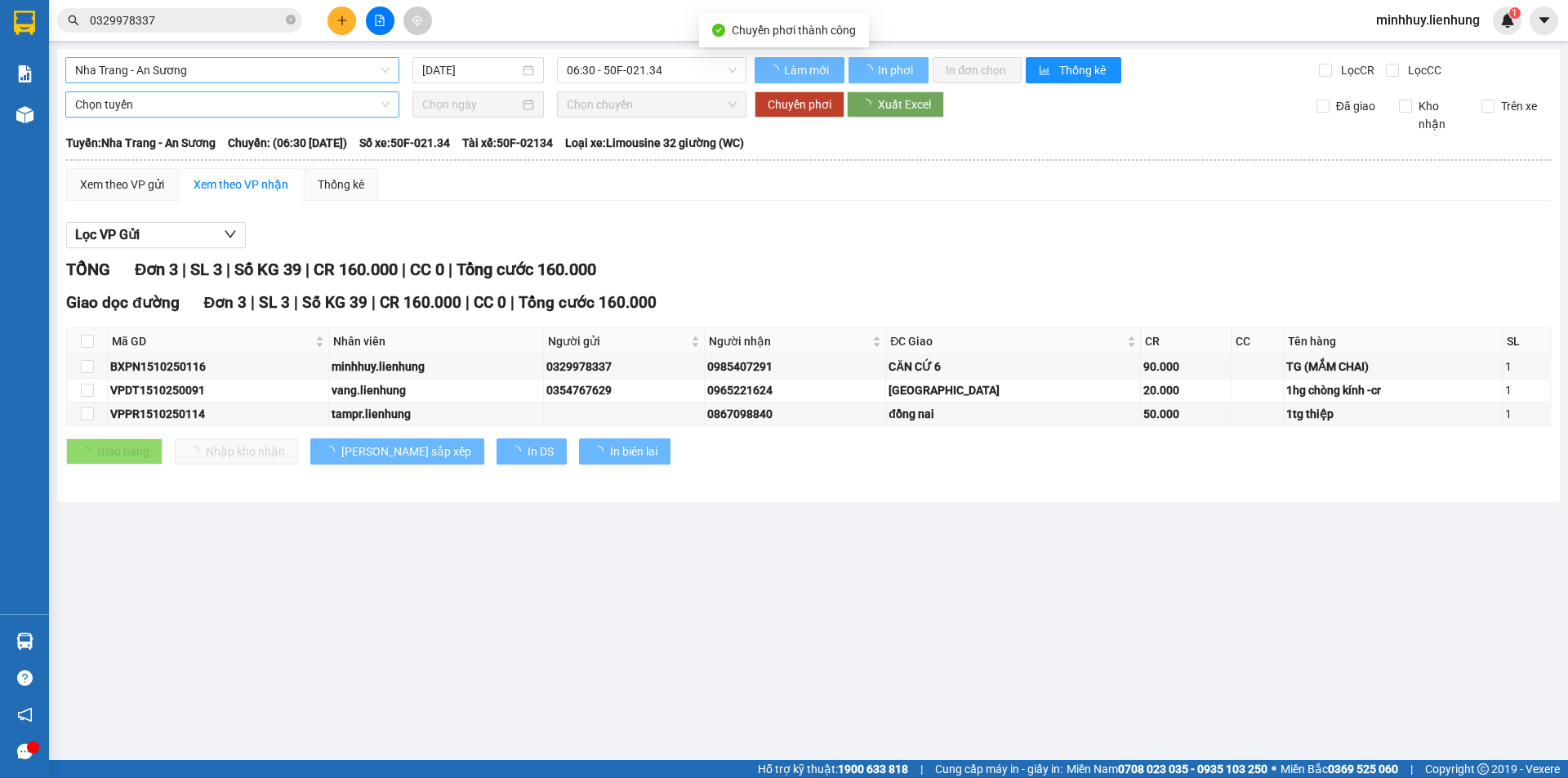
type input "16/10/2025"
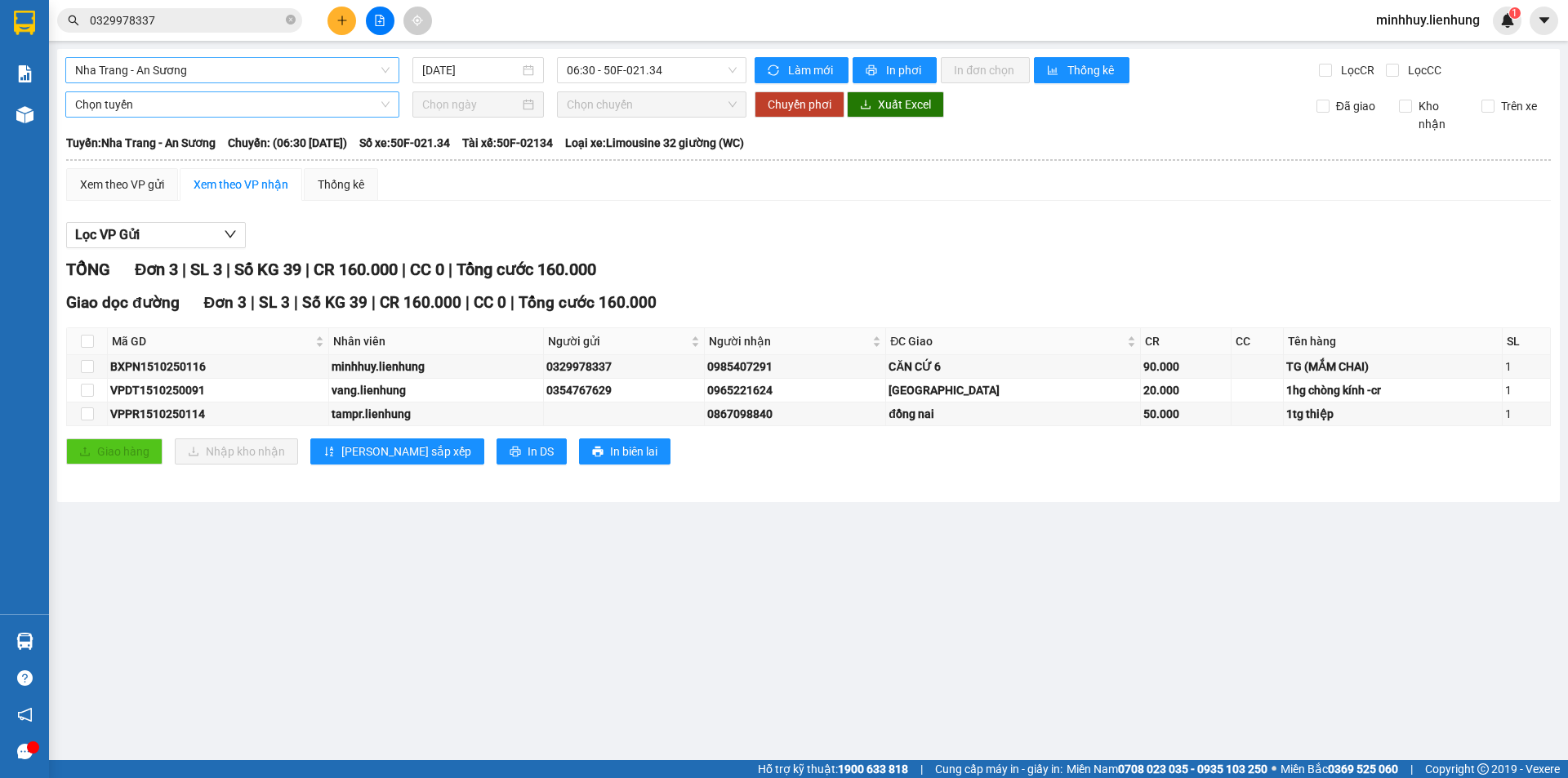
click at [173, 25] on input "0329978337" at bounding box center [186, 21] width 193 height 18
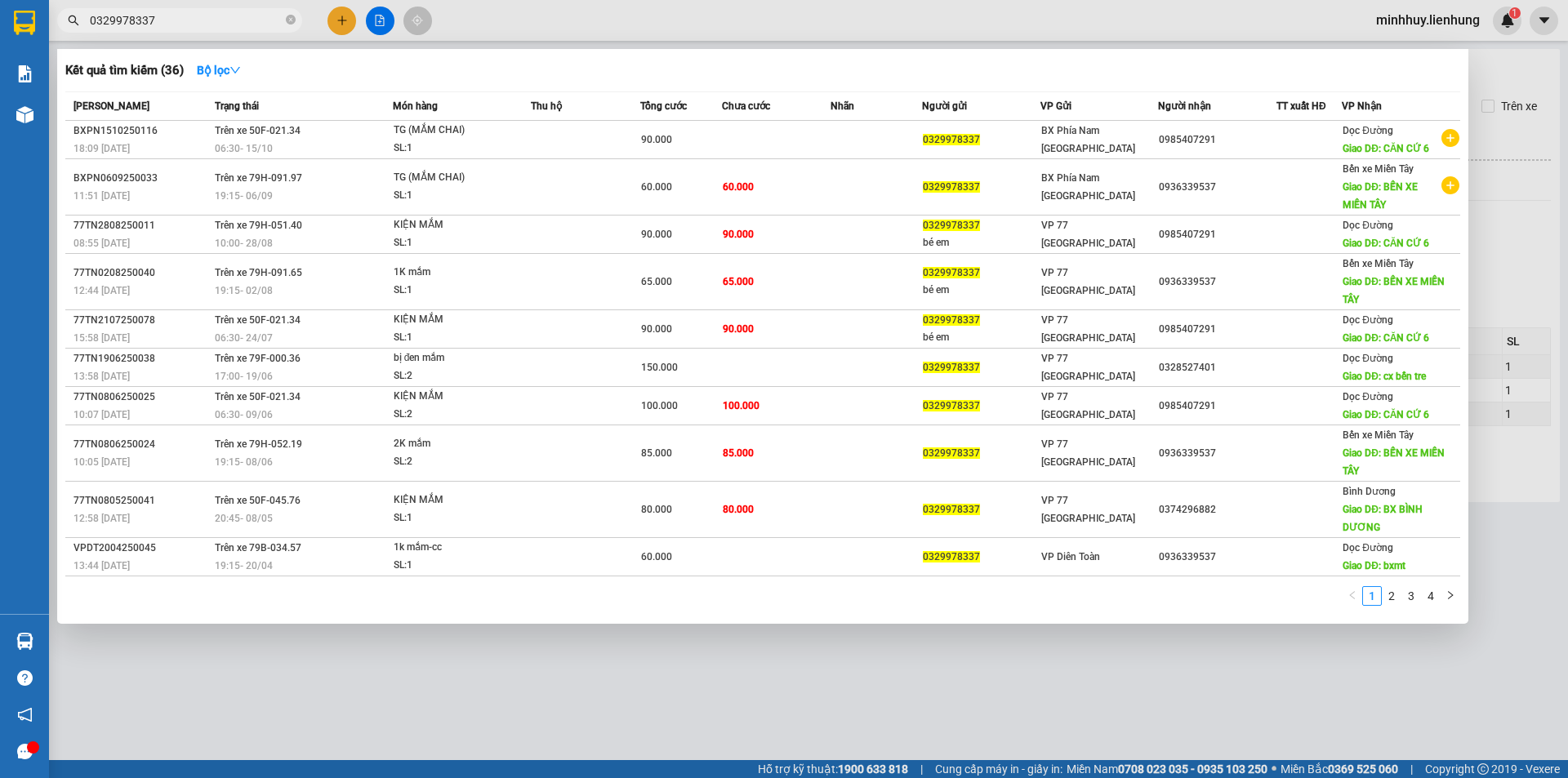
click at [173, 25] on input "0329978337" at bounding box center [186, 21] width 193 height 18
paste input "971063746"
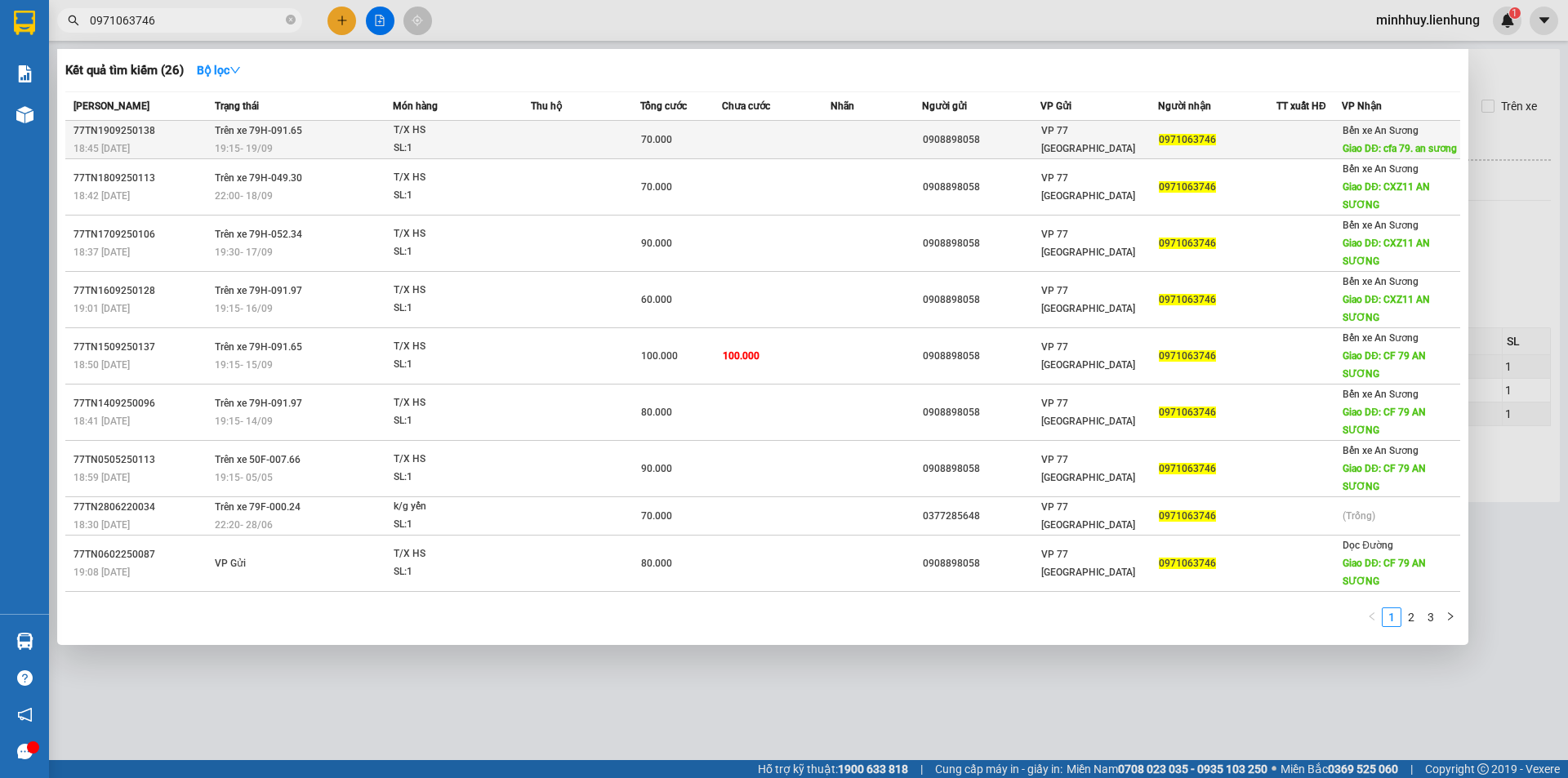
type input "0971063746"
click at [860, 144] on td at bounding box center [875, 140] width 90 height 38
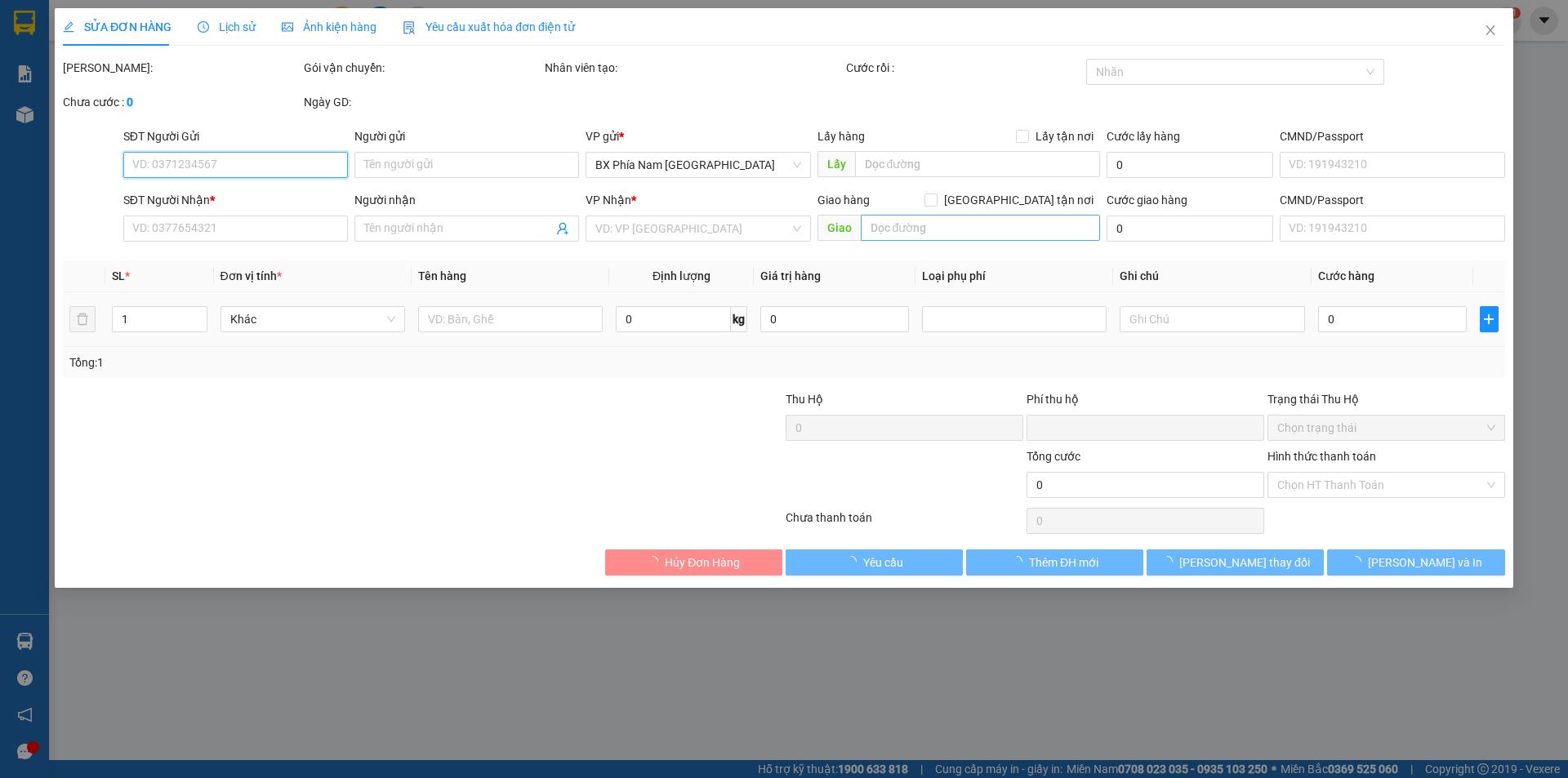
type input "0908898058"
type input "0971063746"
type input "cfa 79. an sương"
type input "0"
type input "70.000"
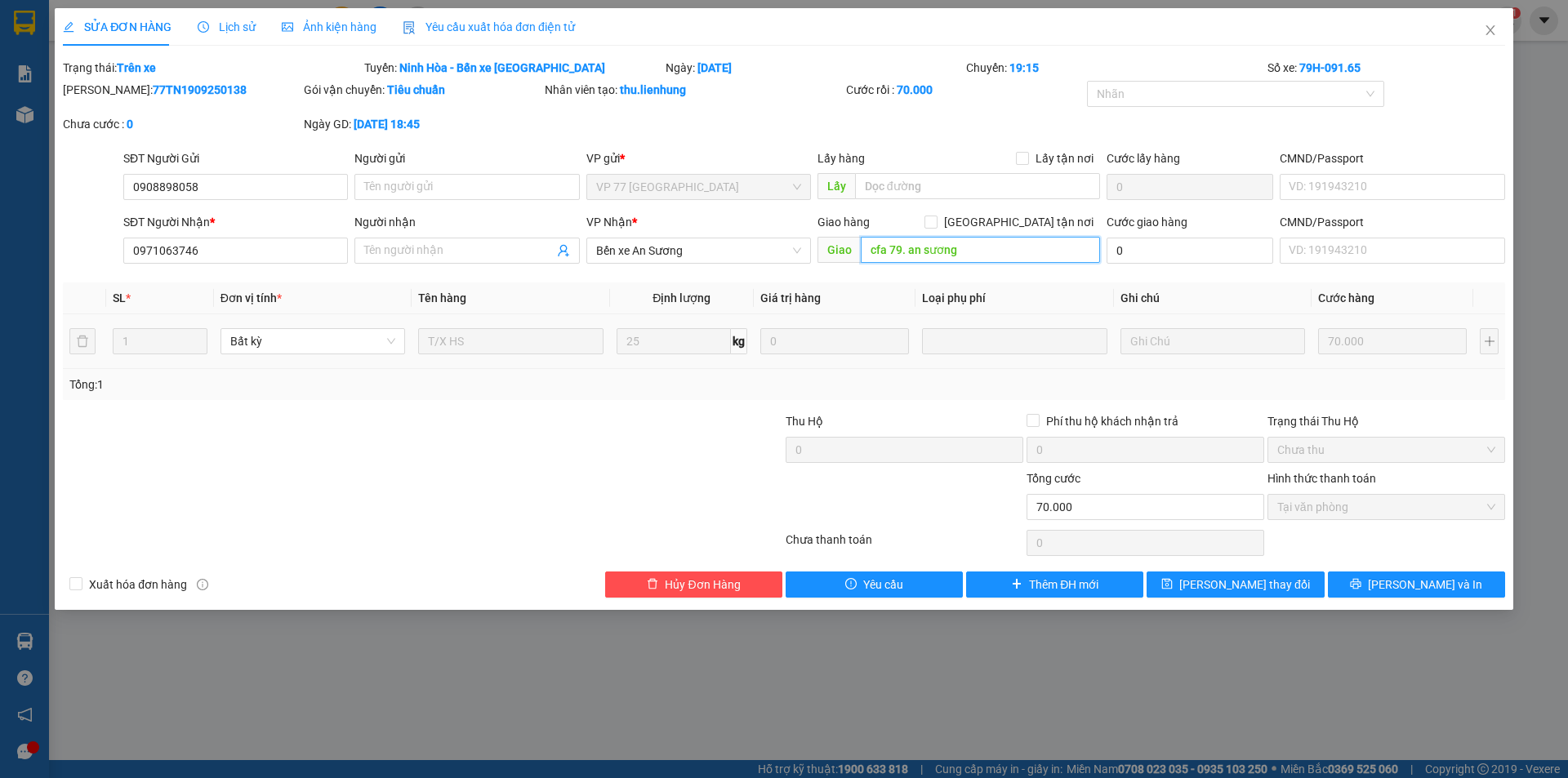
click at [902, 247] on input "cfa 79. an sương" at bounding box center [980, 250] width 239 height 27
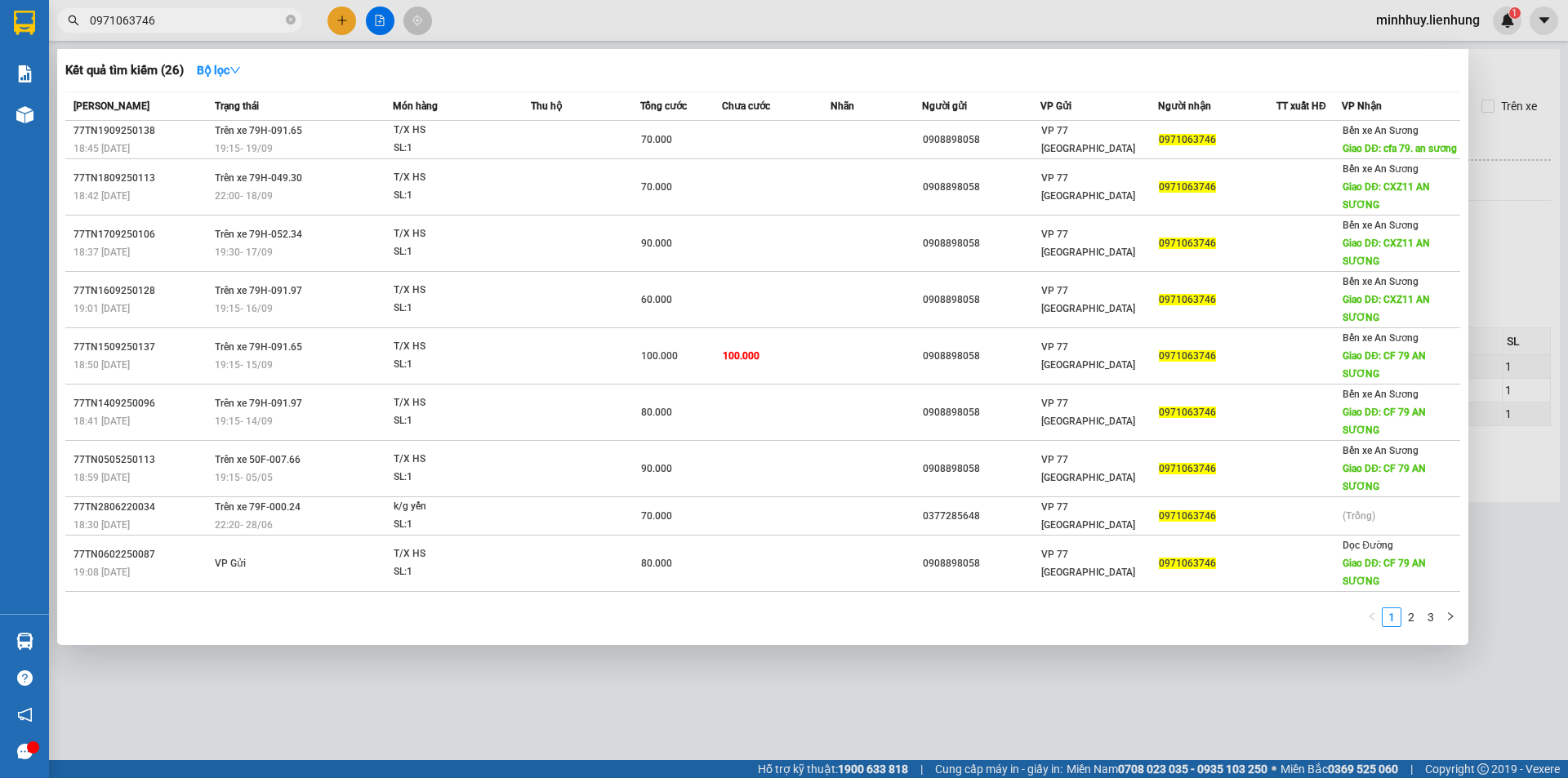
click at [197, 19] on input "0971063746" at bounding box center [186, 21] width 193 height 18
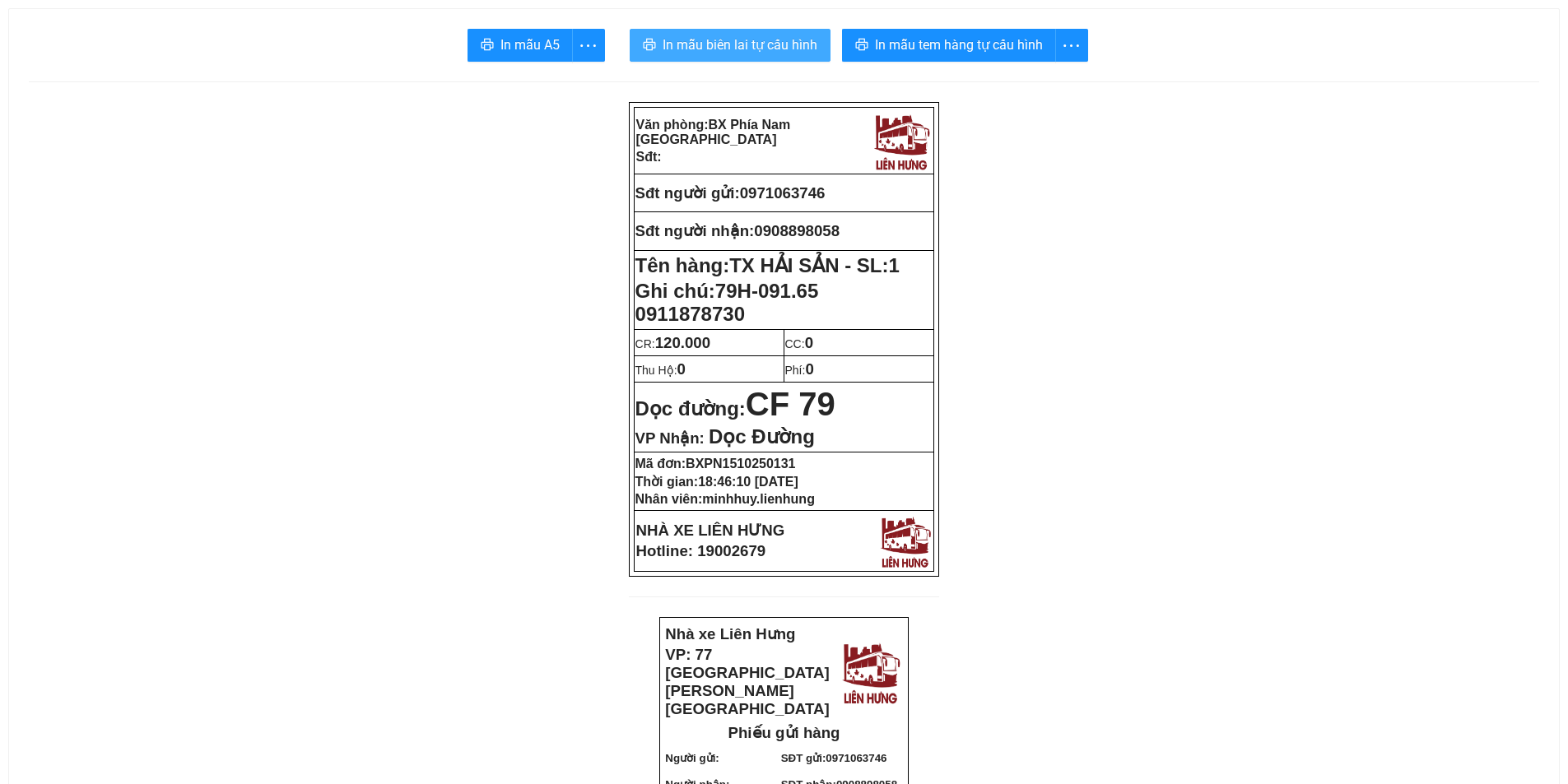
click at [734, 40] on span "In mẫu biên lai tự cấu hình" at bounding box center [740, 45] width 155 height 21
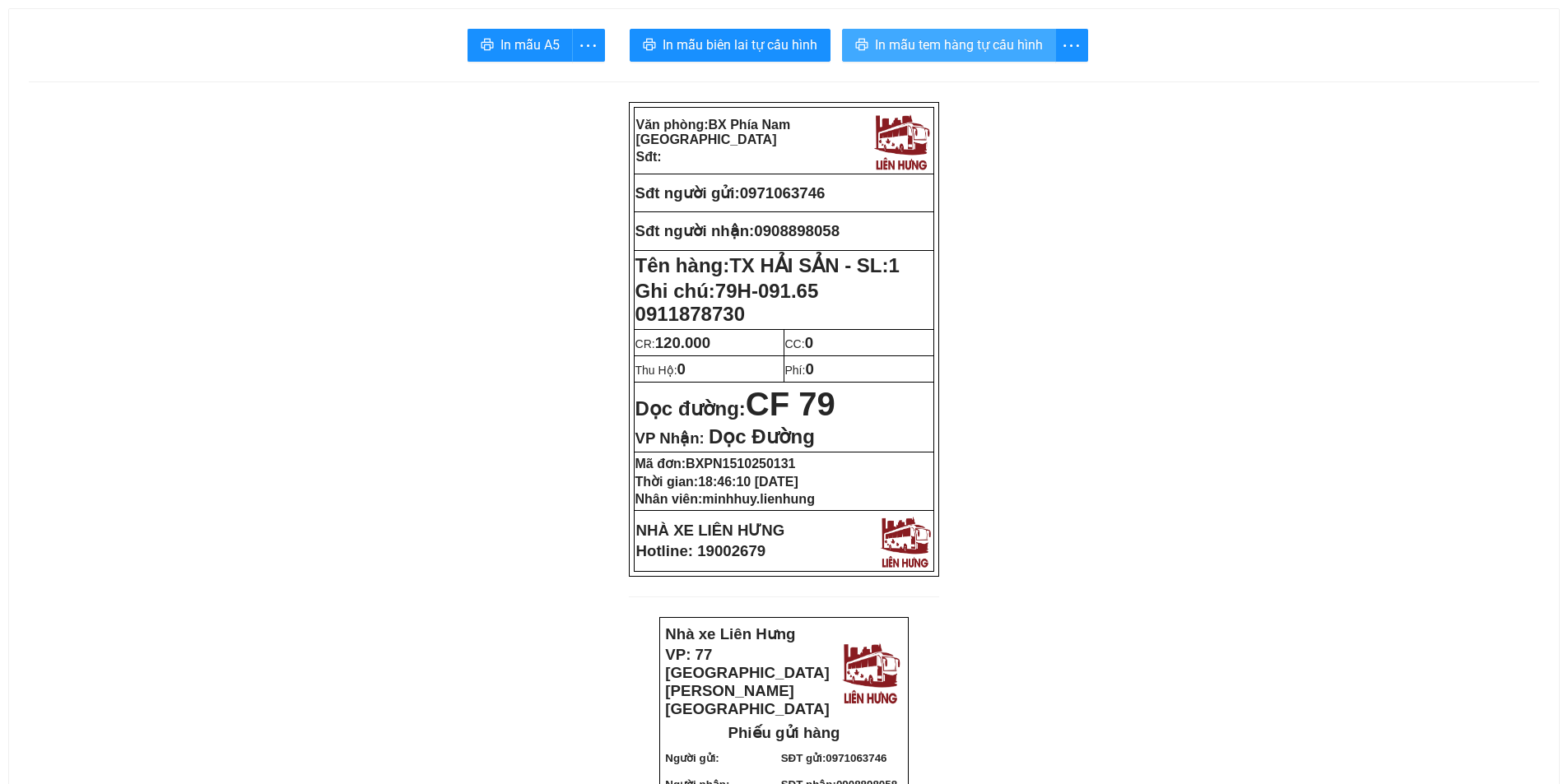
click at [985, 48] on span "In mẫu tem hàng tự cấu hình" at bounding box center [958, 45] width 168 height 21
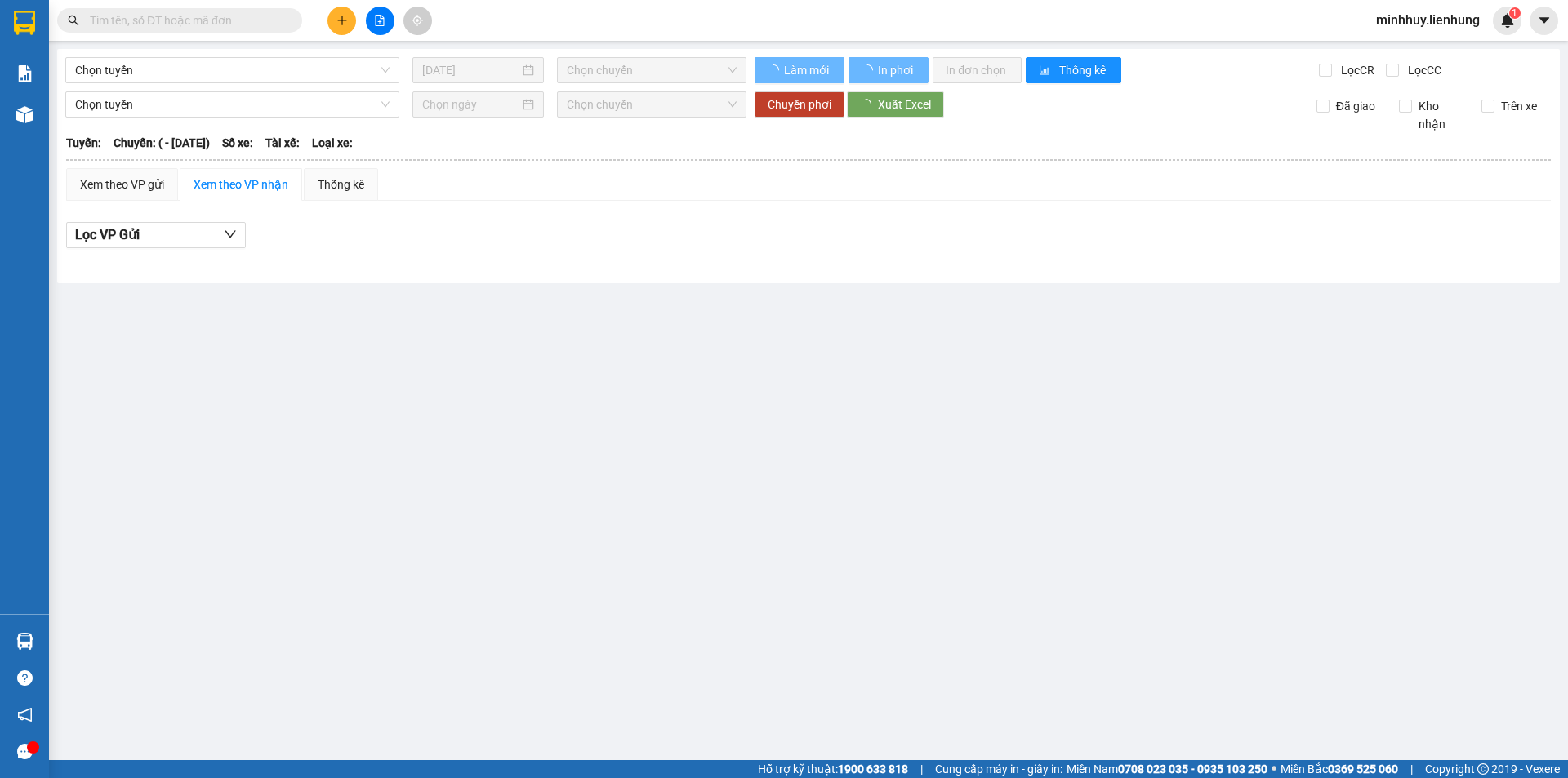
click at [189, 26] on input "text" at bounding box center [186, 21] width 193 height 18
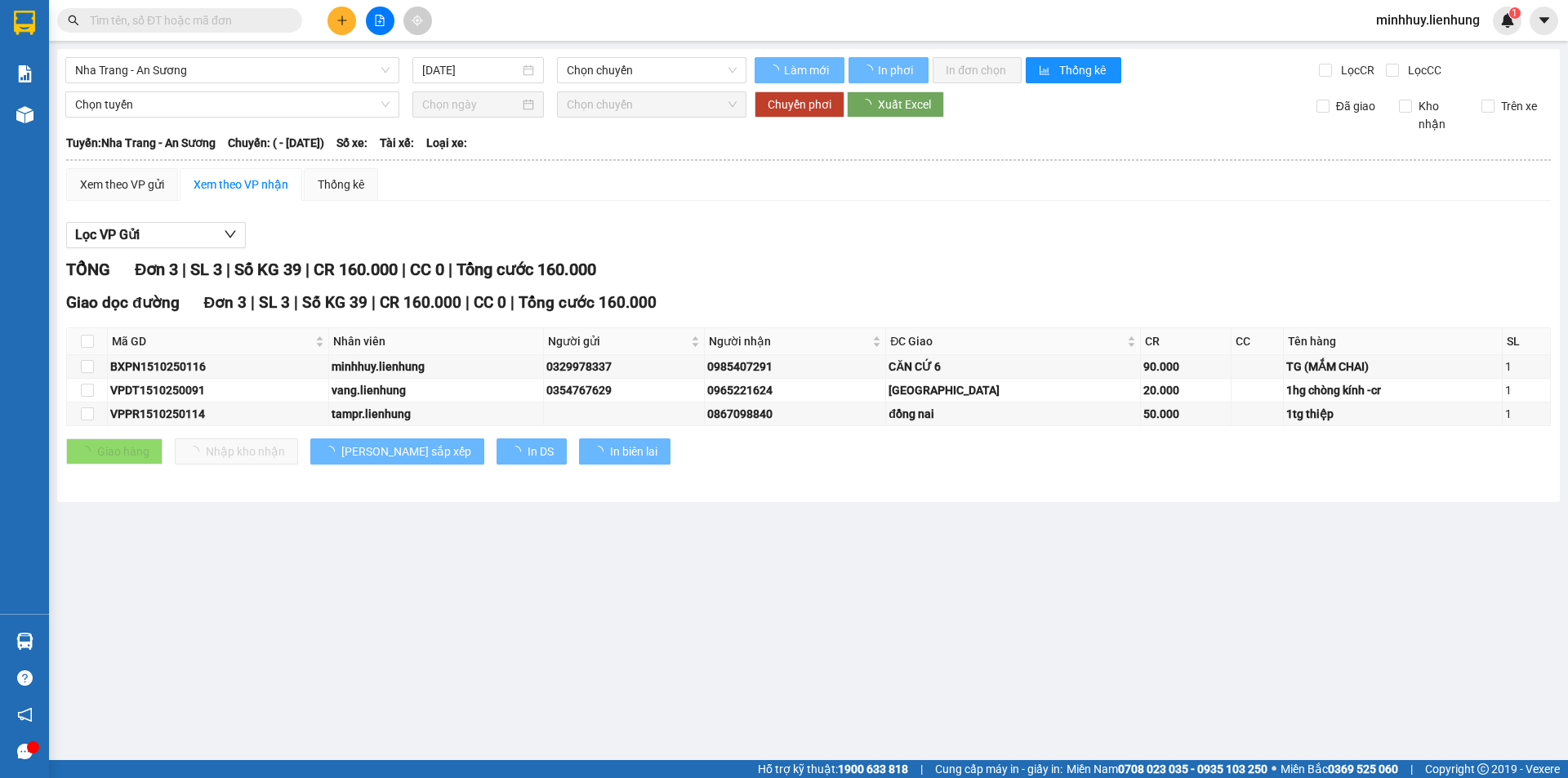
type input "16/10/2025"
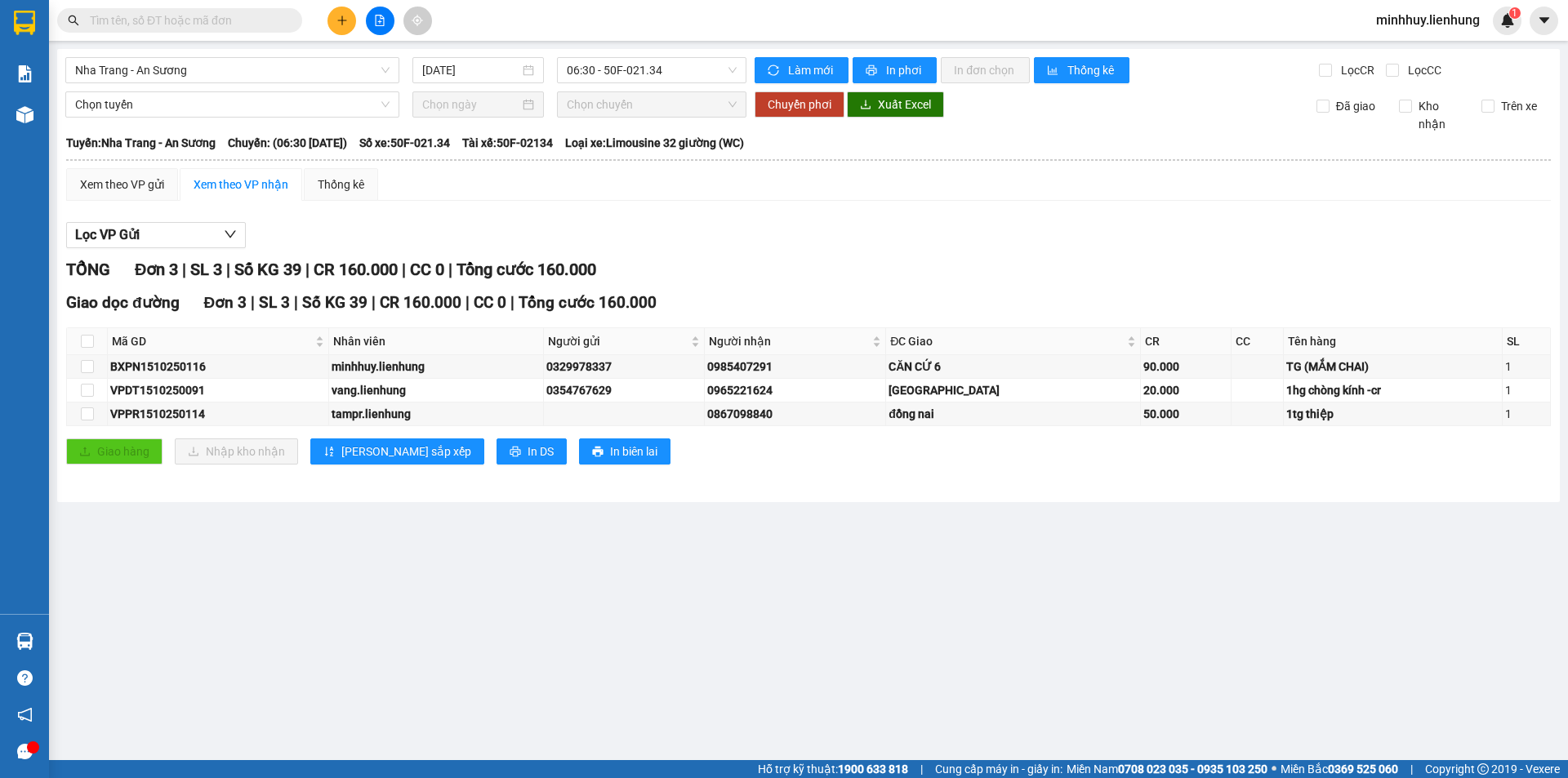
paste input "79H-091.65 0911878730"
type input "79H-091.65 0911878730"
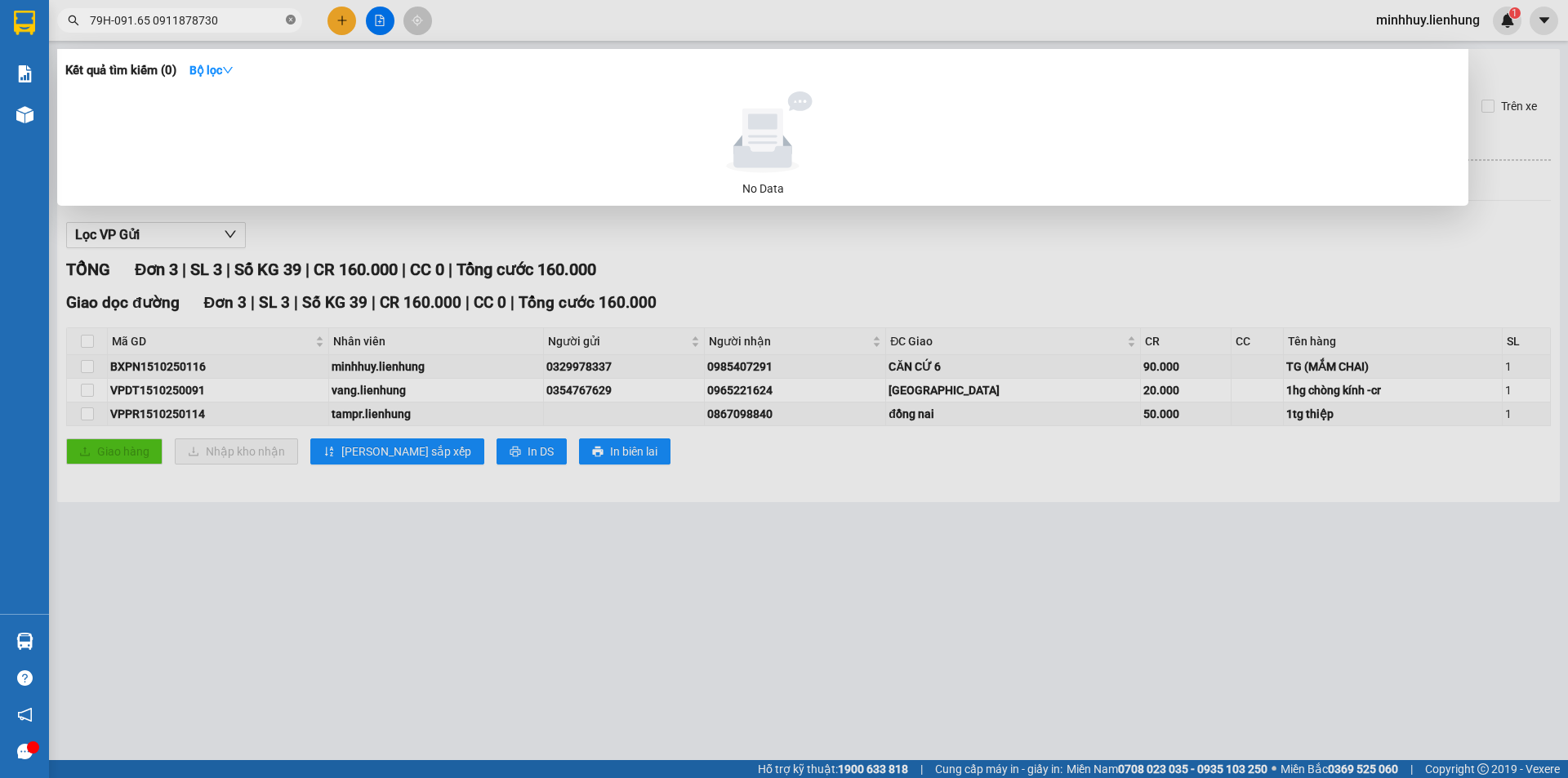
click at [285, 22] on icon "close-circle" at bounding box center [290, 20] width 10 height 10
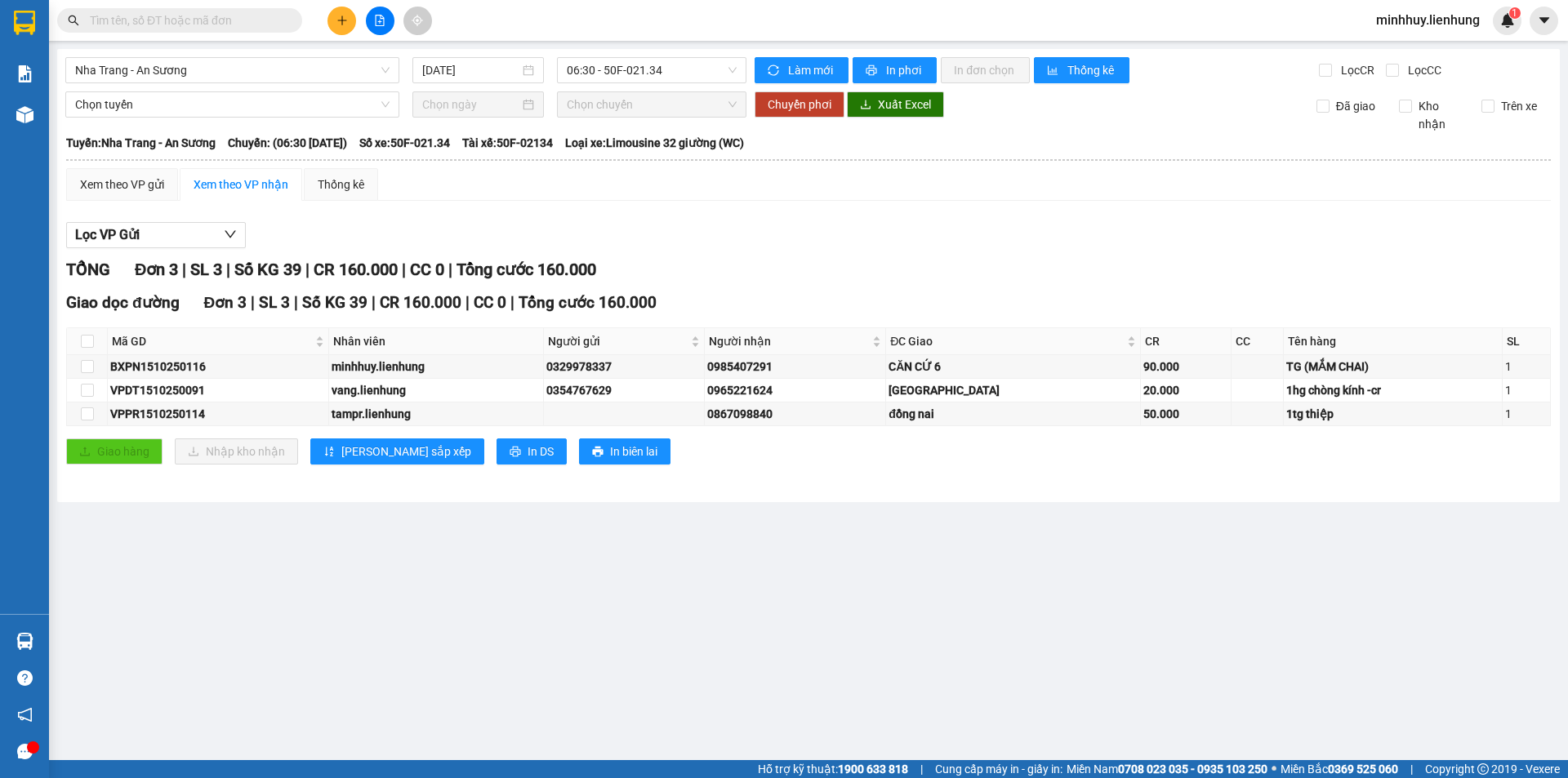
click at [209, 31] on span at bounding box center [179, 20] width 245 height 25
click at [200, 20] on input "text" at bounding box center [186, 21] width 193 height 18
type input "3746"
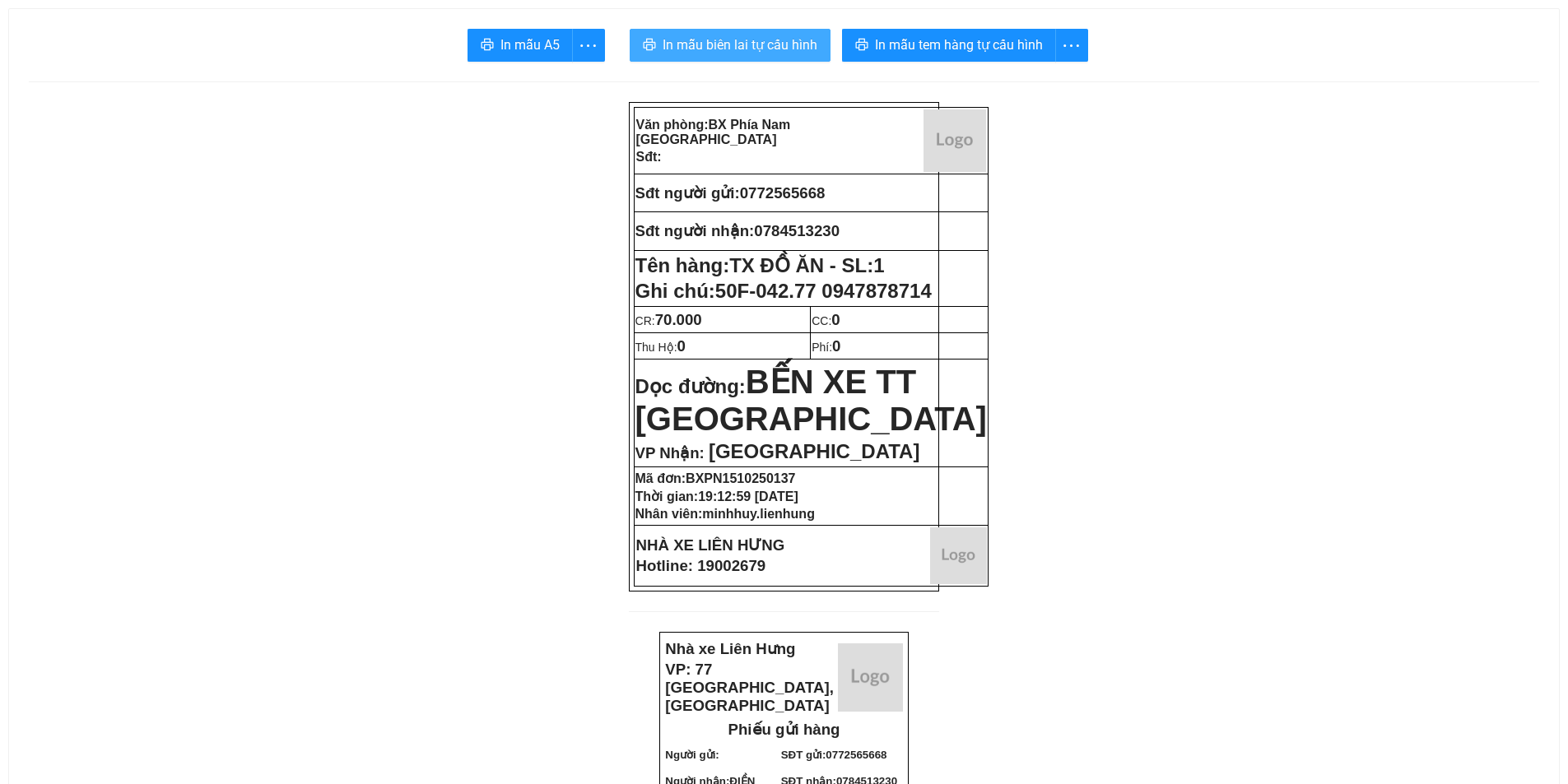
click at [784, 50] on span "In mẫu biên lai tự cấu hình" at bounding box center [740, 45] width 155 height 21
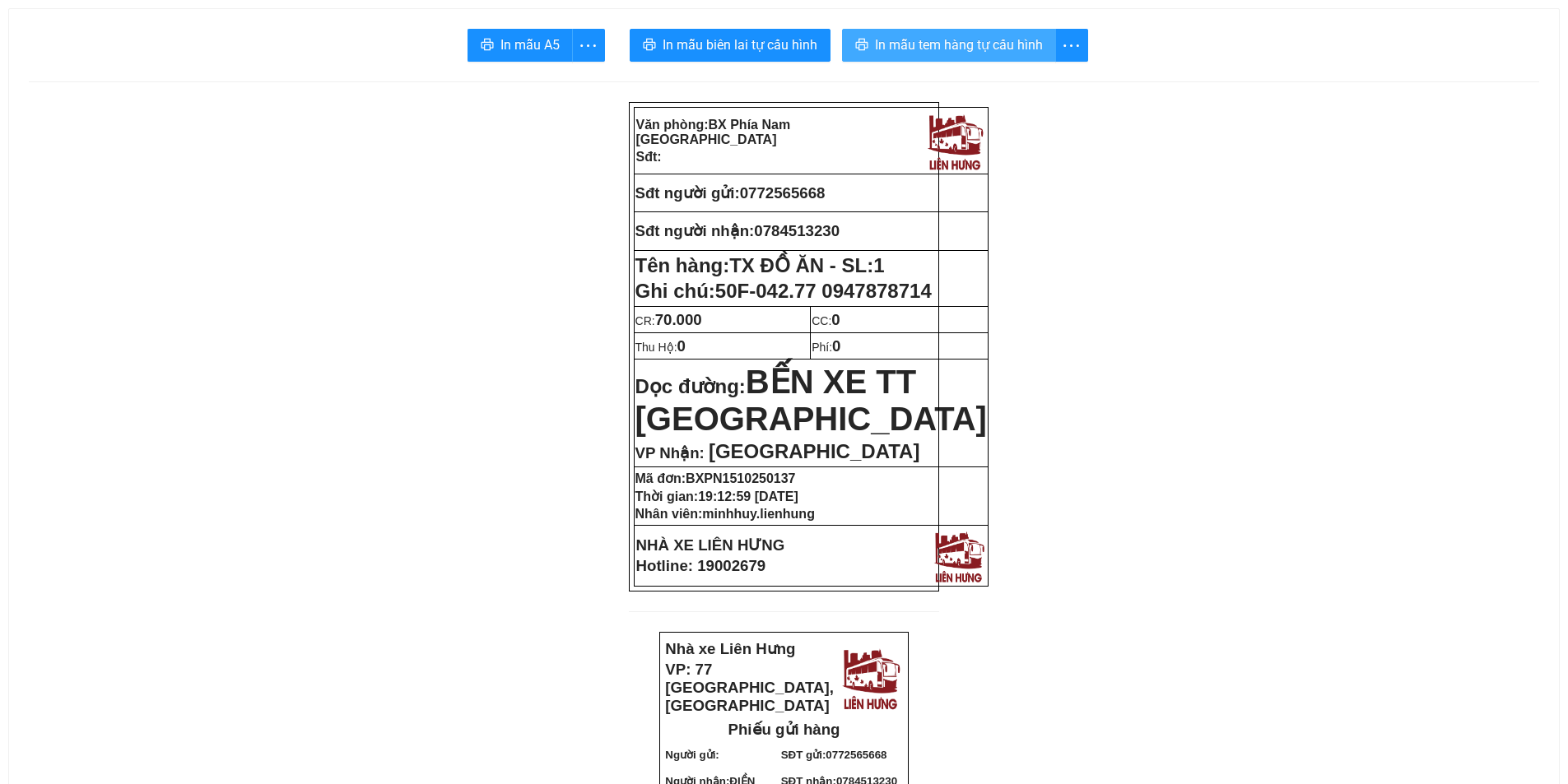
click at [927, 55] on span "In mẫu tem hàng tự cấu hình" at bounding box center [958, 45] width 168 height 21
